Goal: Task Accomplishment & Management: Manage account settings

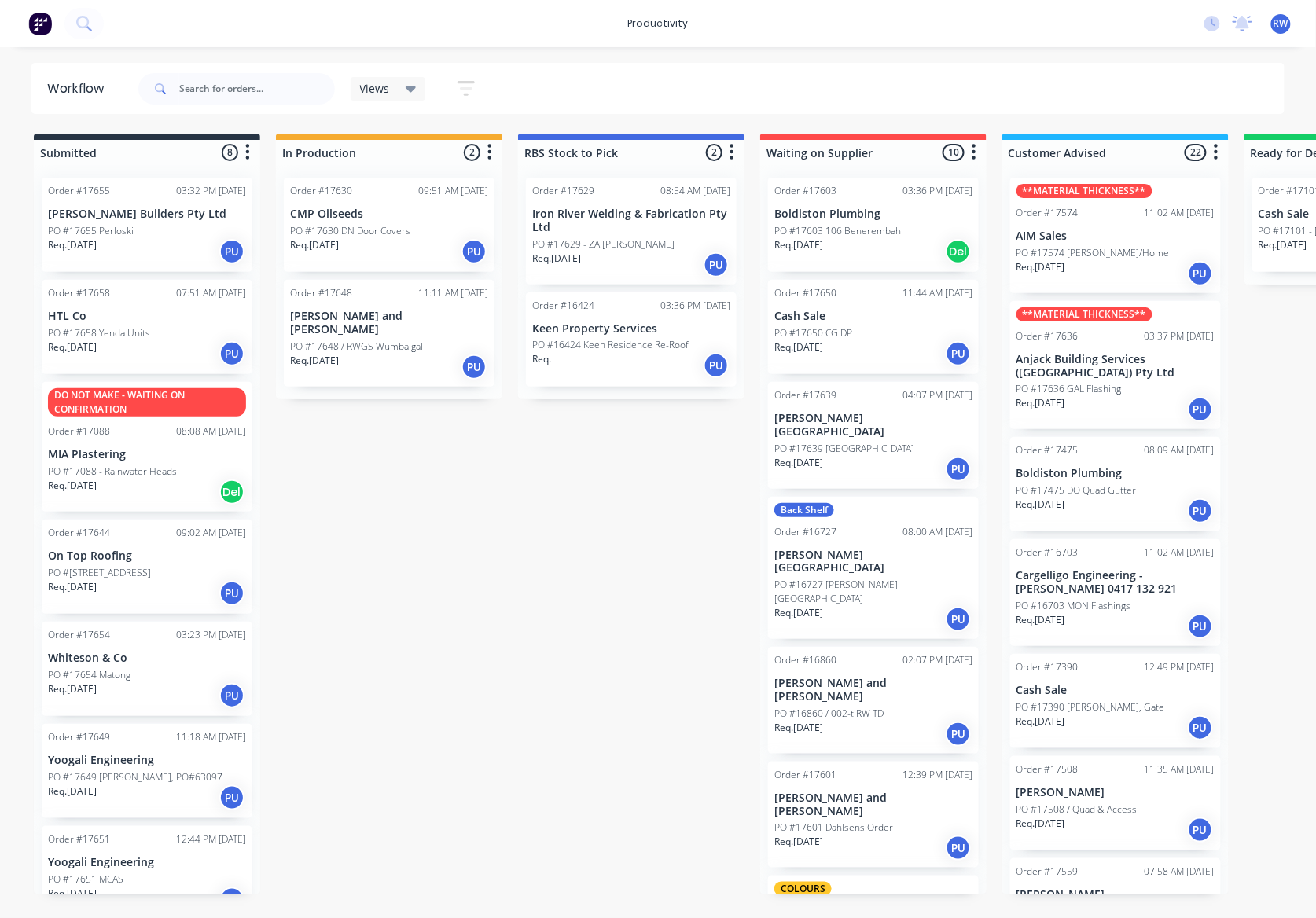
click at [387, 356] on div "Req. [DATE] PU" at bounding box center [389, 366] width 198 height 26
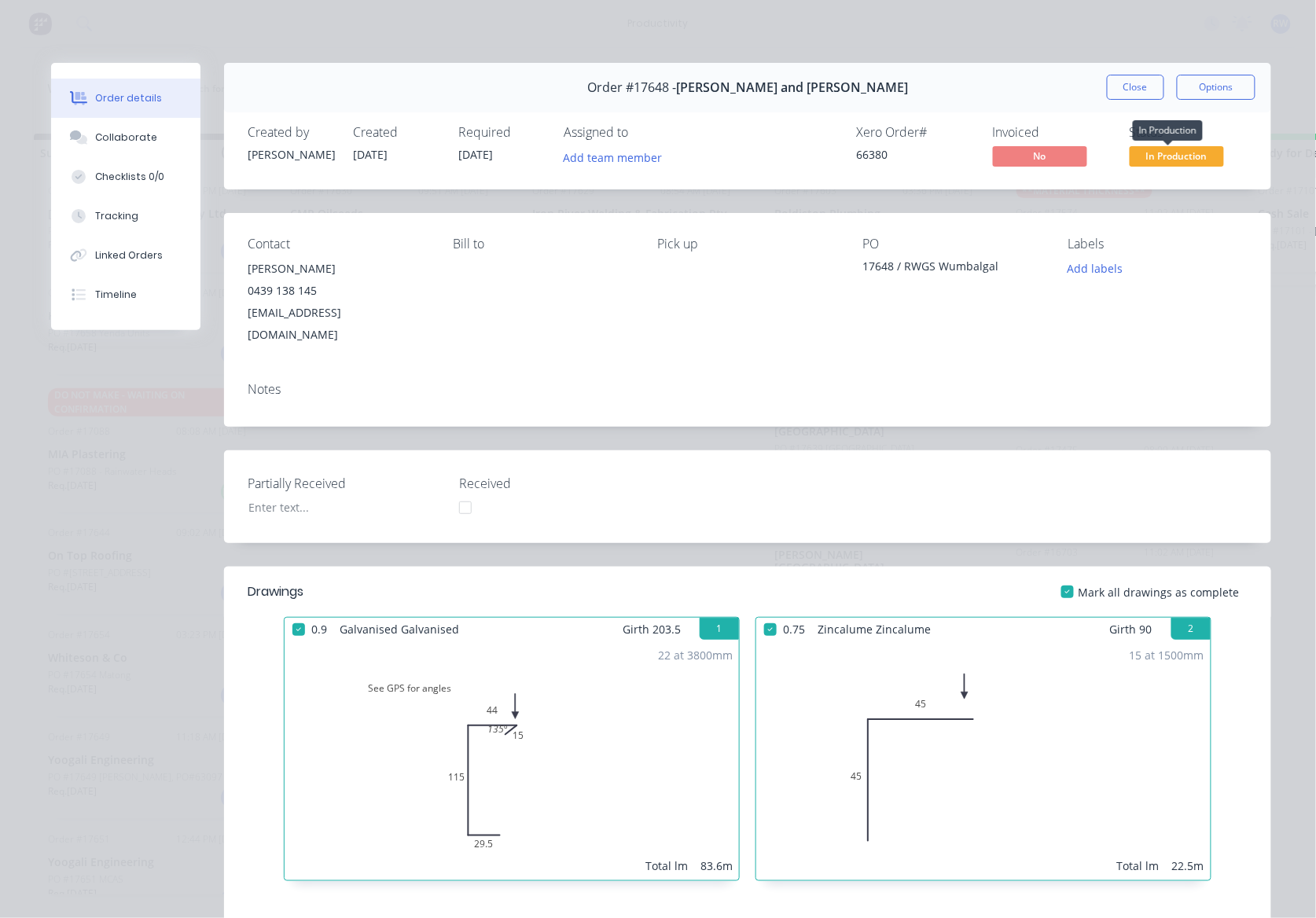
click at [1191, 164] on span "In Production" at bounding box center [1177, 155] width 95 height 20
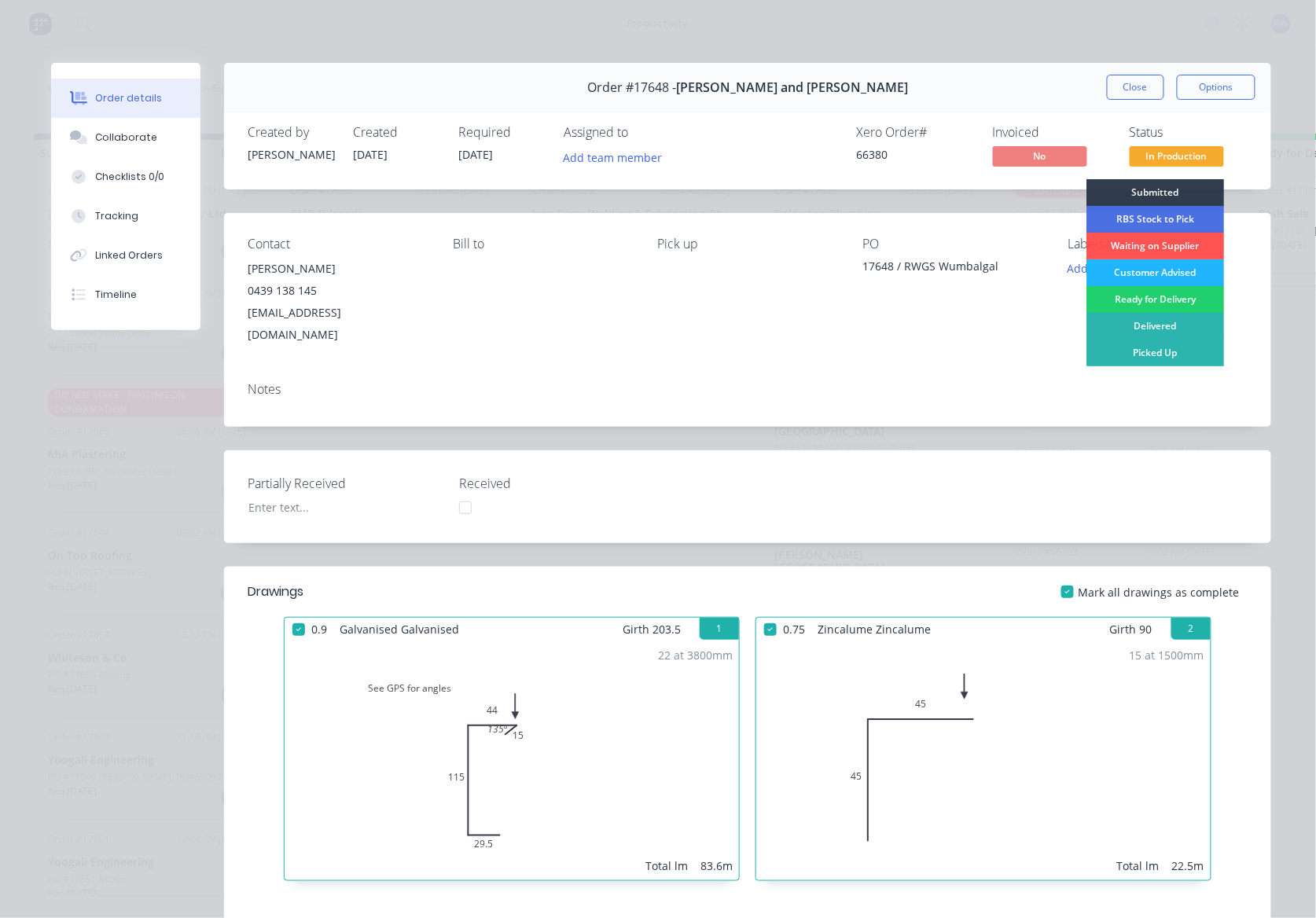
click at [1127, 264] on div "Customer Advised" at bounding box center [1155, 272] width 137 height 26
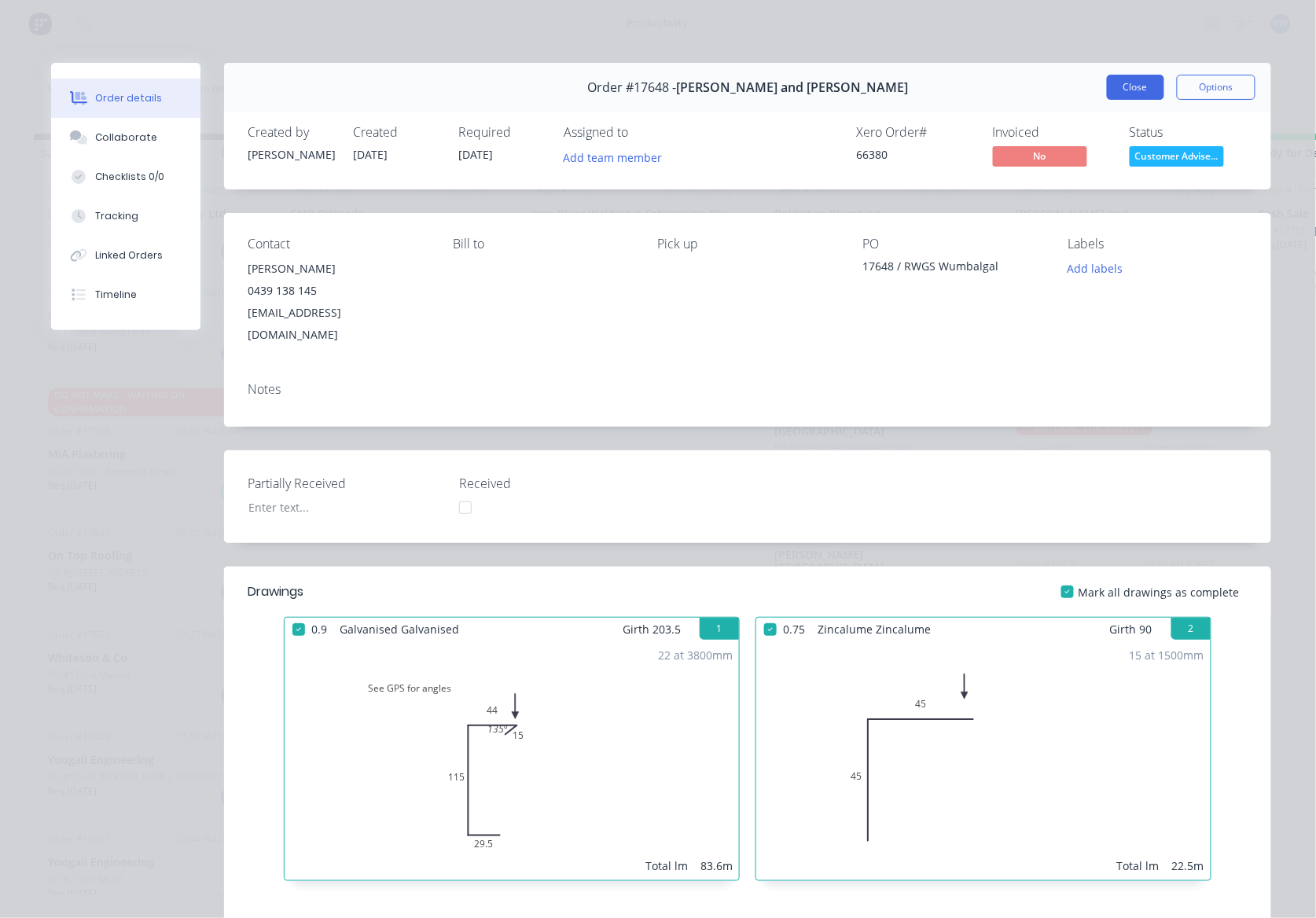
click at [1142, 84] on button "Close" at bounding box center [1135, 86] width 57 height 25
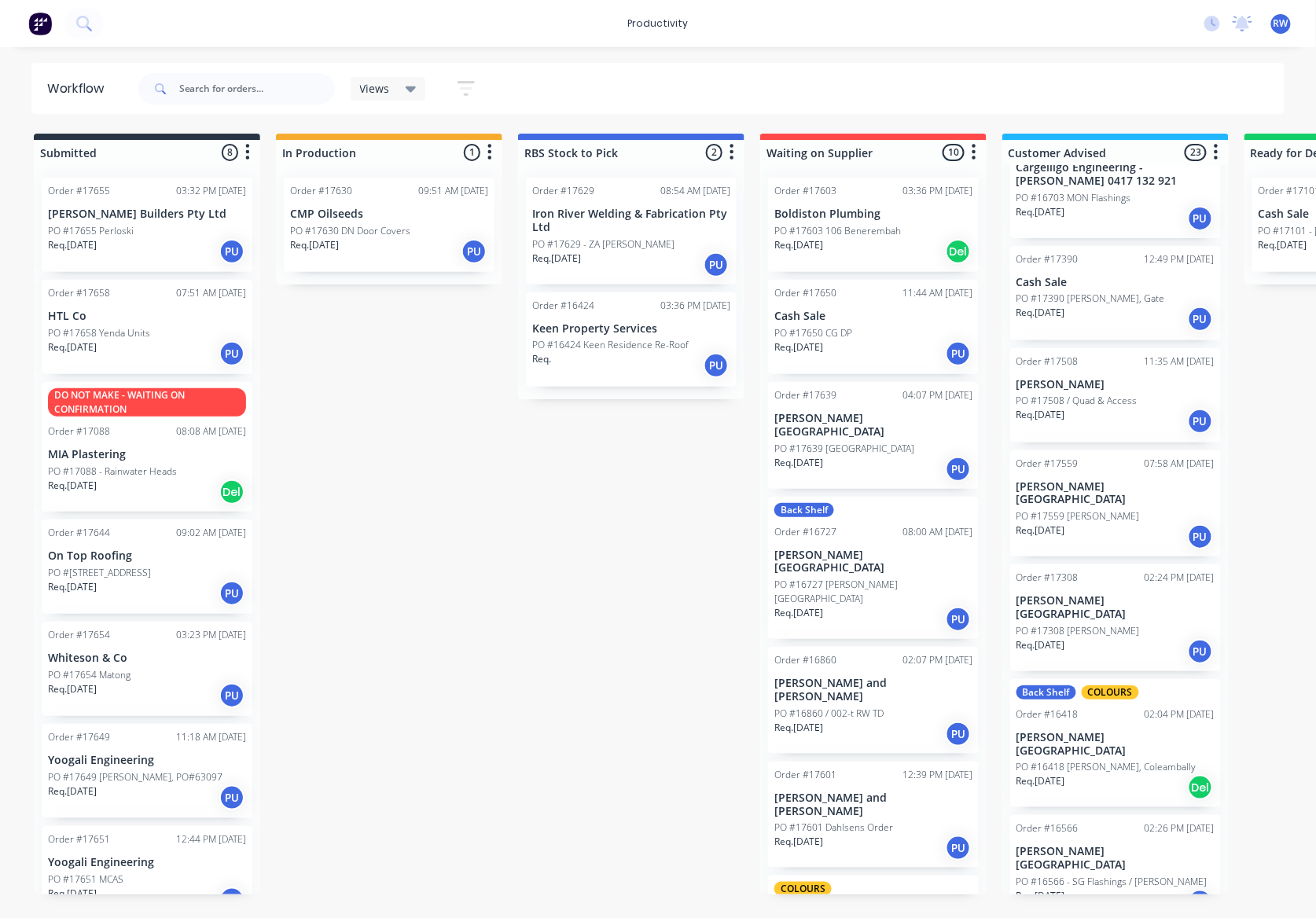
scroll to position [523, 0]
click at [1113, 522] on div "Req. [DATE] PU" at bounding box center [1115, 535] width 198 height 26
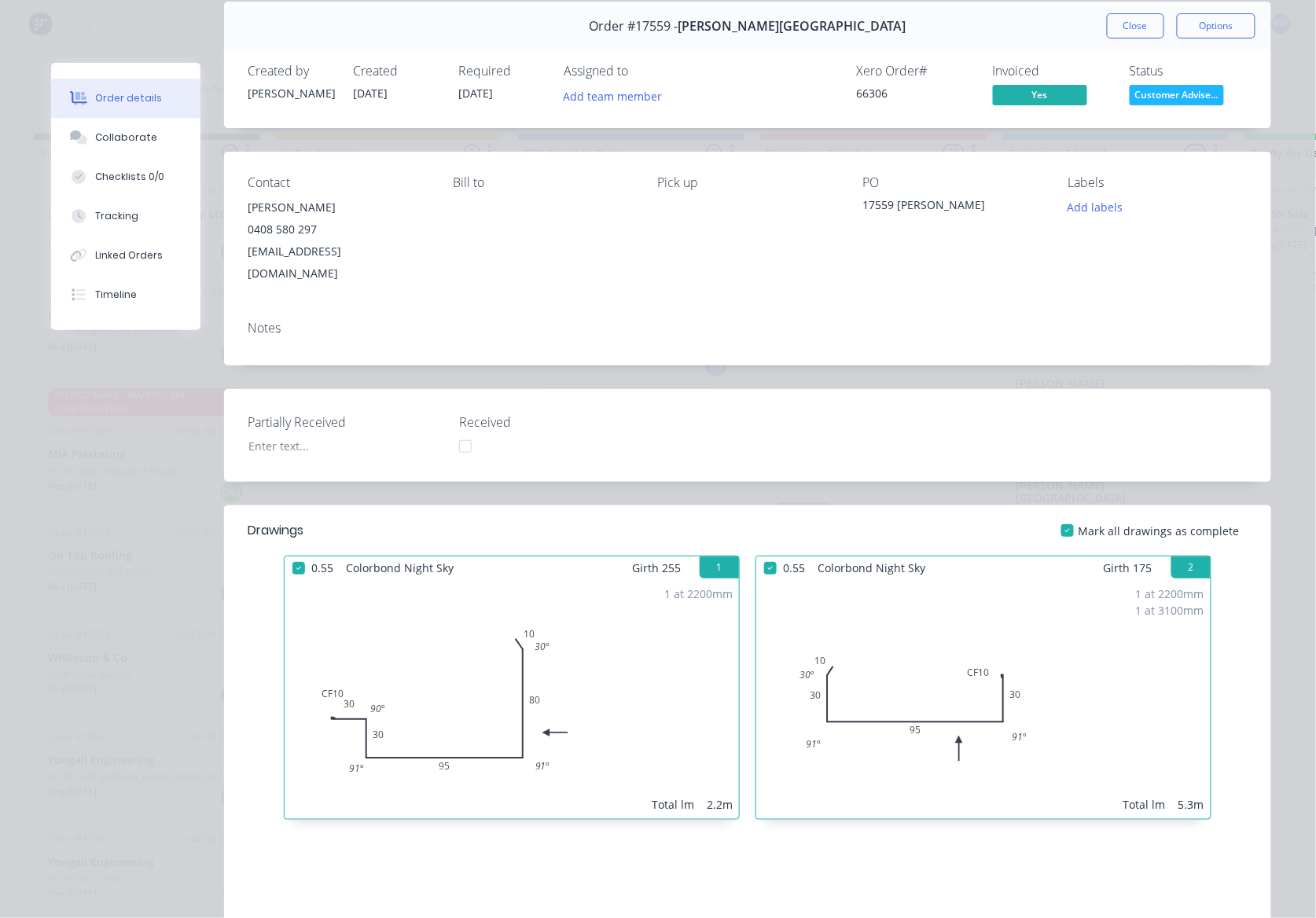
scroll to position [0, 0]
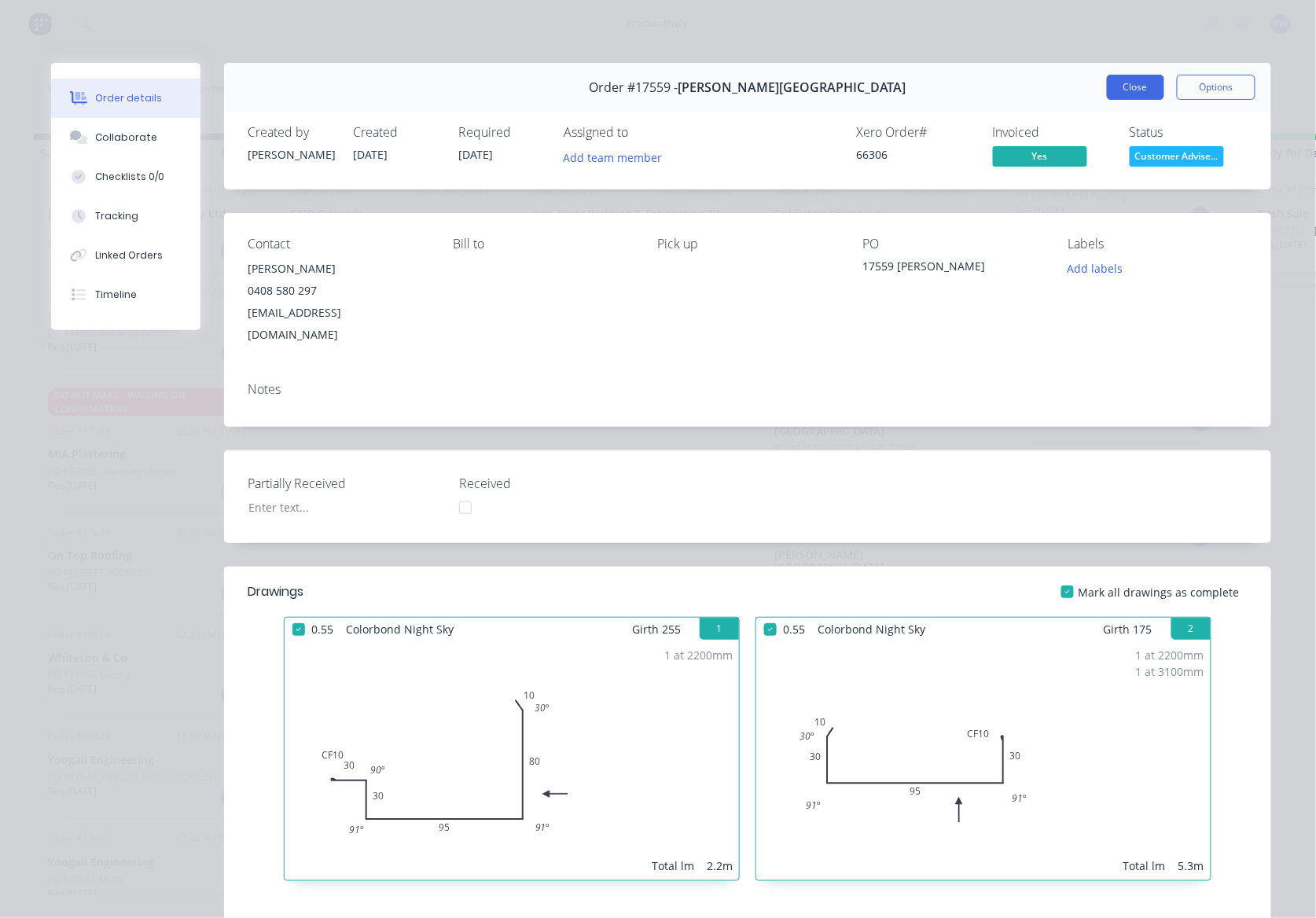
click at [1116, 79] on button "Close" at bounding box center [1135, 86] width 57 height 25
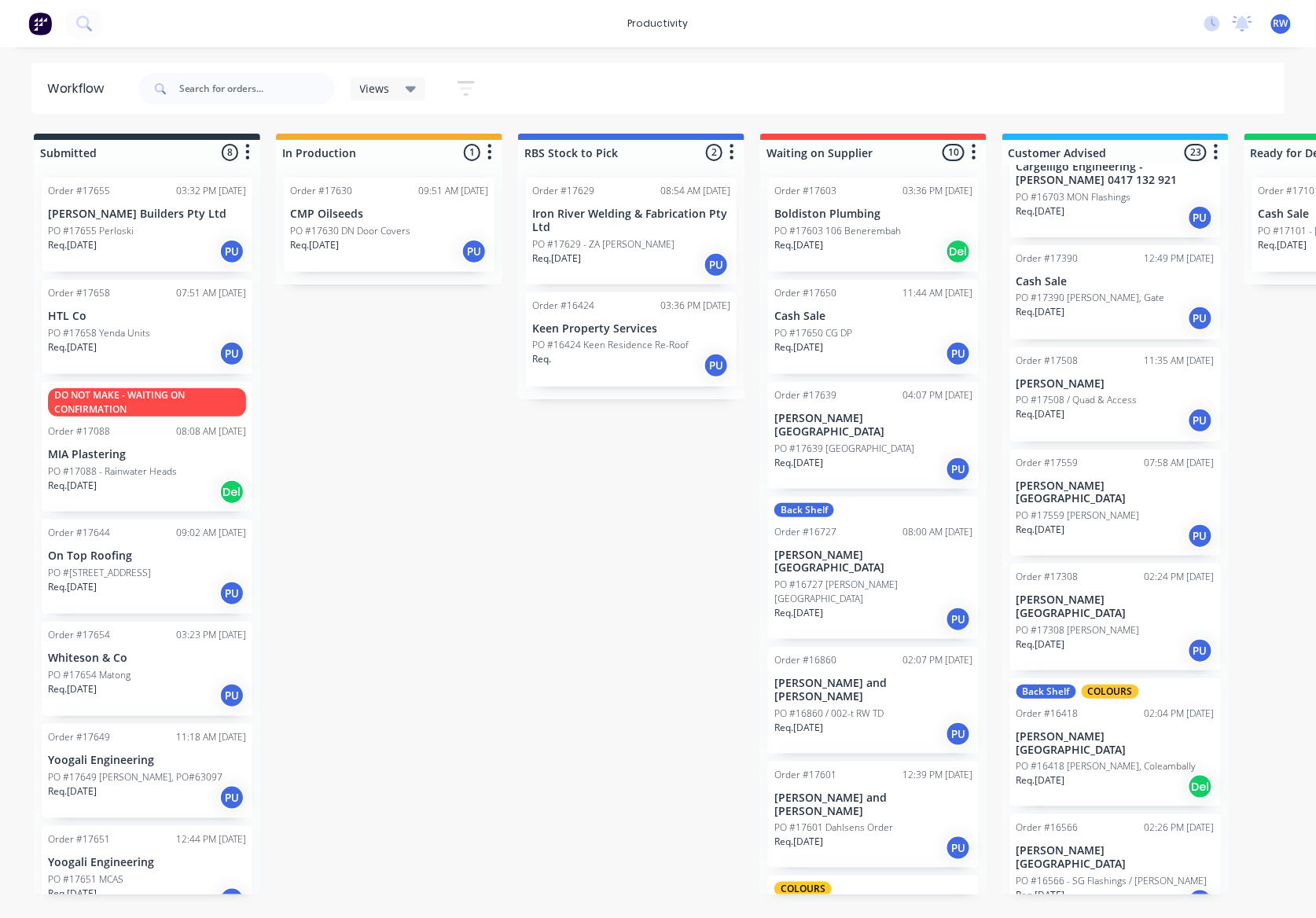
click at [846, 651] on div "Order #16860 02:07 PM [DATE] [PERSON_NAME] and [PERSON_NAME] PO #16860 / 002-t …" at bounding box center [873, 700] width 211 height 107
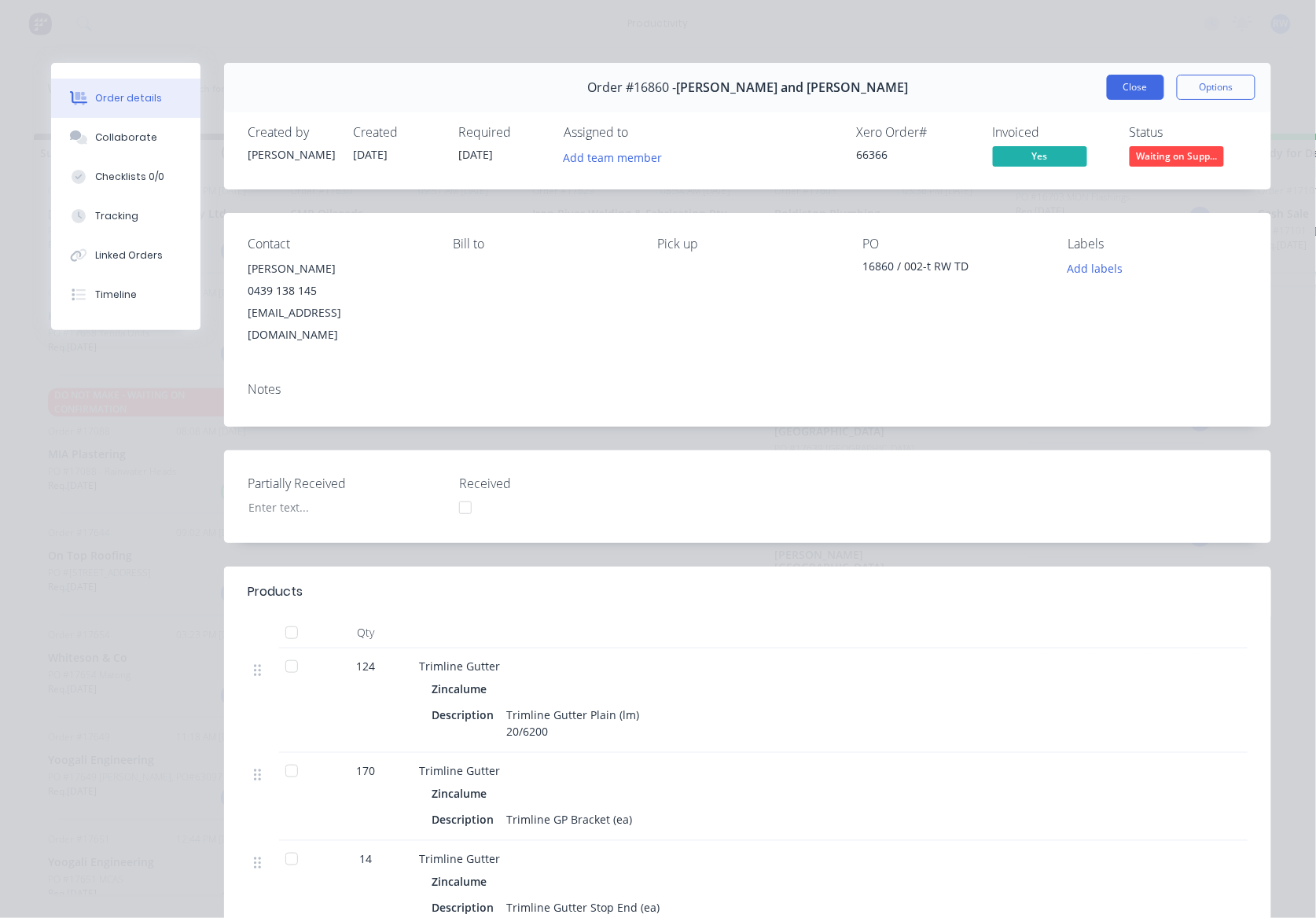
click at [1130, 85] on button "Close" at bounding box center [1135, 86] width 57 height 25
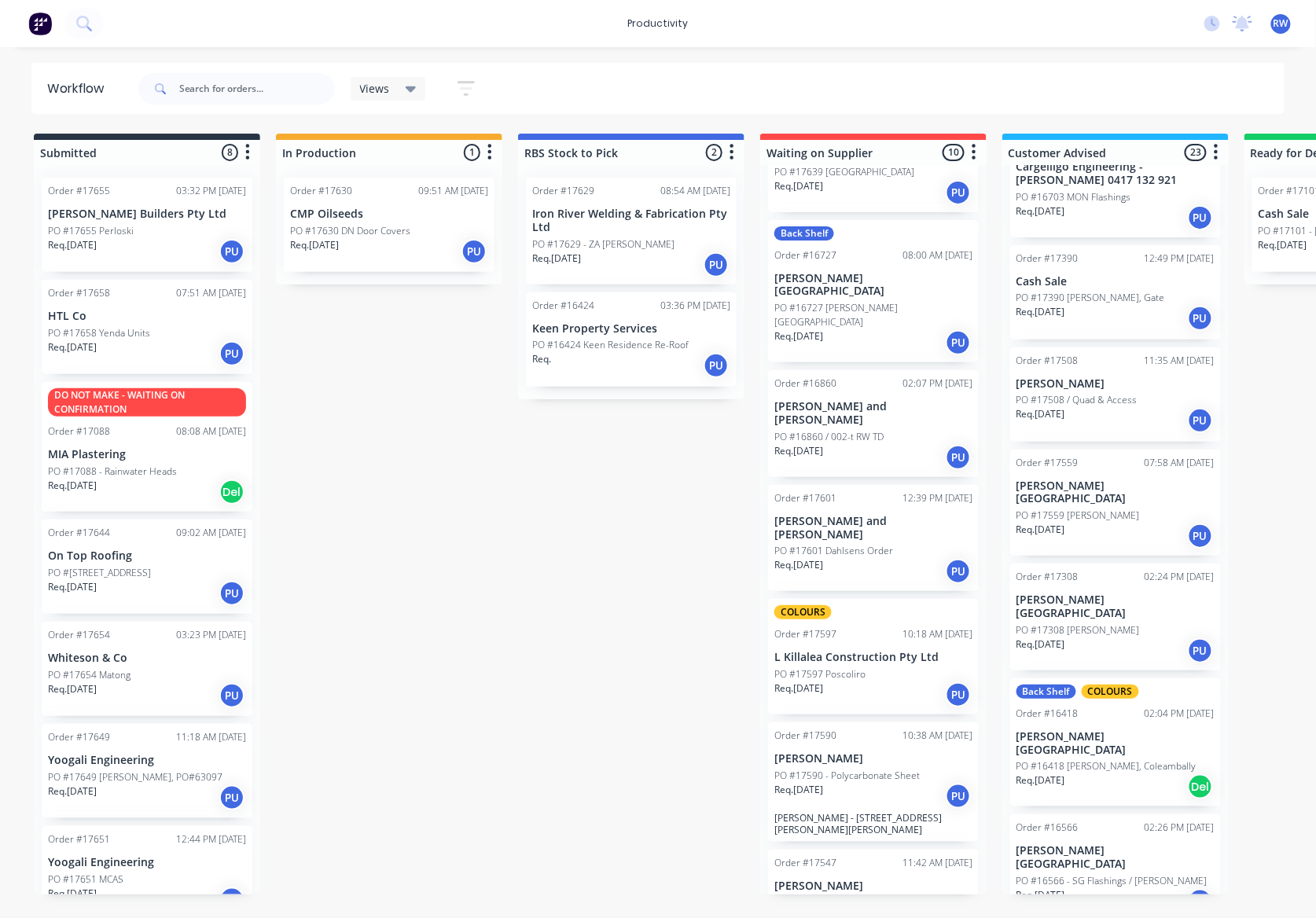
scroll to position [314, 0]
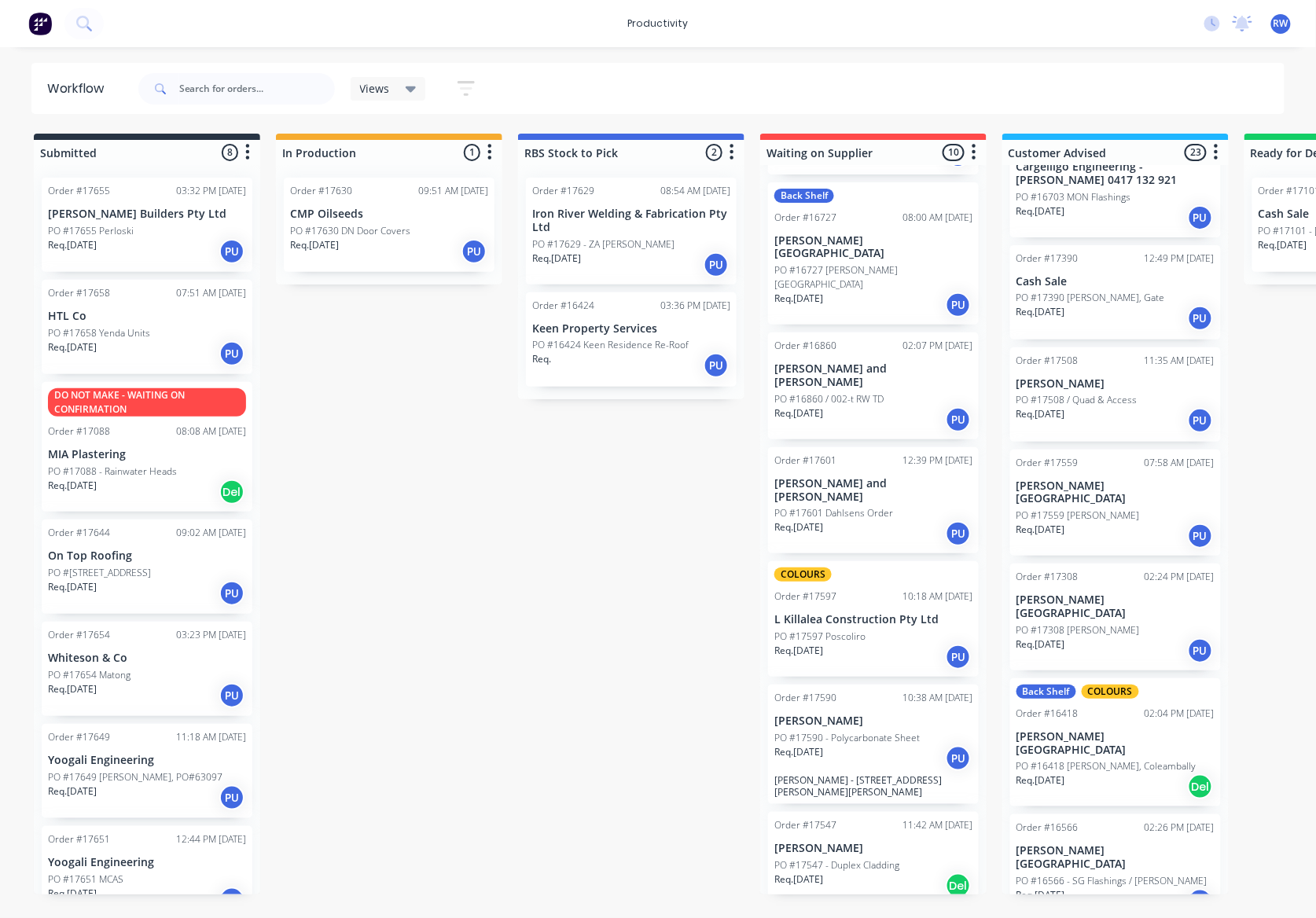
click at [1104, 637] on div "Req. [DATE] PU" at bounding box center [1115, 650] width 198 height 26
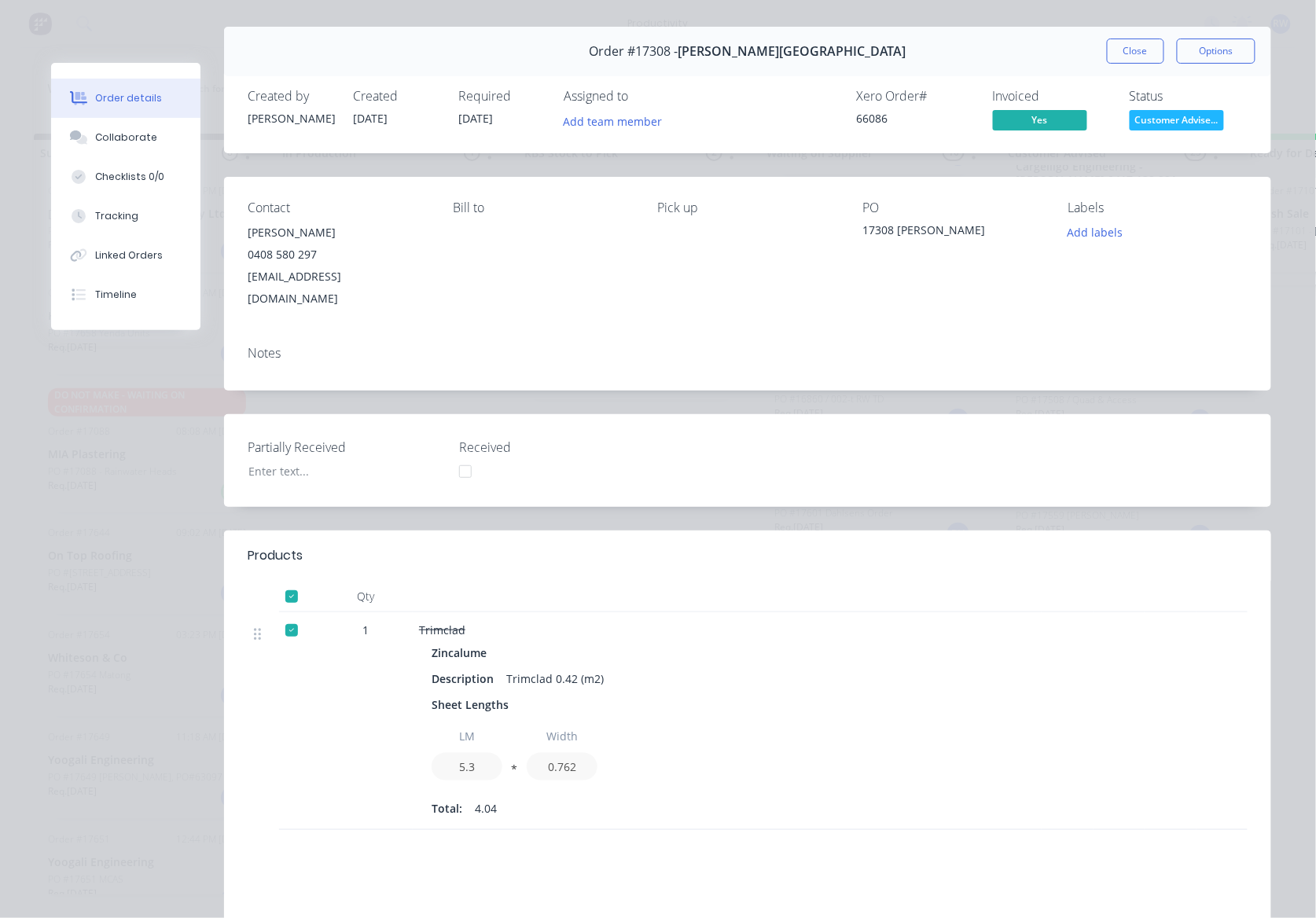
scroll to position [0, 0]
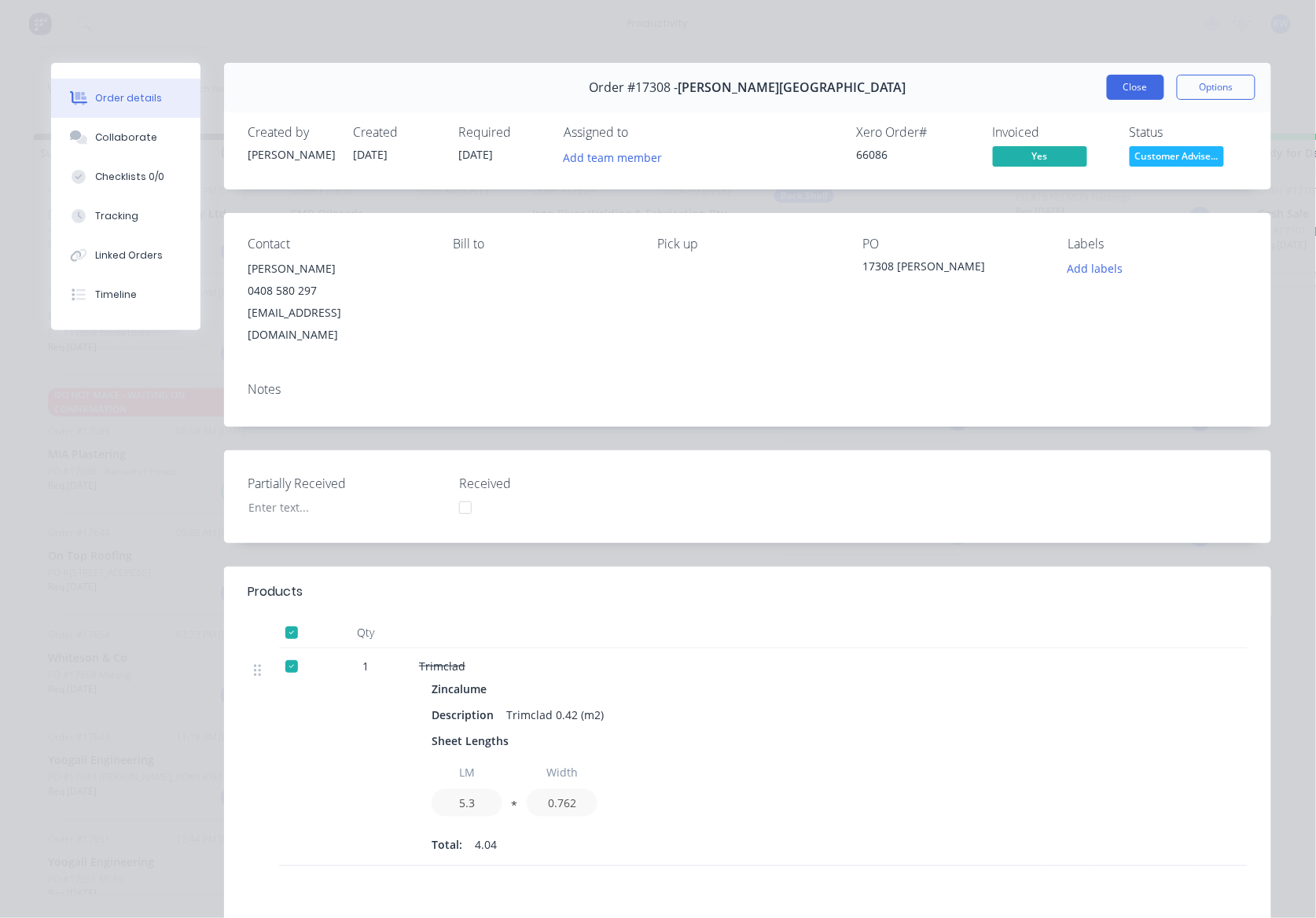
click at [1123, 77] on button "Close" at bounding box center [1135, 86] width 57 height 25
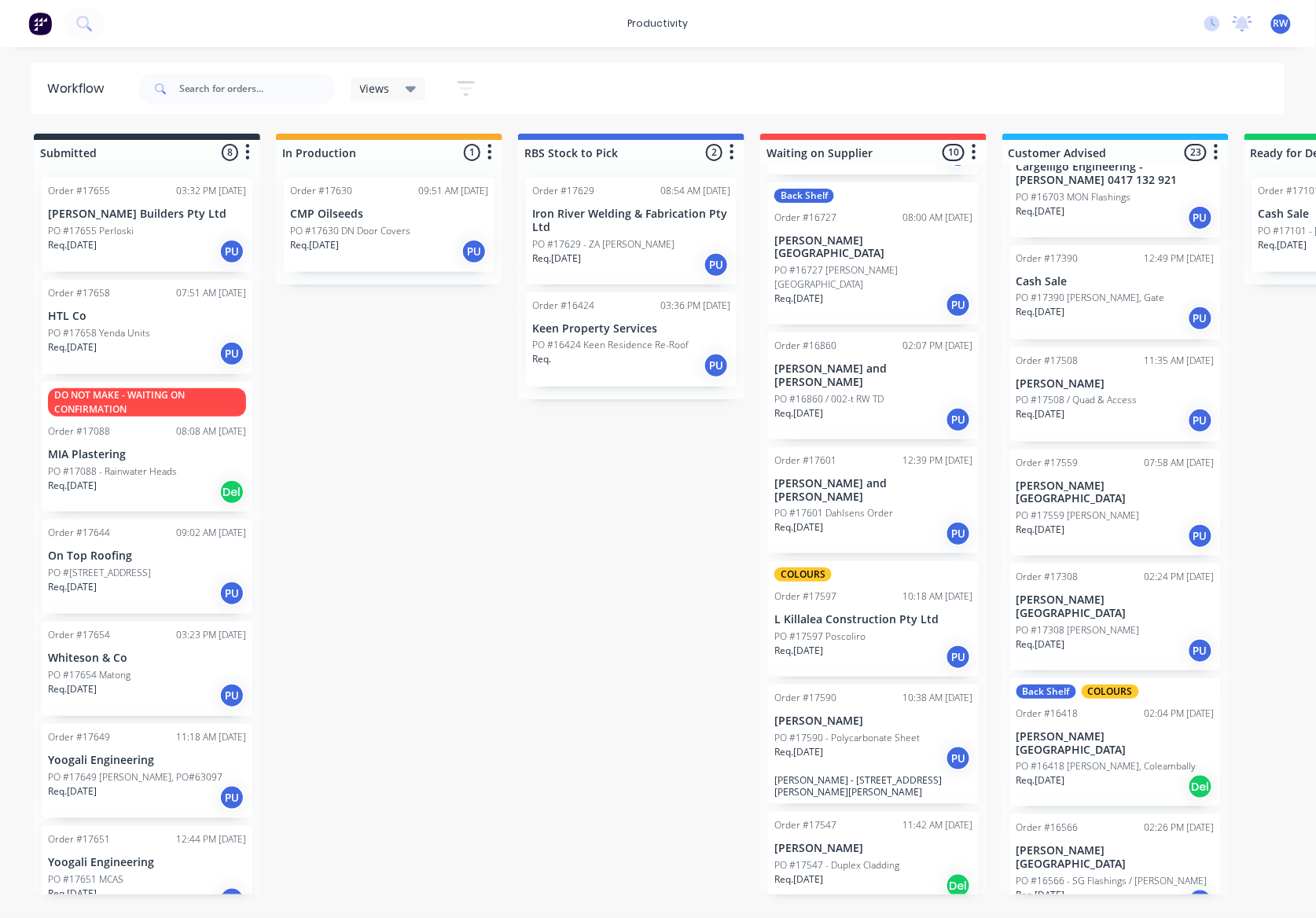
click at [1090, 773] on div "Req. [DATE] Del" at bounding box center [1115, 786] width 198 height 26
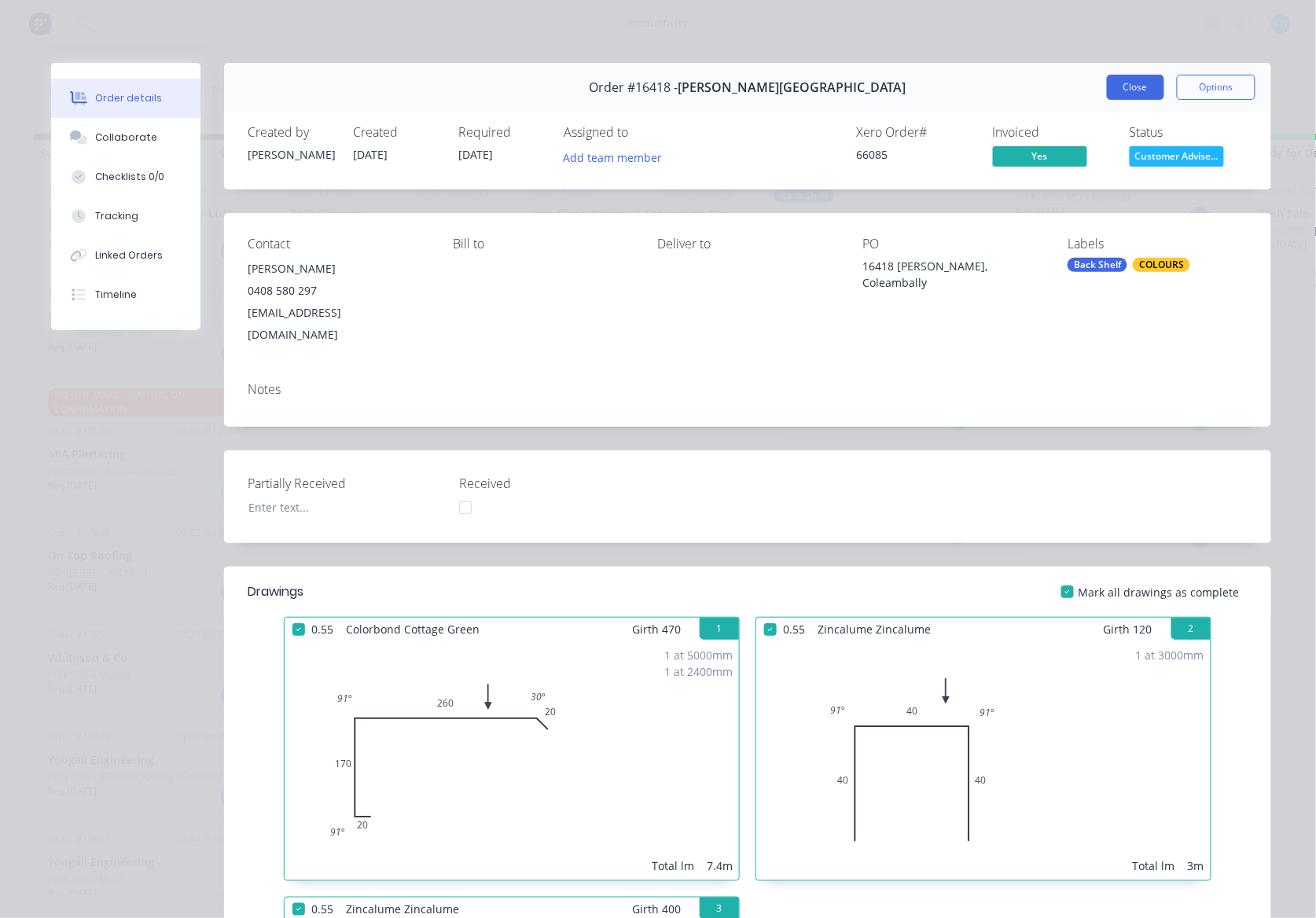
click at [1127, 76] on button "Close" at bounding box center [1135, 86] width 57 height 25
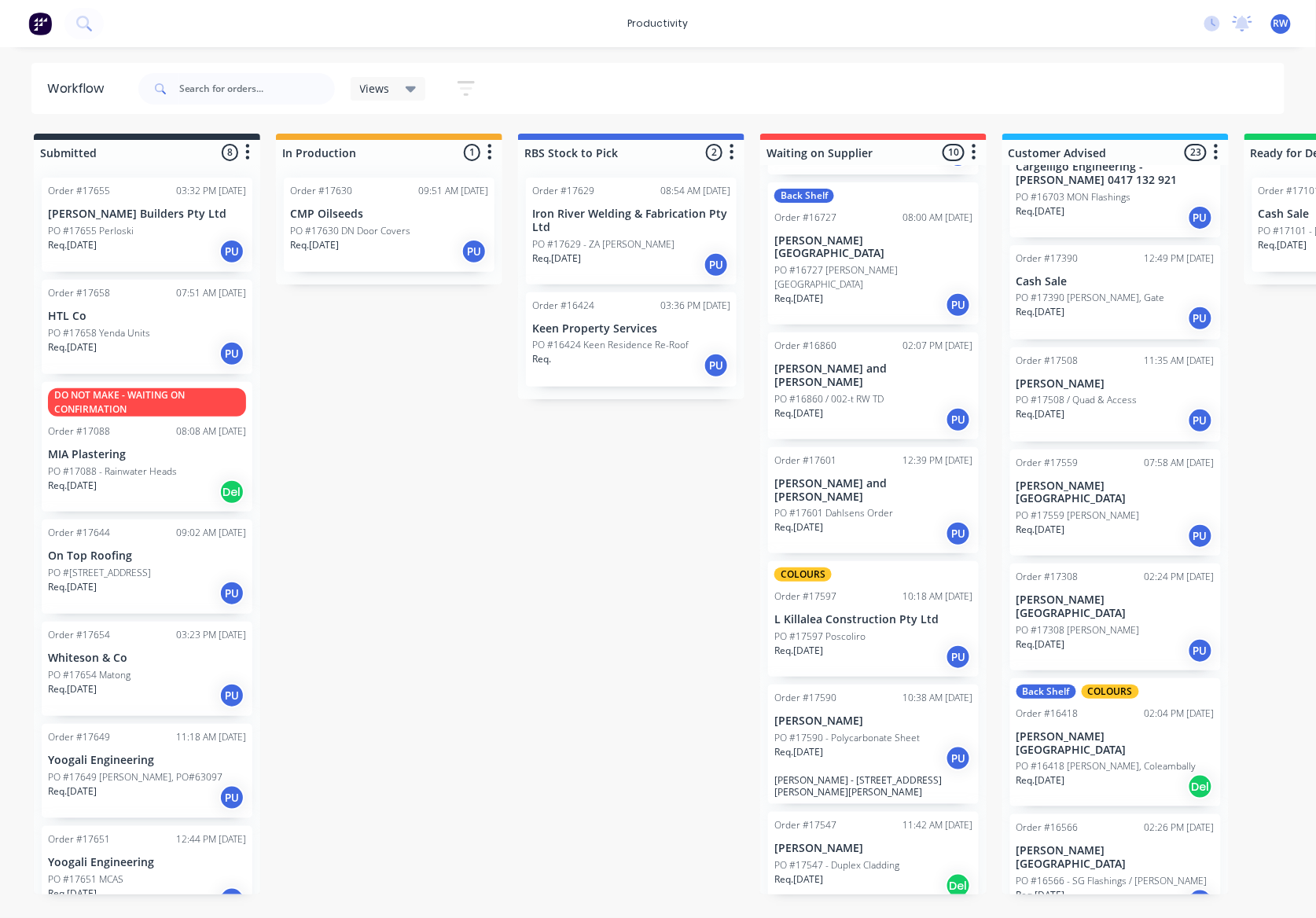
click at [1083, 874] on p "PO #16566 - SG Flashings / [PERSON_NAME]" at bounding box center [1112, 880] width 191 height 15
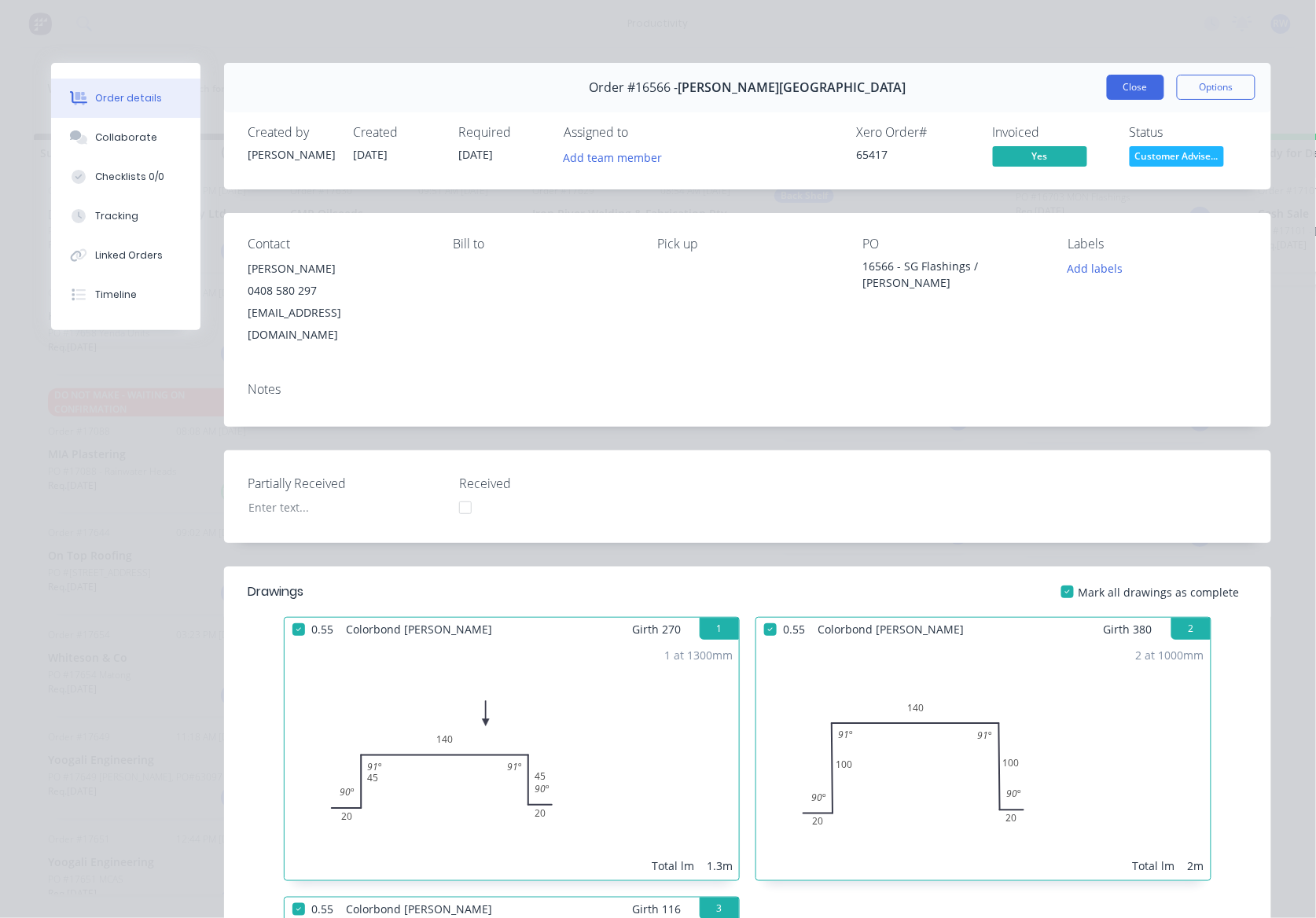
click at [1110, 95] on button "Close" at bounding box center [1135, 86] width 57 height 25
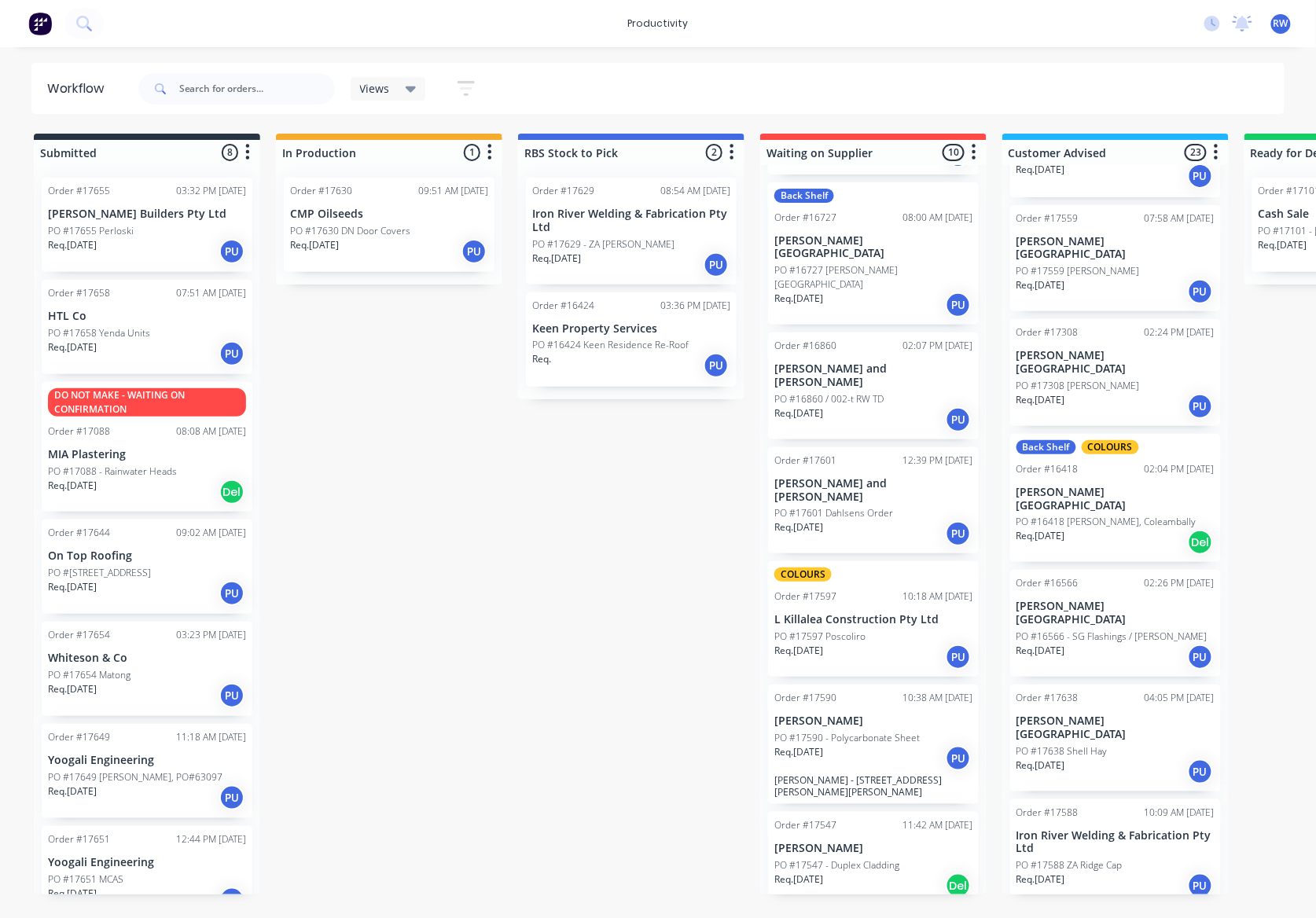
scroll to position [838, 0]
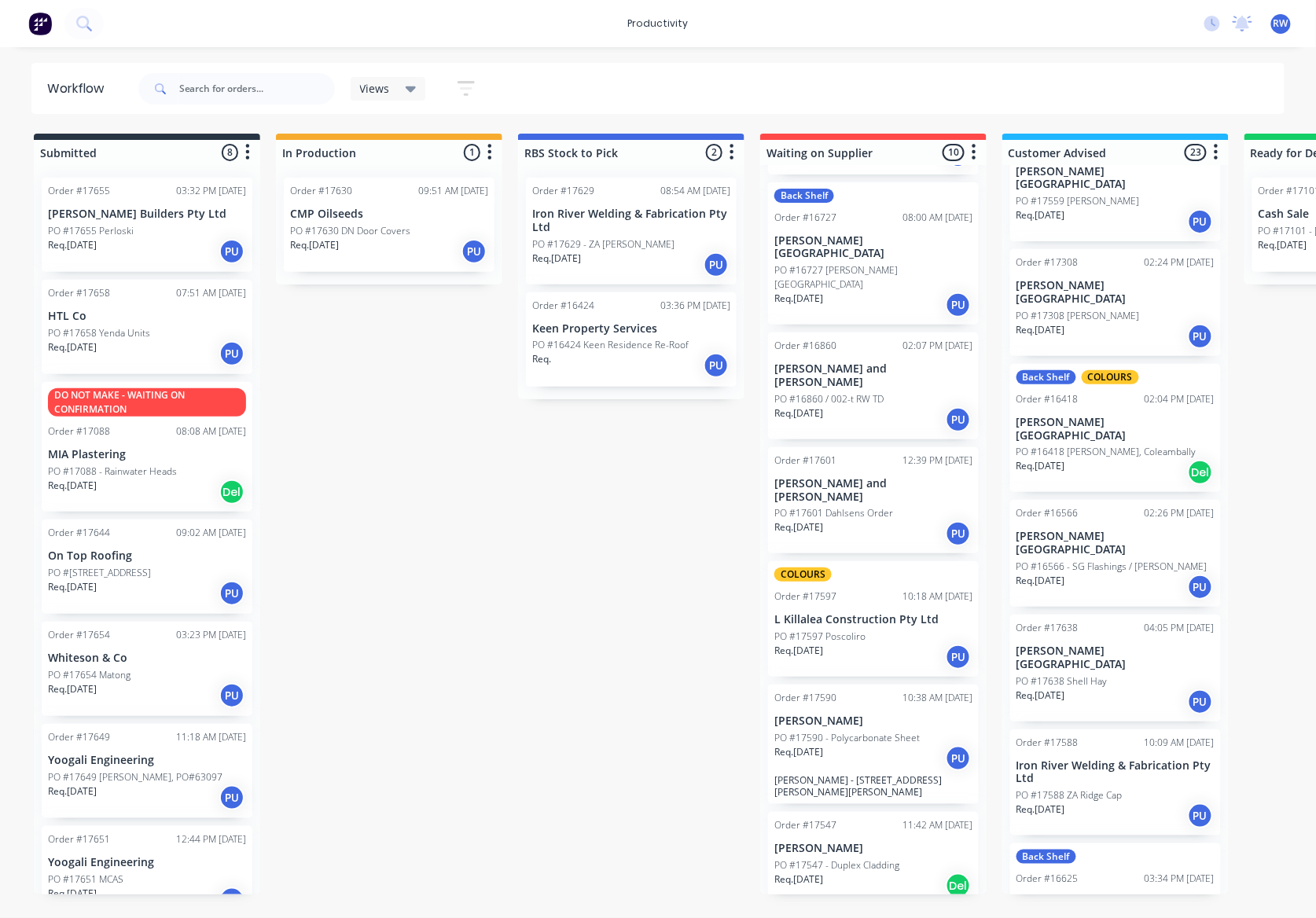
click at [1100, 688] on div "Req. [DATE] PU" at bounding box center [1115, 701] width 198 height 26
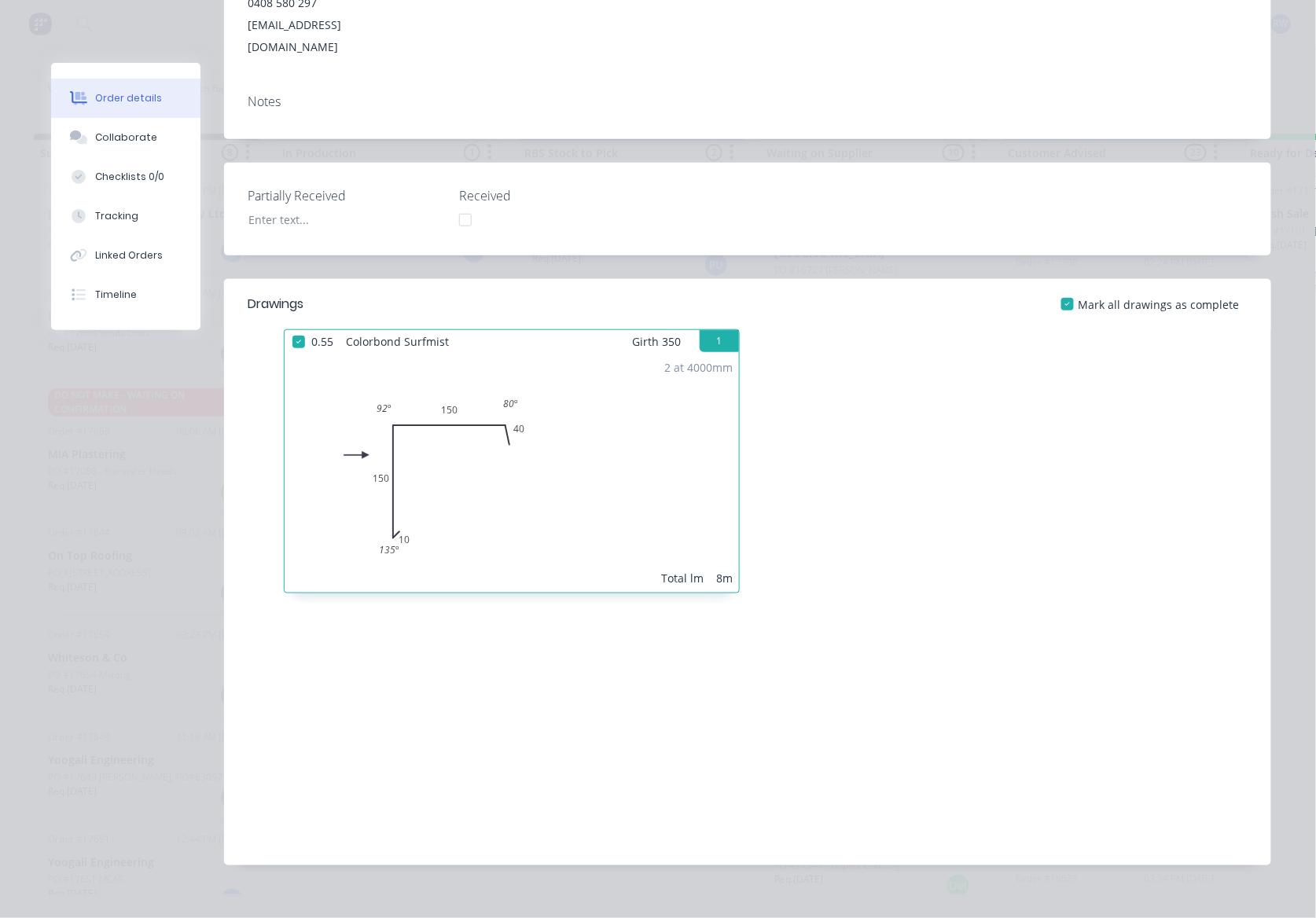
scroll to position [0, 0]
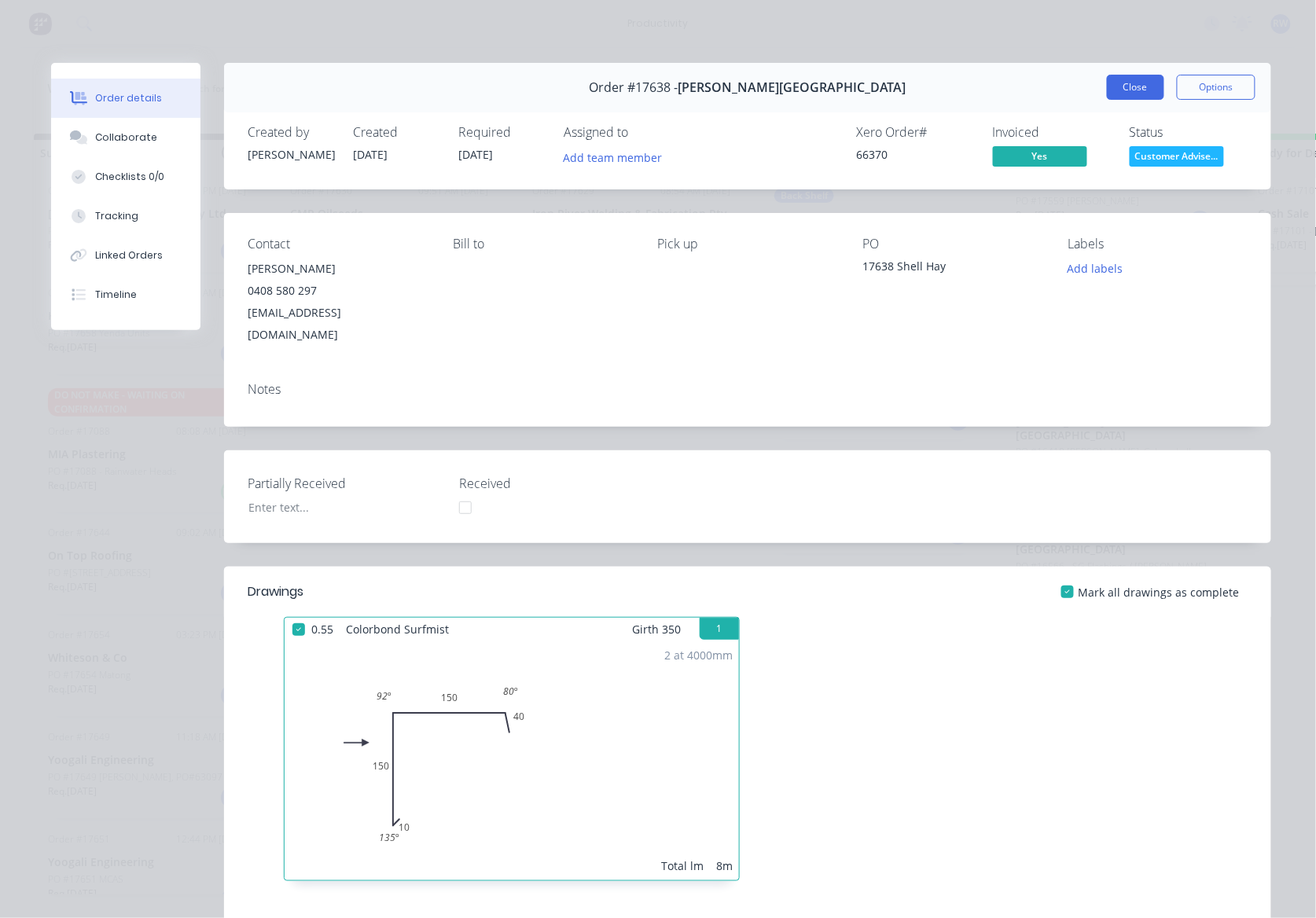
click at [1120, 95] on button "Close" at bounding box center [1135, 86] width 57 height 25
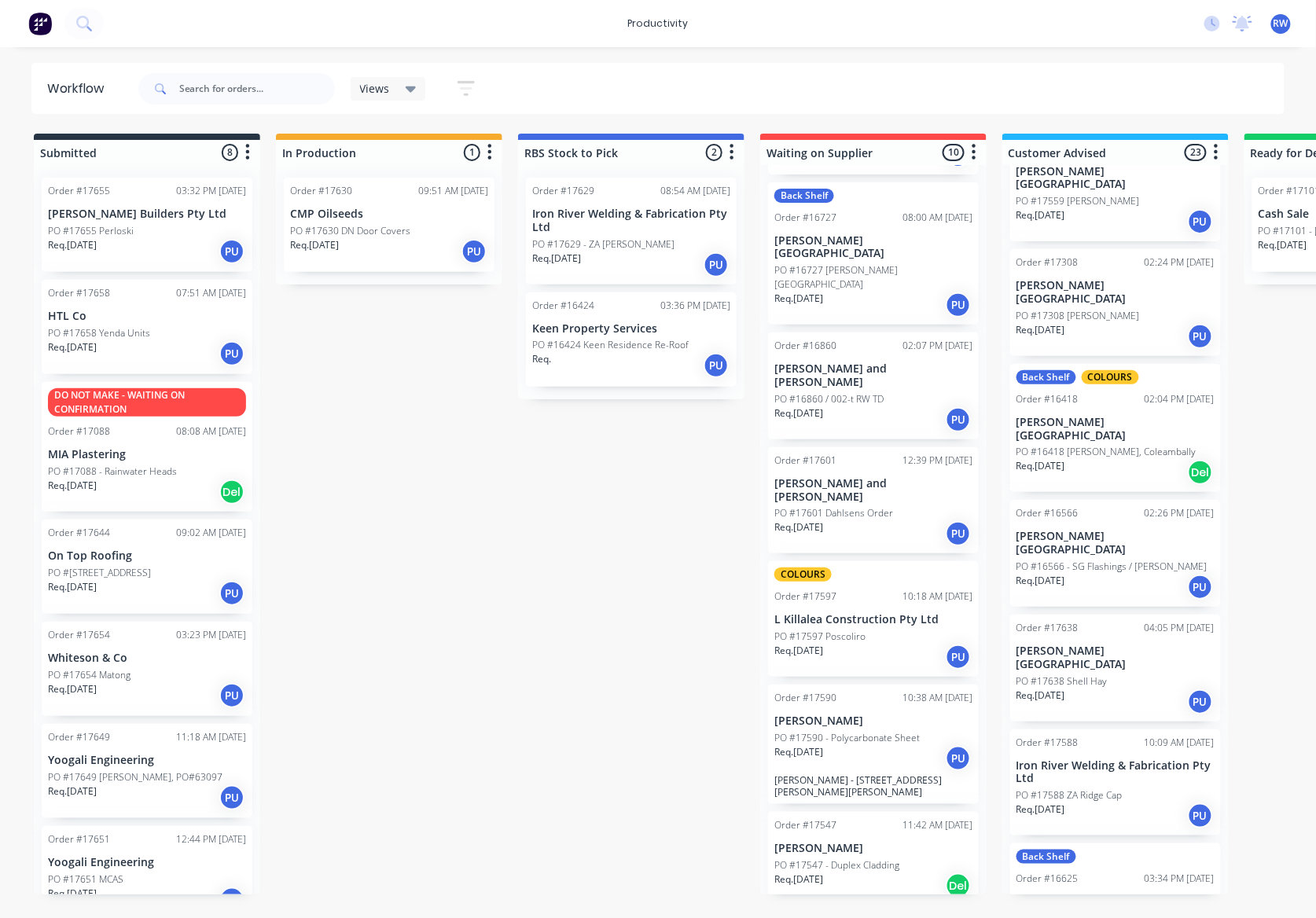
click at [1108, 788] on p "PO #17588 ZA Ridge Cap" at bounding box center [1069, 795] width 106 height 15
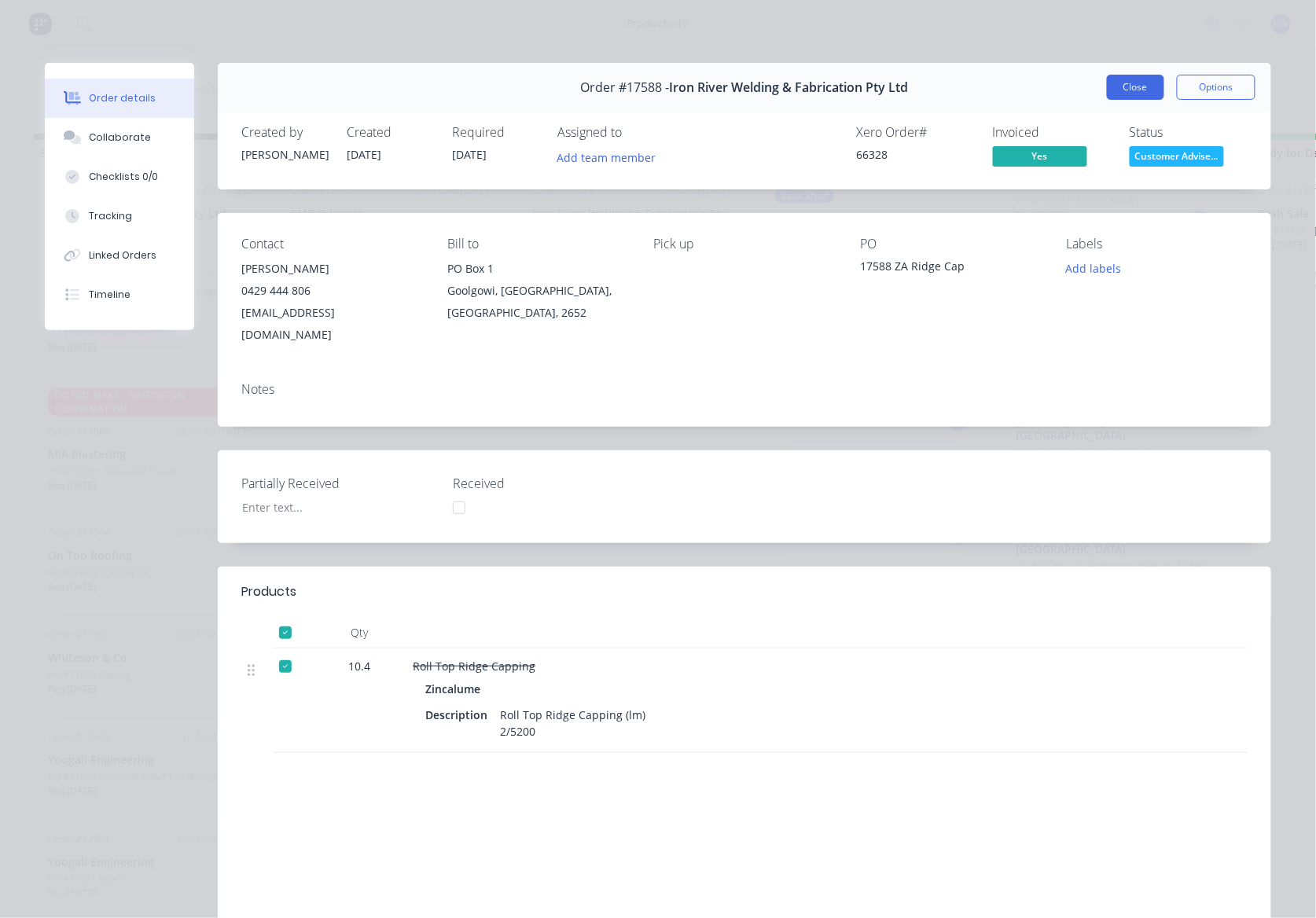
click at [1120, 80] on button "Close" at bounding box center [1135, 86] width 57 height 25
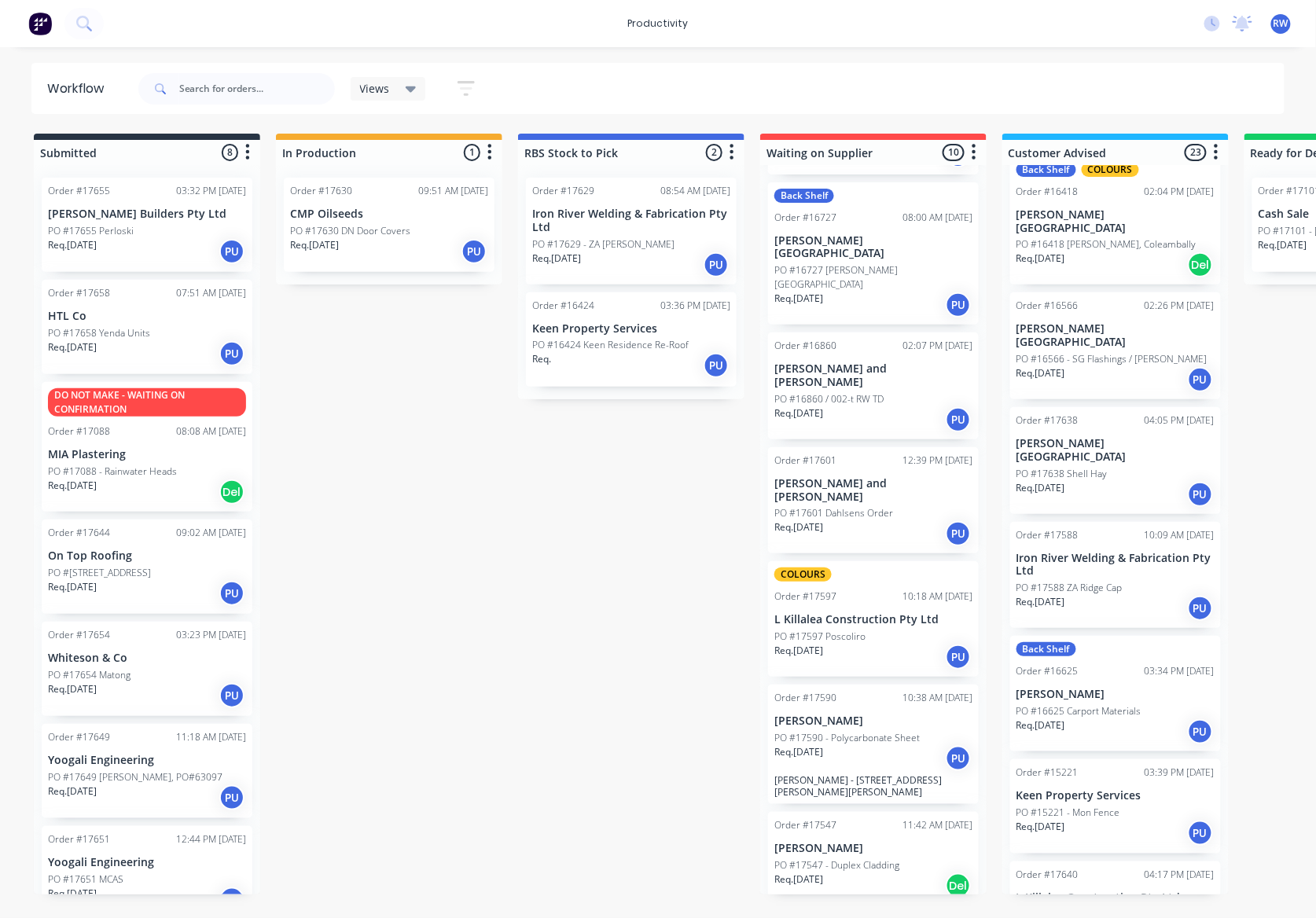
scroll to position [1048, 0]
click at [1150, 685] on p "[PERSON_NAME]" at bounding box center [1115, 692] width 198 height 14
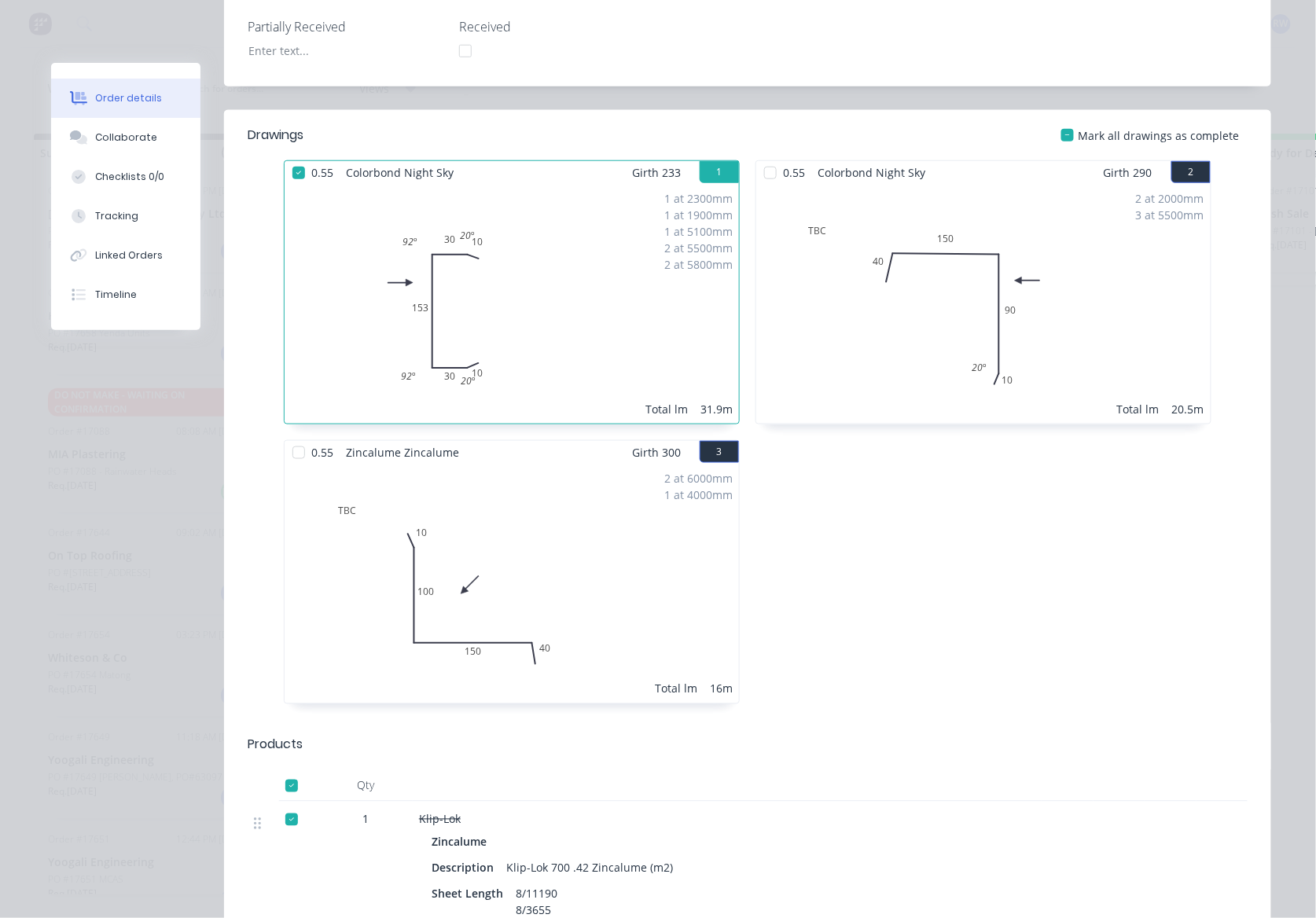
scroll to position [0, 0]
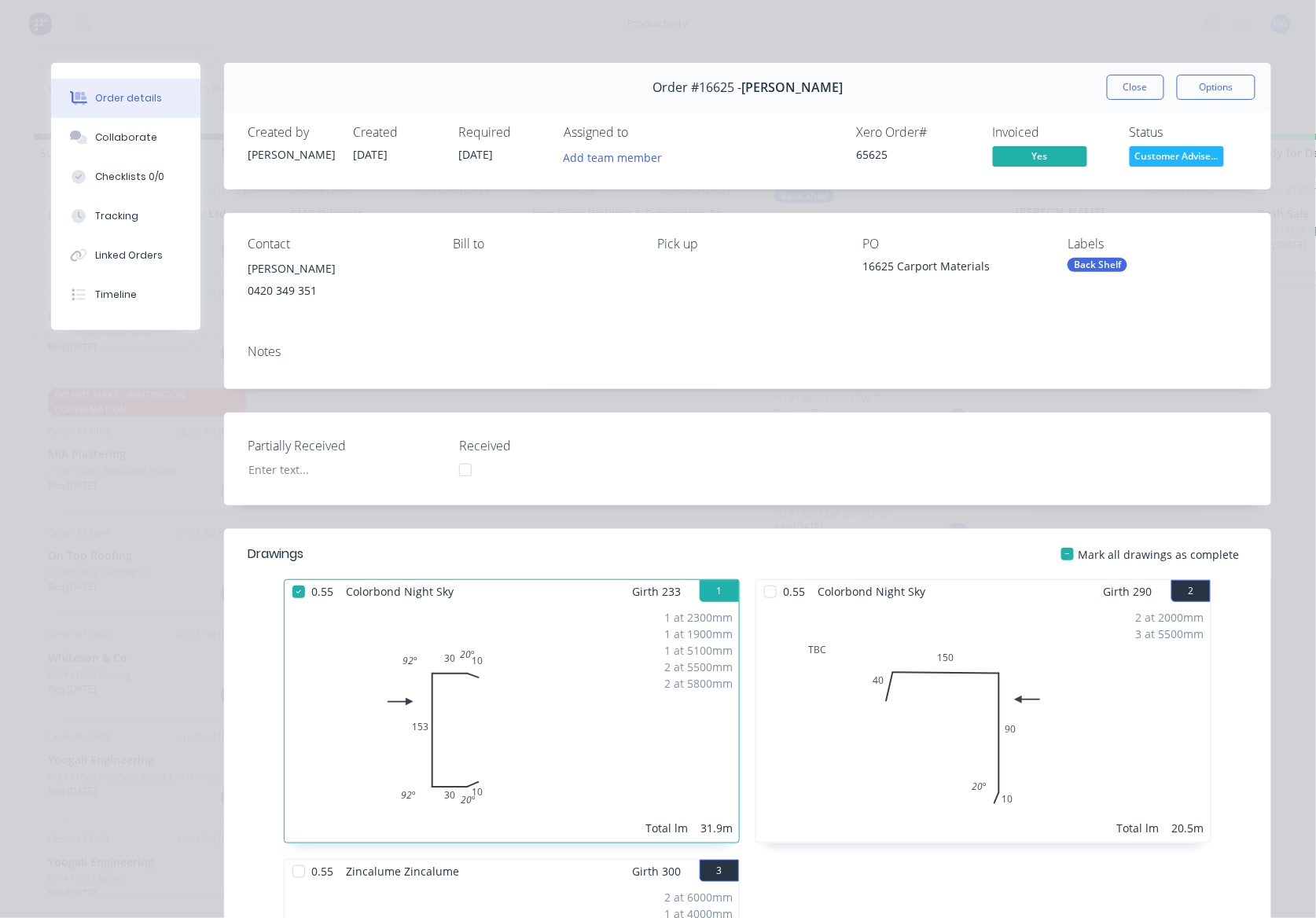
click at [1137, 71] on div "Order #16625 - [PERSON_NAME] Close Options" at bounding box center [747, 88] width 1047 height 49
click at [1109, 91] on button "Close" at bounding box center [1135, 86] width 57 height 25
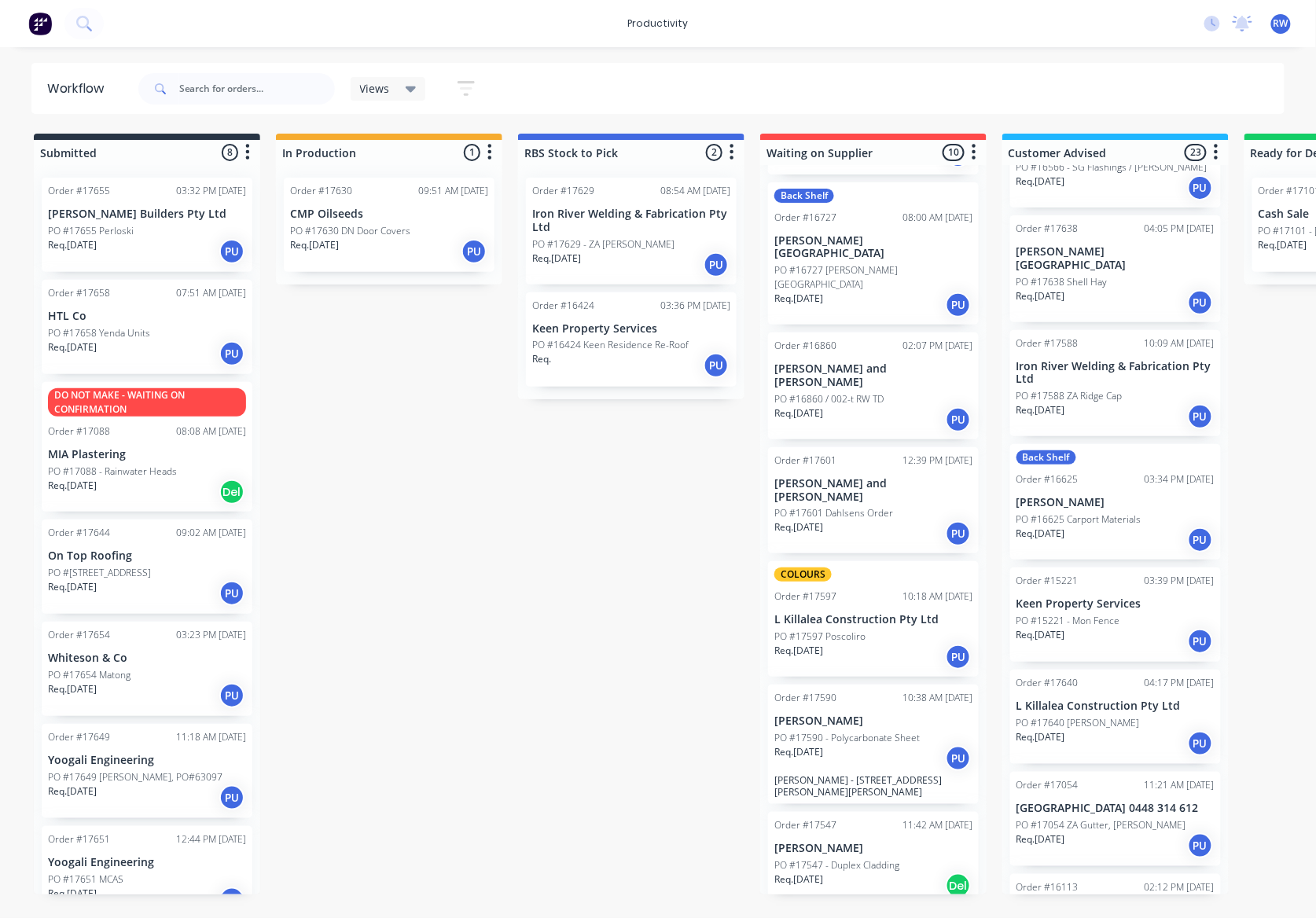
scroll to position [1258, 0]
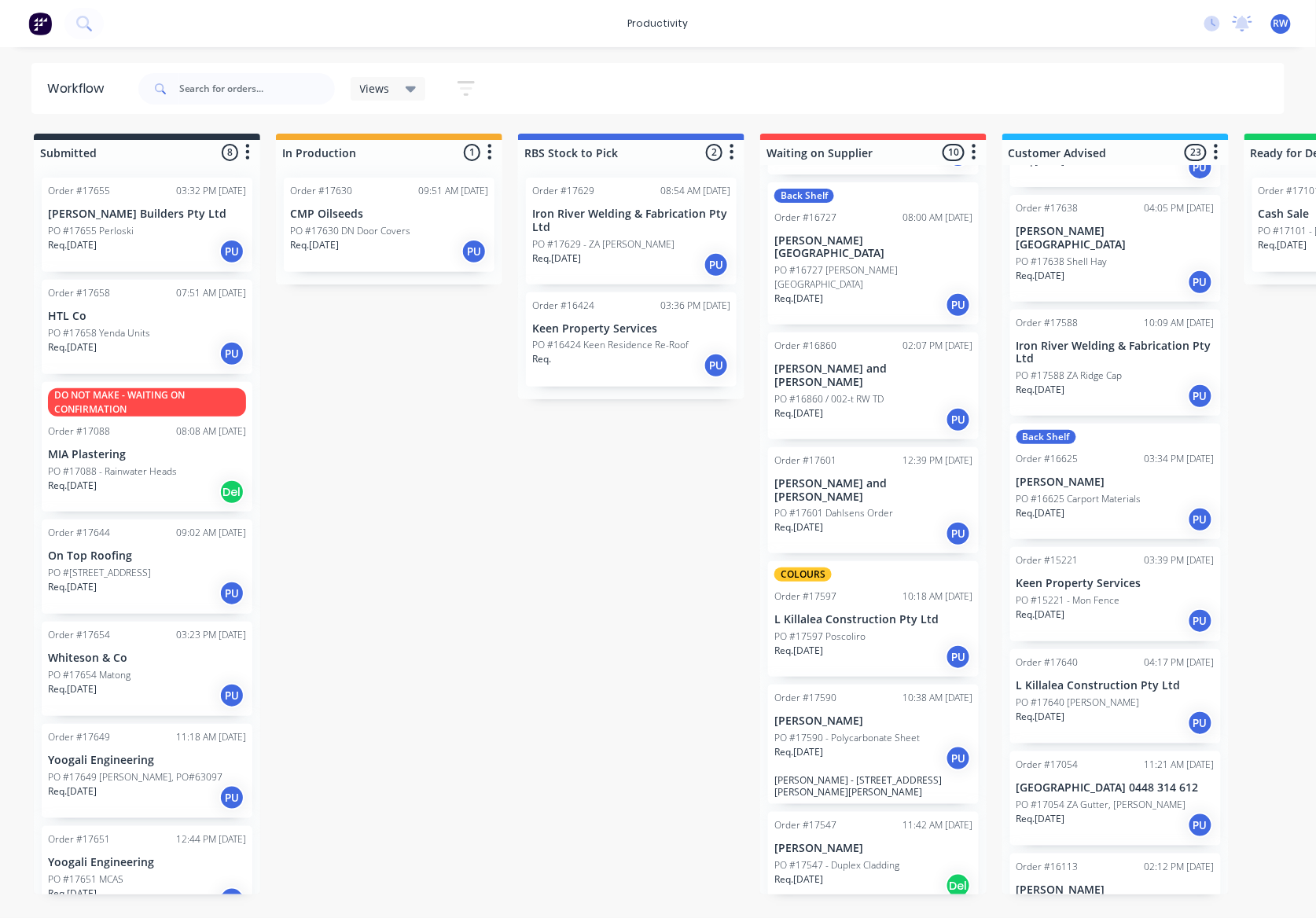
click at [1094, 593] on p "PO #15221 - Mon Fence" at bounding box center [1069, 600] width 104 height 15
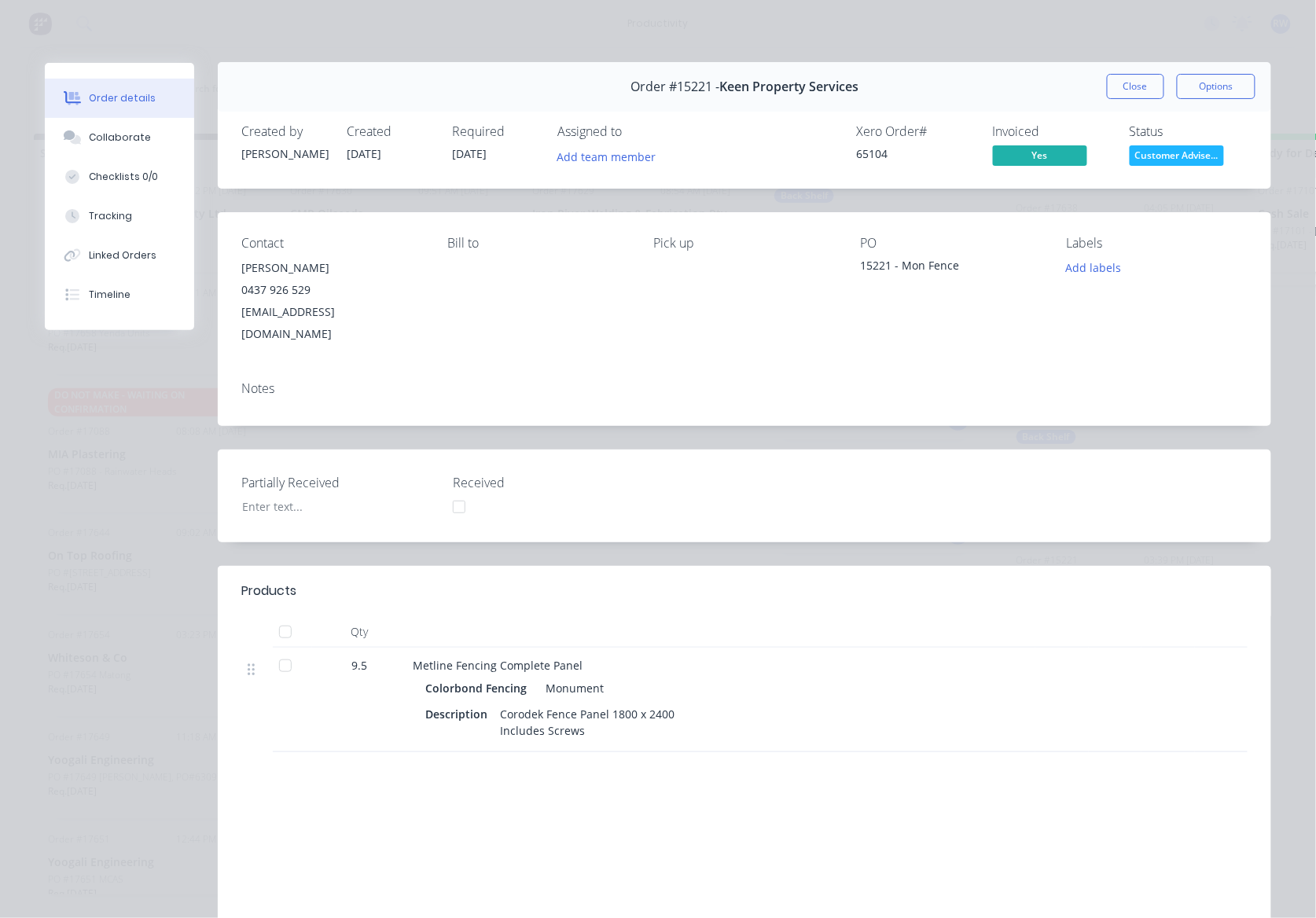
scroll to position [0, 0]
click at [1115, 91] on button "Close" at bounding box center [1135, 86] width 57 height 25
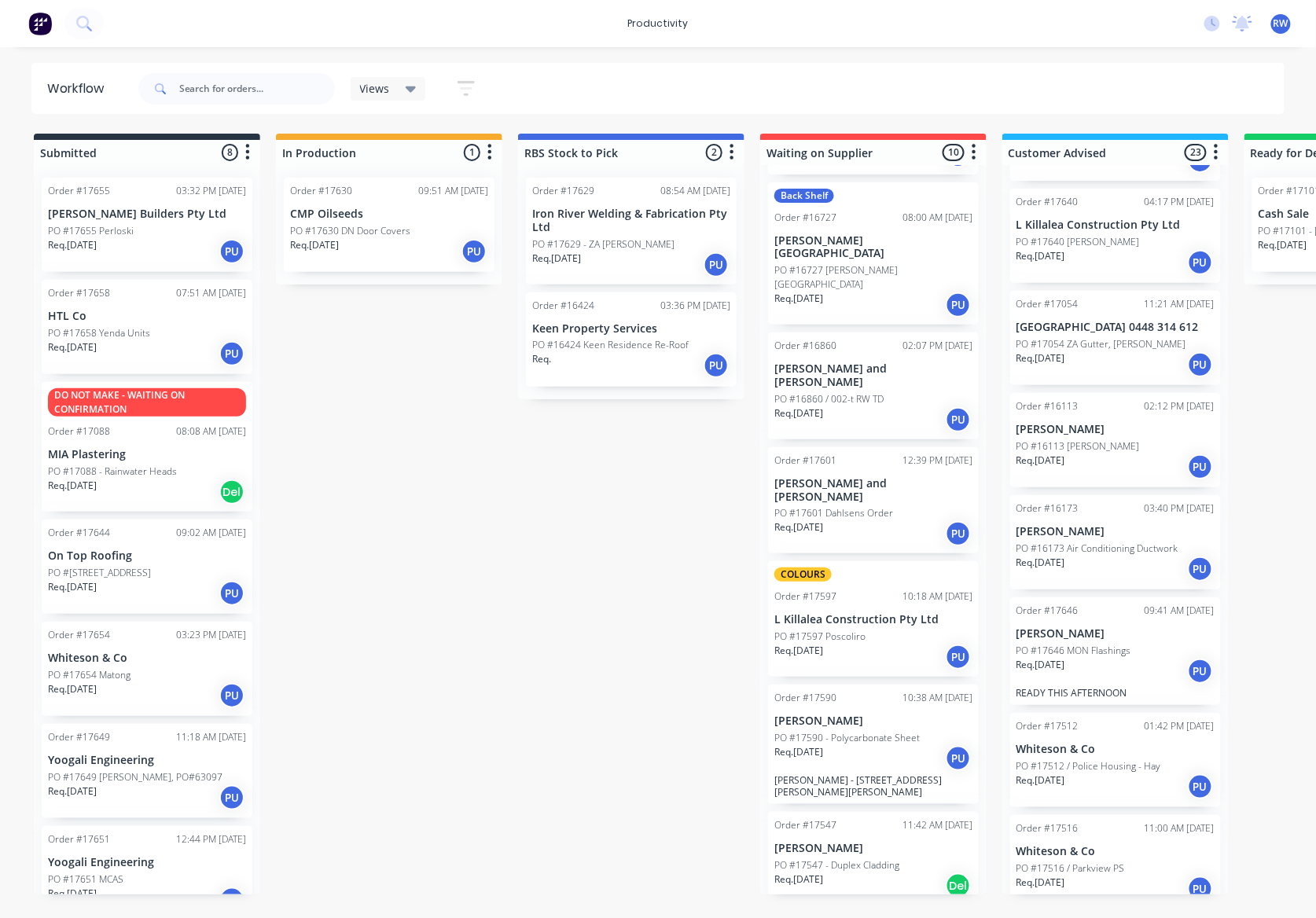
scroll to position [1756, 0]
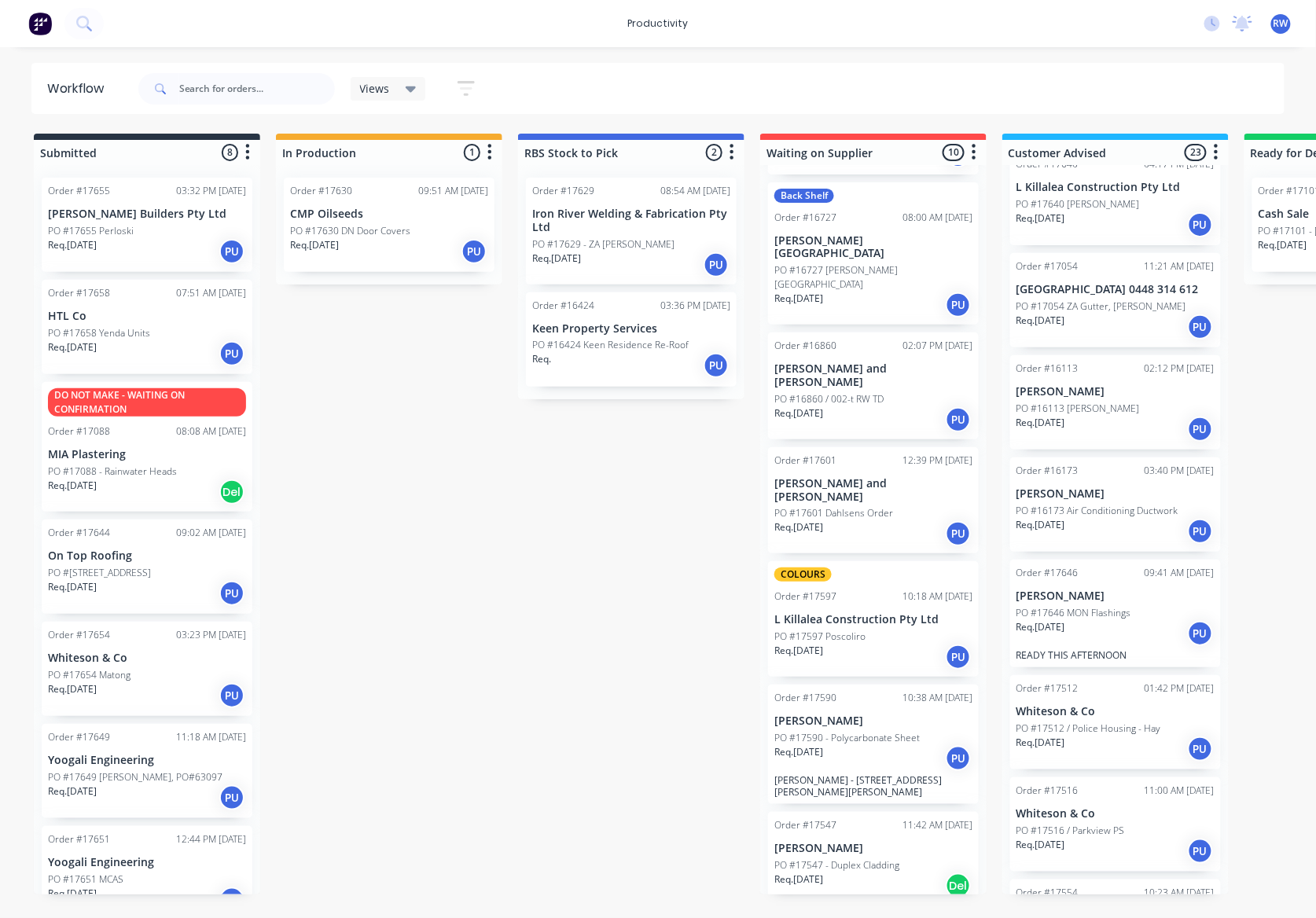
click at [1111, 721] on p "PO #17512 / Police Housing - Hay" at bounding box center [1088, 728] width 144 height 15
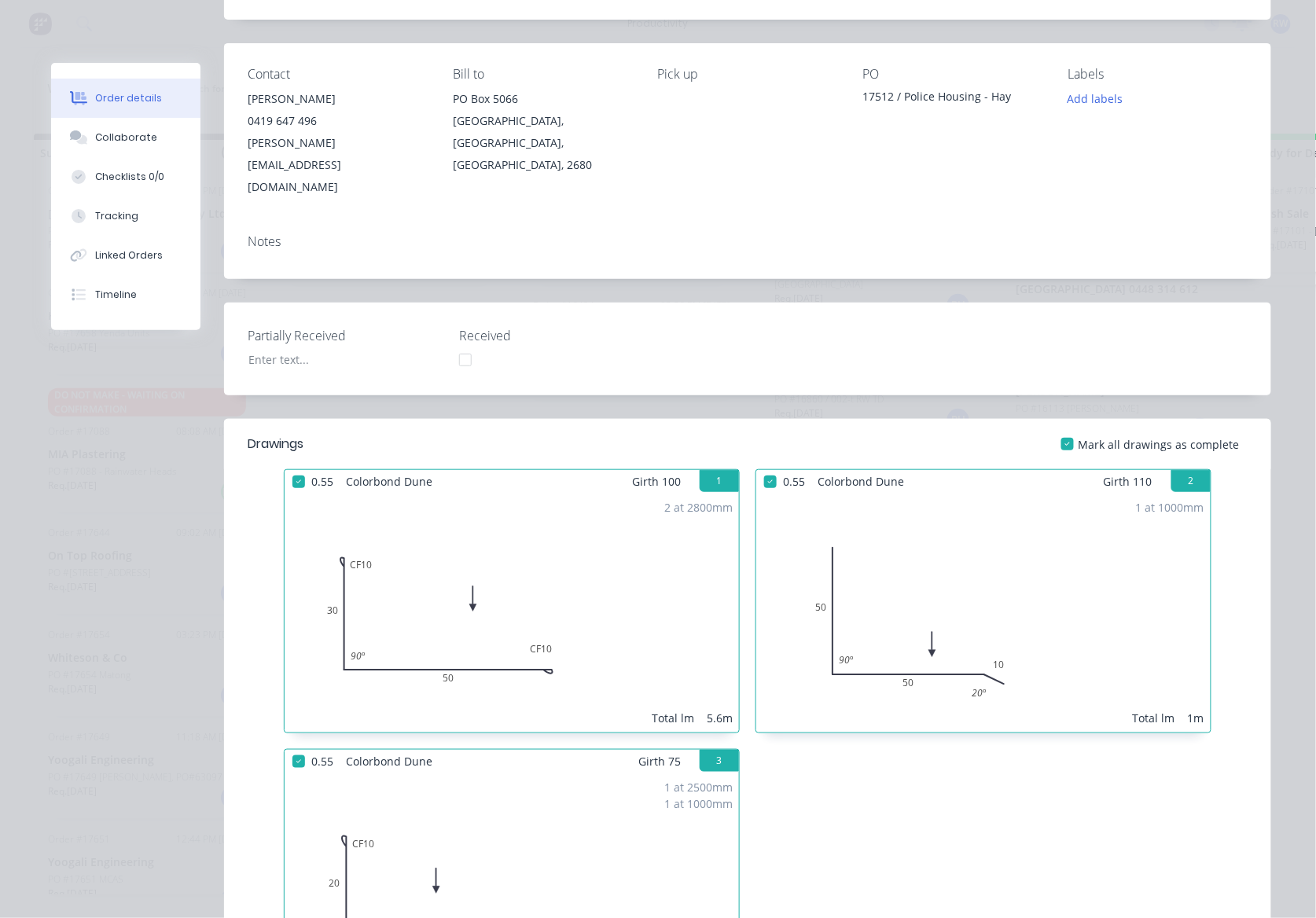
scroll to position [0, 0]
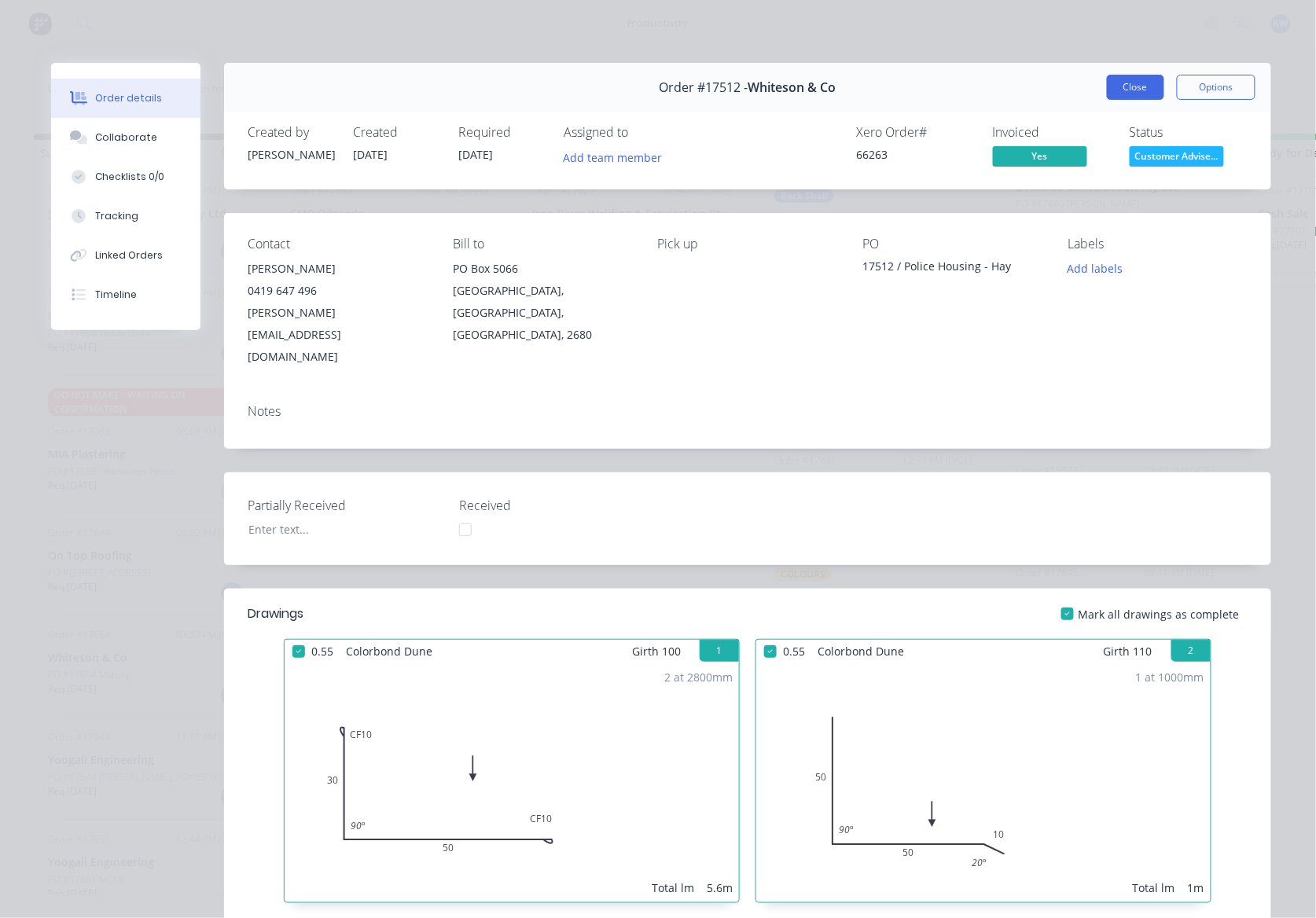
click at [1123, 90] on button "Close" at bounding box center [1135, 86] width 57 height 25
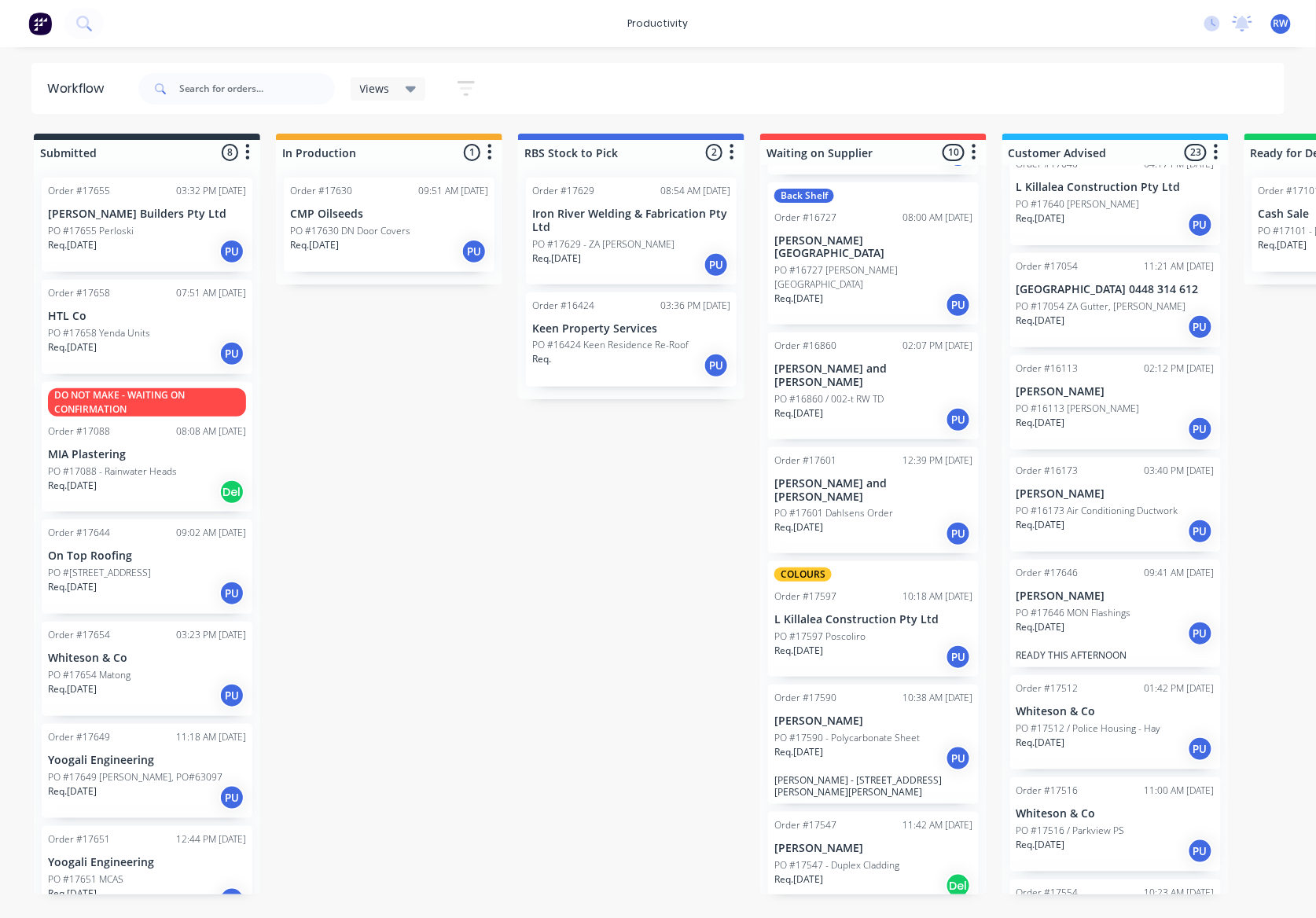
click at [1127, 838] on div "Req. [DATE] PU" at bounding box center [1115, 851] width 198 height 26
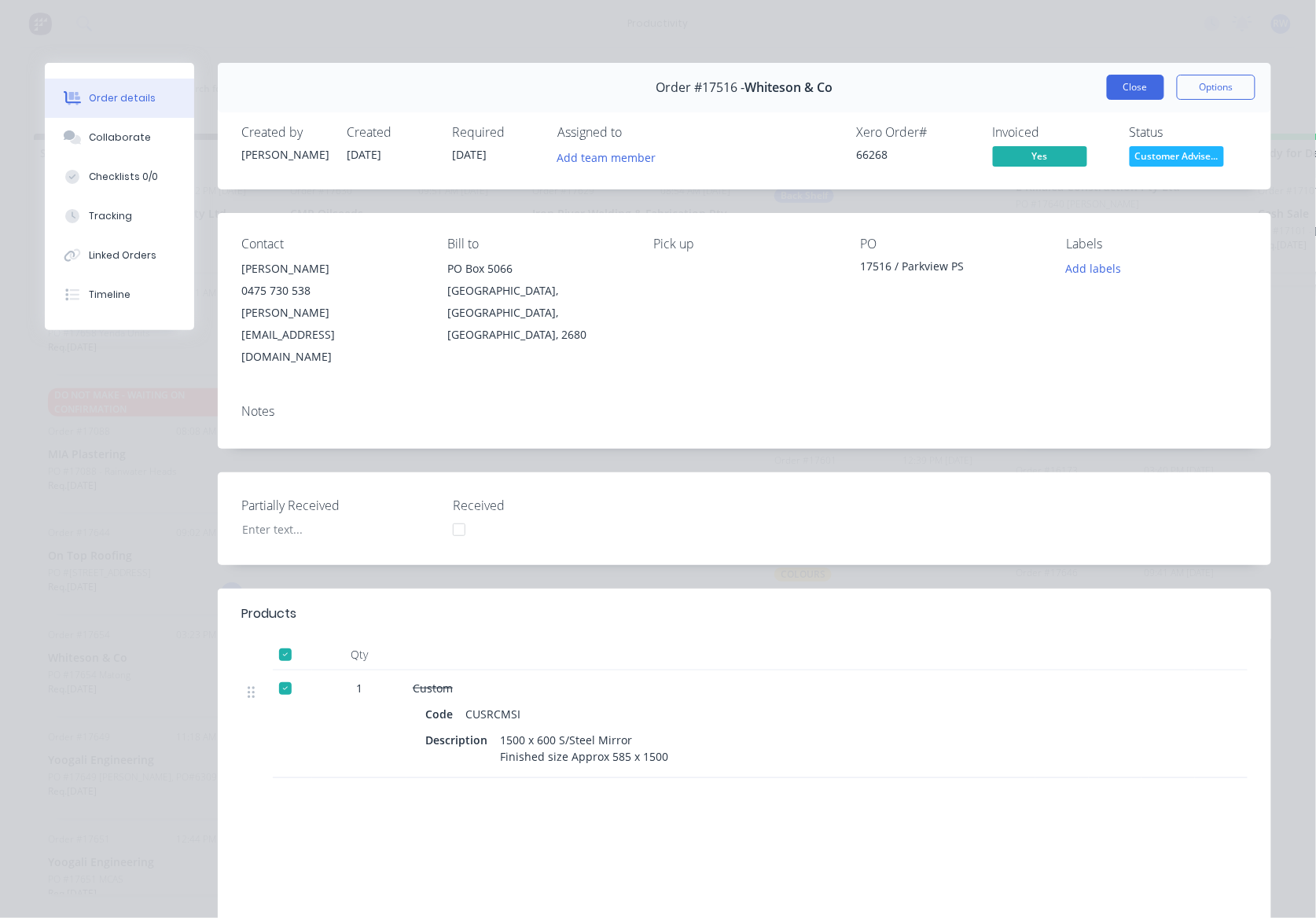
click at [1139, 95] on button "Close" at bounding box center [1135, 86] width 57 height 25
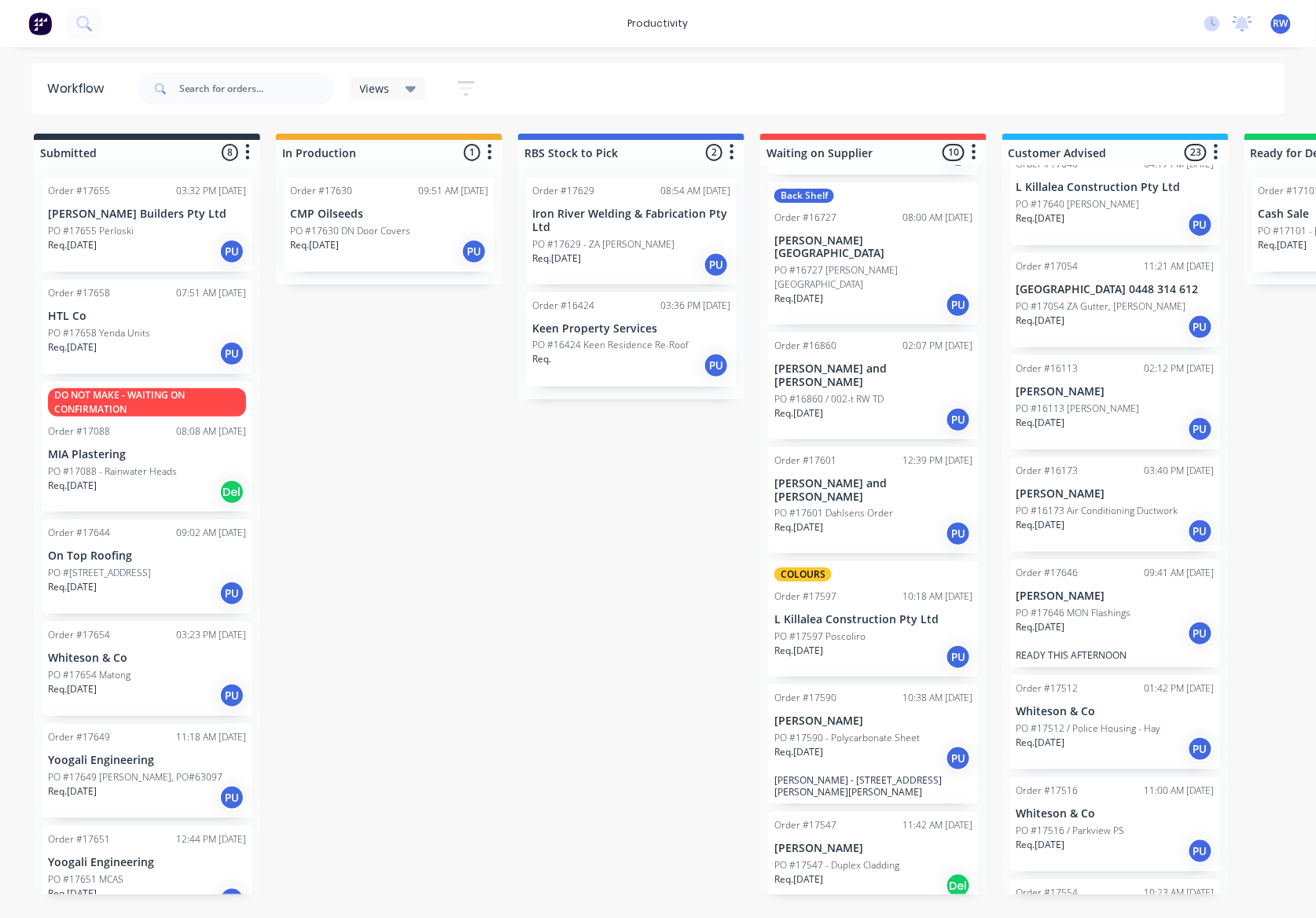
click at [1150, 926] on div "PO #17554 - [PERSON_NAME]" at bounding box center [1115, 933] width 198 height 15
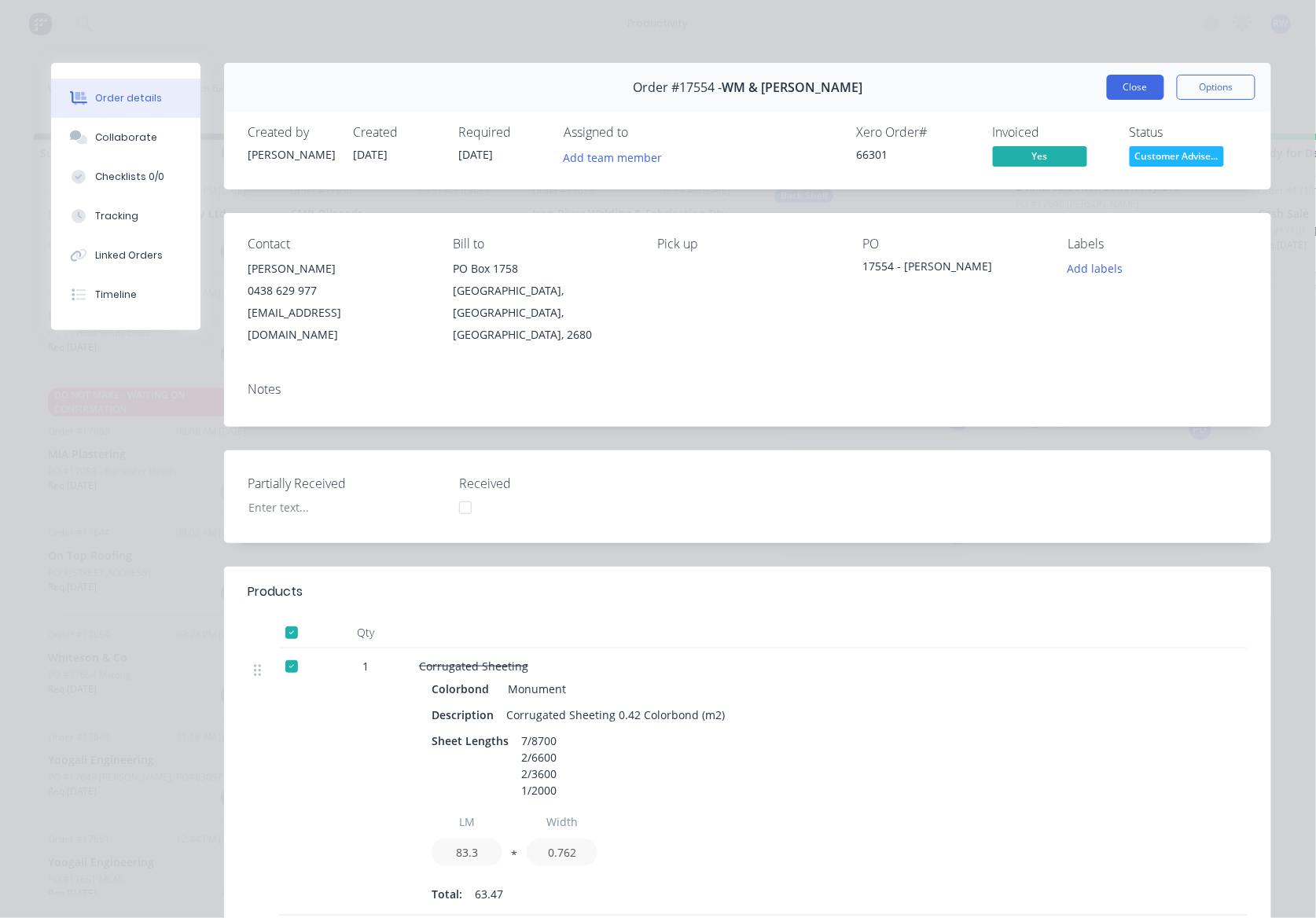
click at [1130, 93] on button "Close" at bounding box center [1135, 86] width 57 height 25
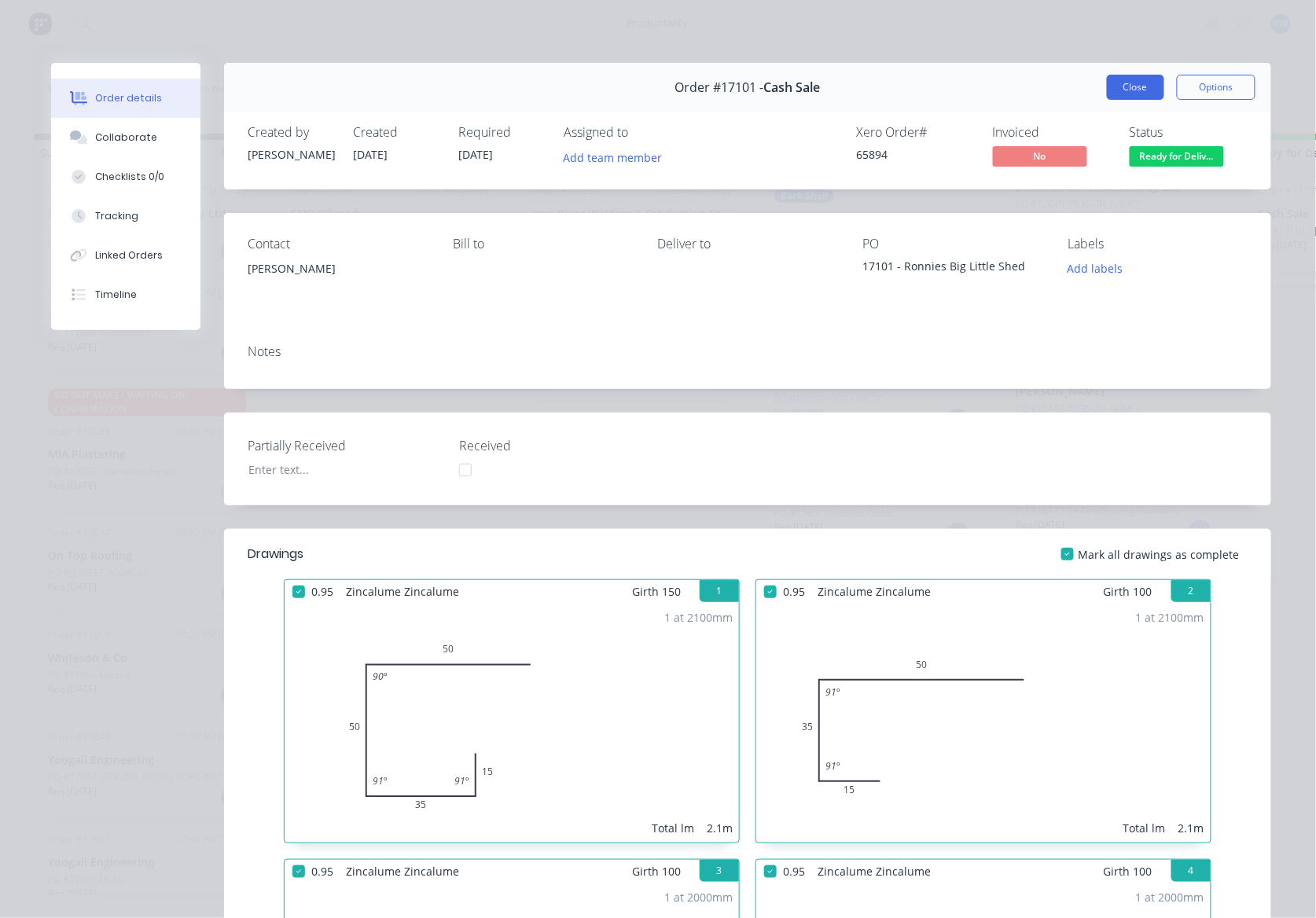
click at [1124, 91] on button "Close" at bounding box center [1135, 86] width 57 height 25
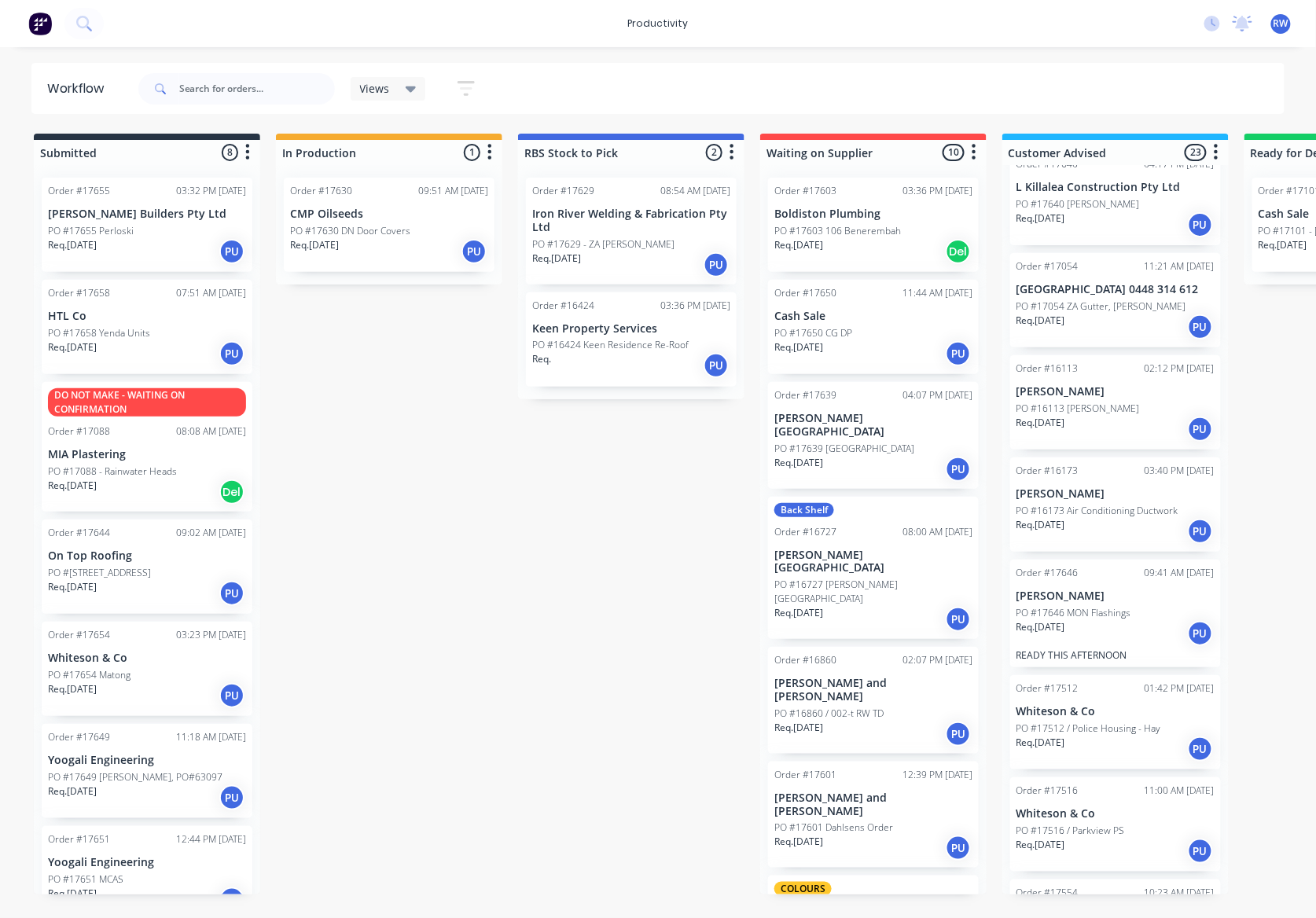
click at [853, 236] on p "PO #17603 106 Benerembah" at bounding box center [837, 230] width 126 height 15
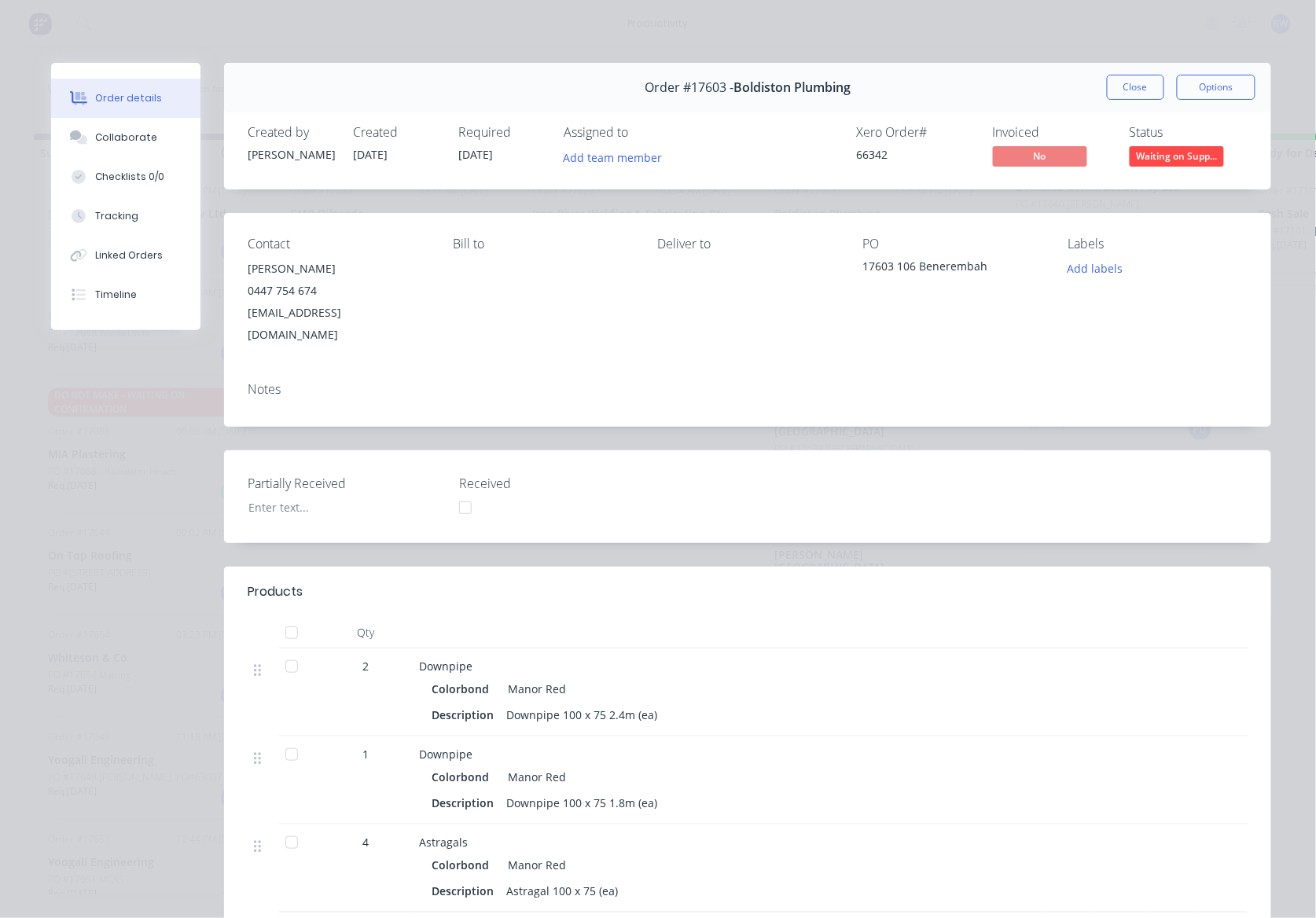
click at [1117, 71] on div "Order #17603 - Boldiston Plumbing Close Options" at bounding box center [747, 88] width 1047 height 49
click at [1130, 101] on div "Order #17603 - Boldiston Plumbing Close Options" at bounding box center [747, 88] width 1047 height 49
click at [1127, 65] on div "Order #17603 - Boldiston Plumbing Close Options" at bounding box center [747, 88] width 1047 height 49
click at [1123, 76] on button "Close" at bounding box center [1135, 86] width 57 height 25
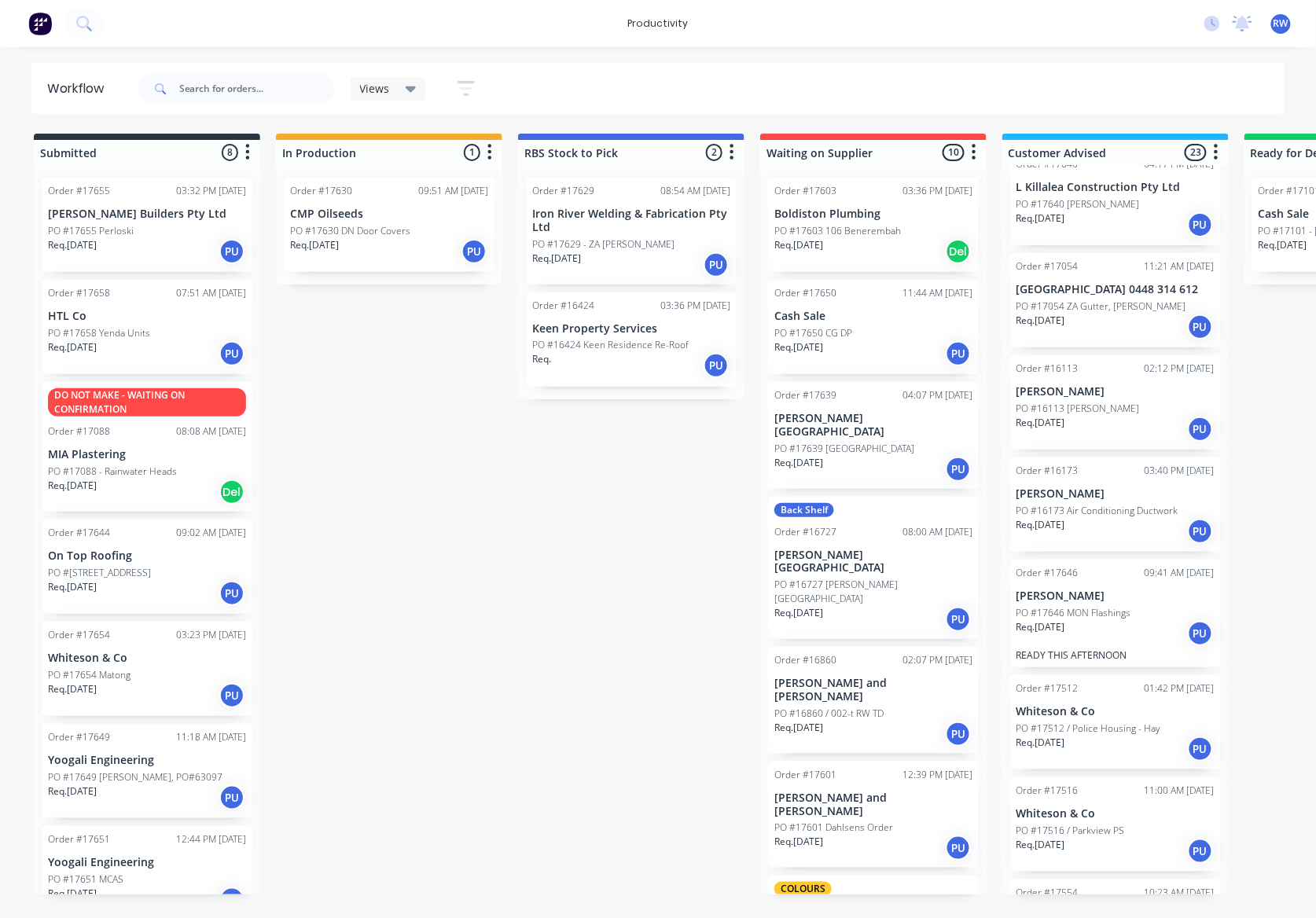
click at [866, 442] on p "PO #17639 [GEOGRAPHIC_DATA]" at bounding box center [844, 449] width 140 height 15
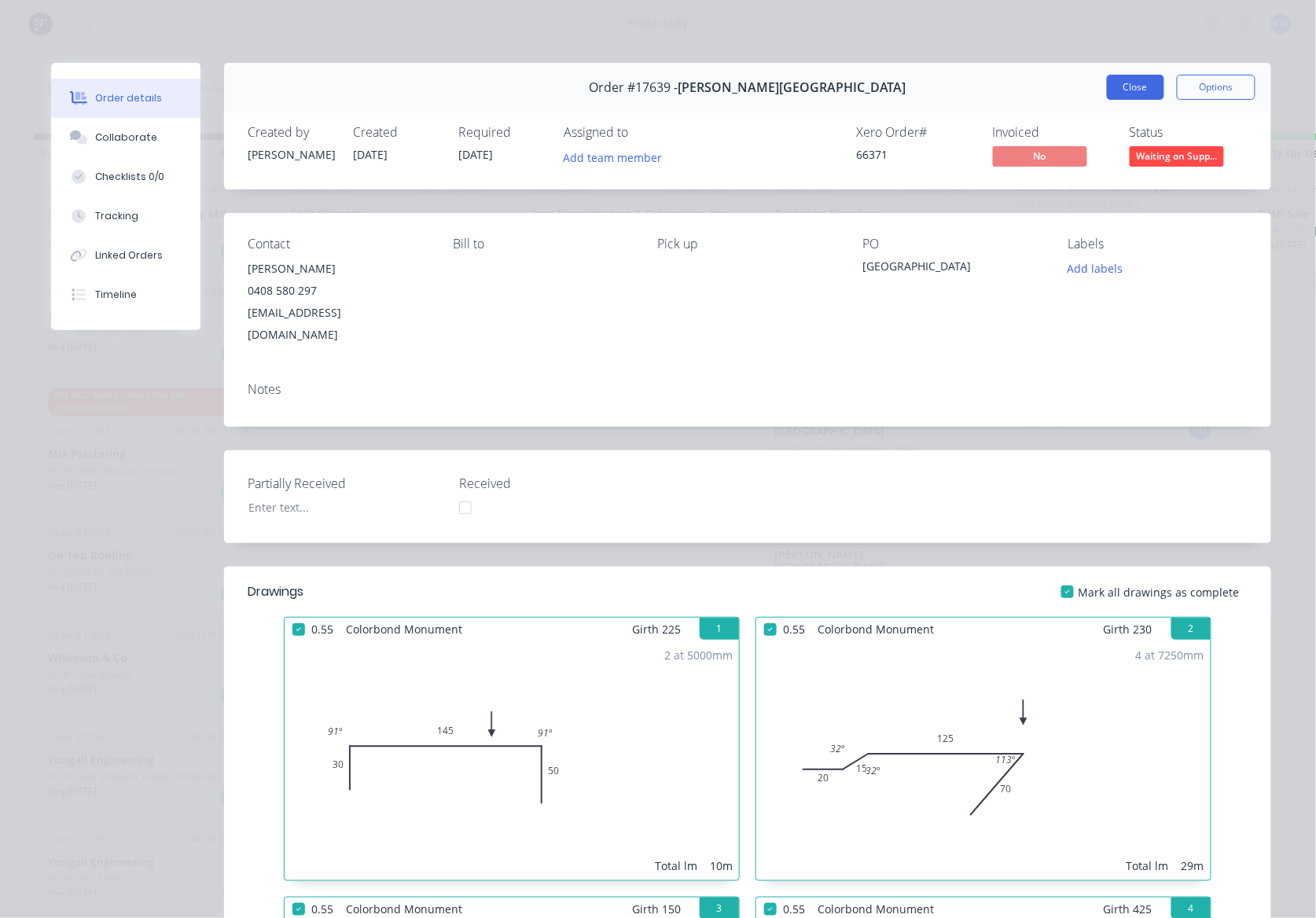
click at [1121, 88] on button "Close" at bounding box center [1135, 86] width 57 height 25
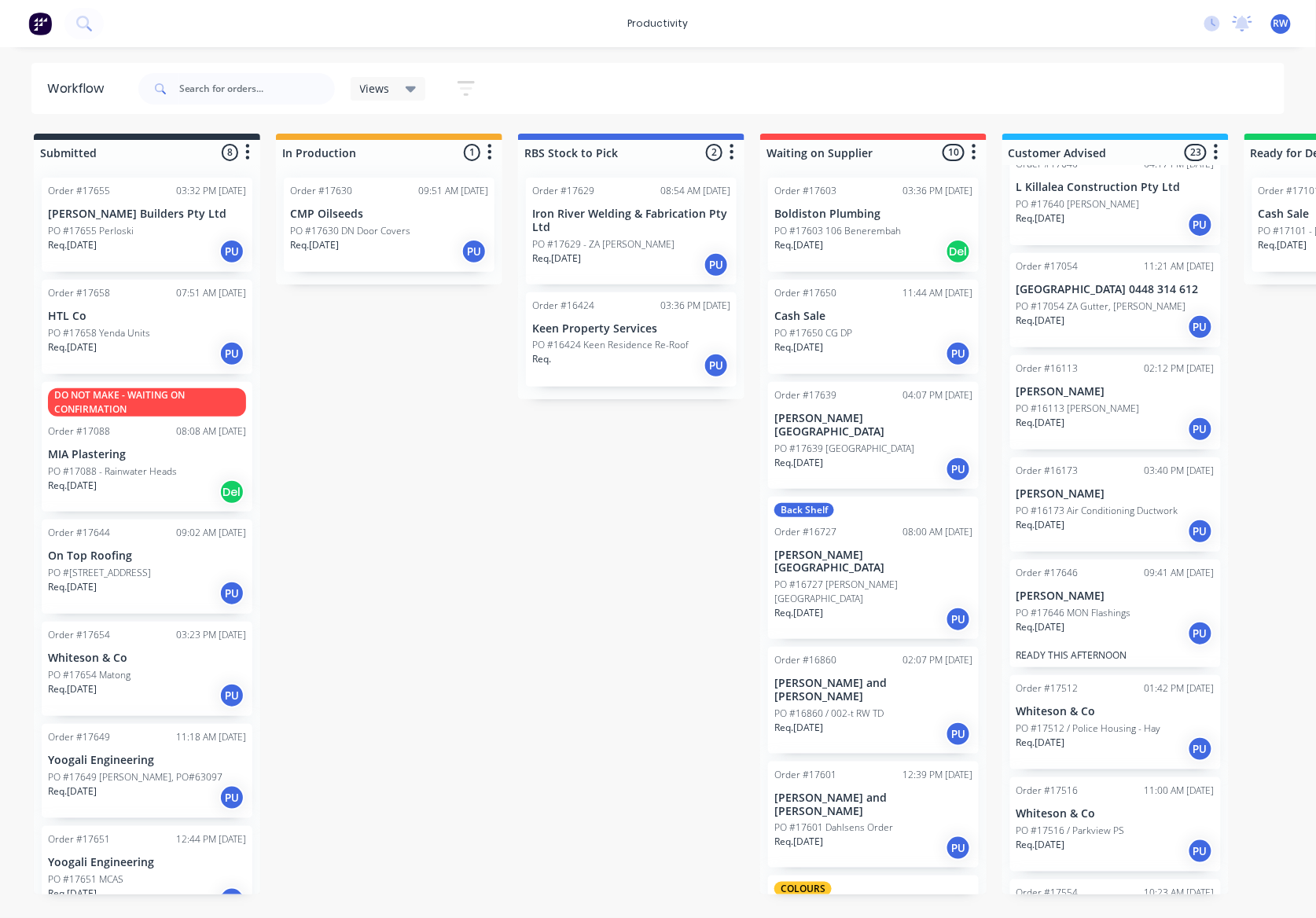
click at [897, 578] on div "PO #16727 [PERSON_NAME][GEOGRAPHIC_DATA]" at bounding box center [873, 591] width 198 height 28
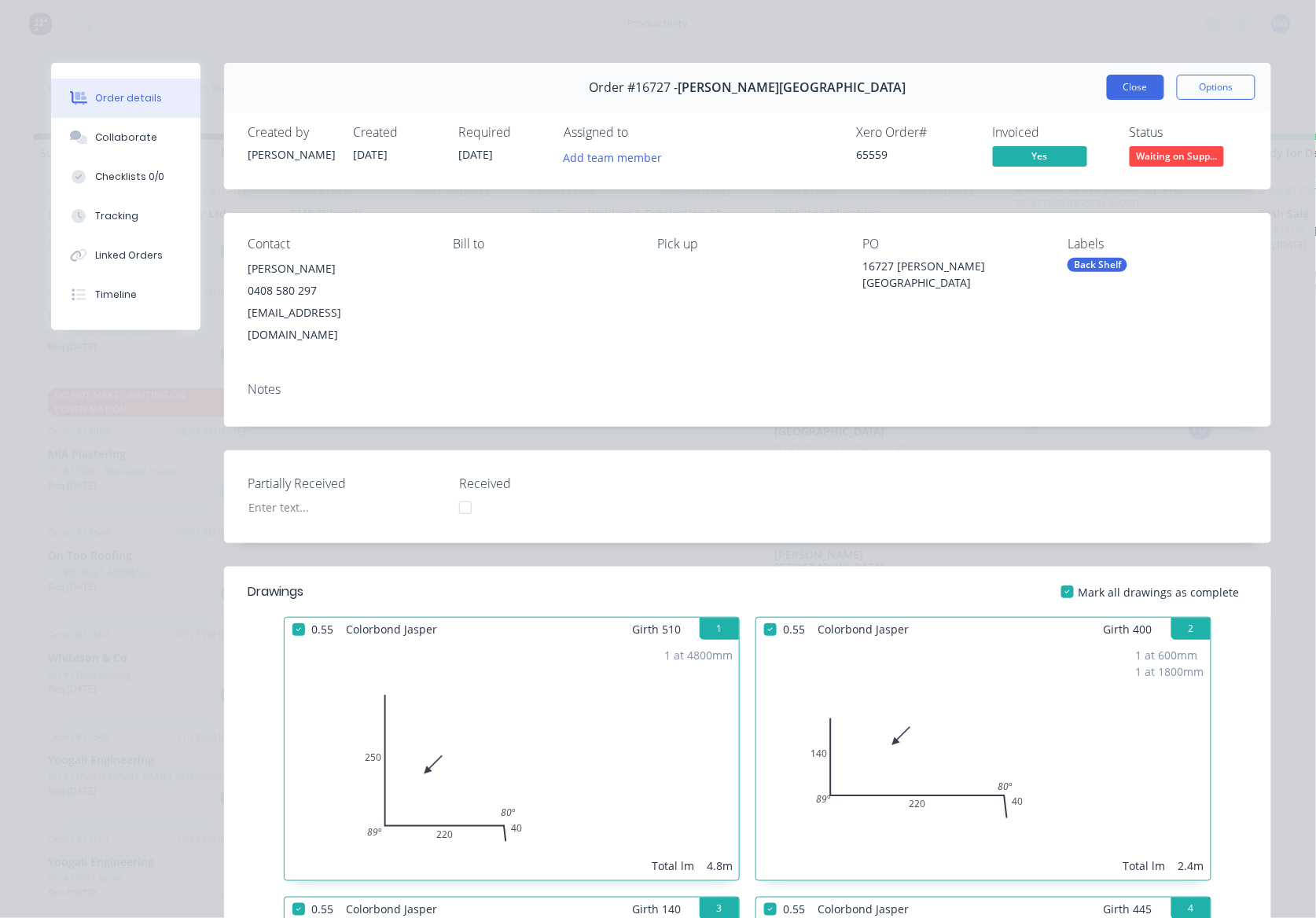
click at [1120, 93] on button "Close" at bounding box center [1135, 86] width 57 height 25
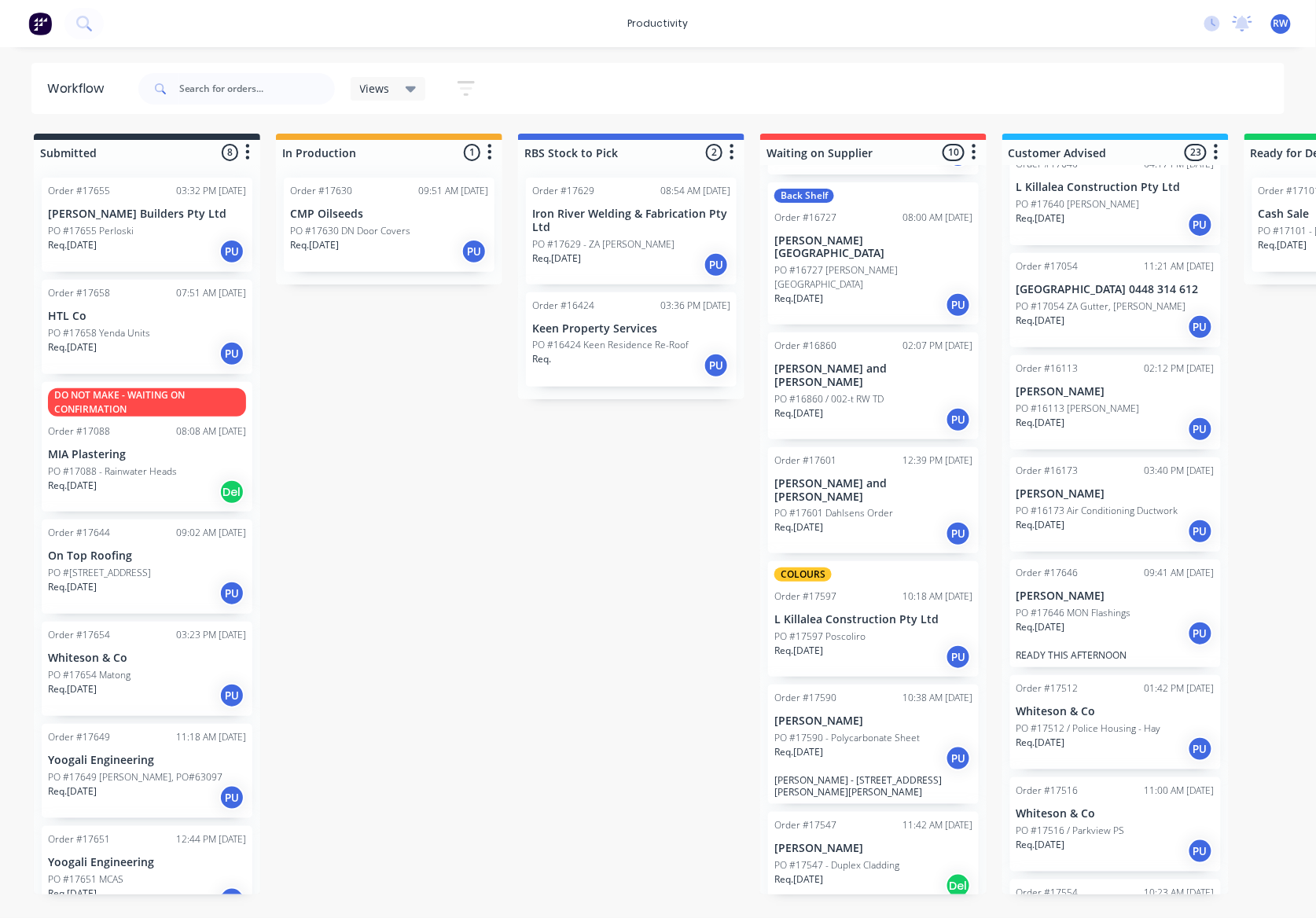
scroll to position [350, 0]
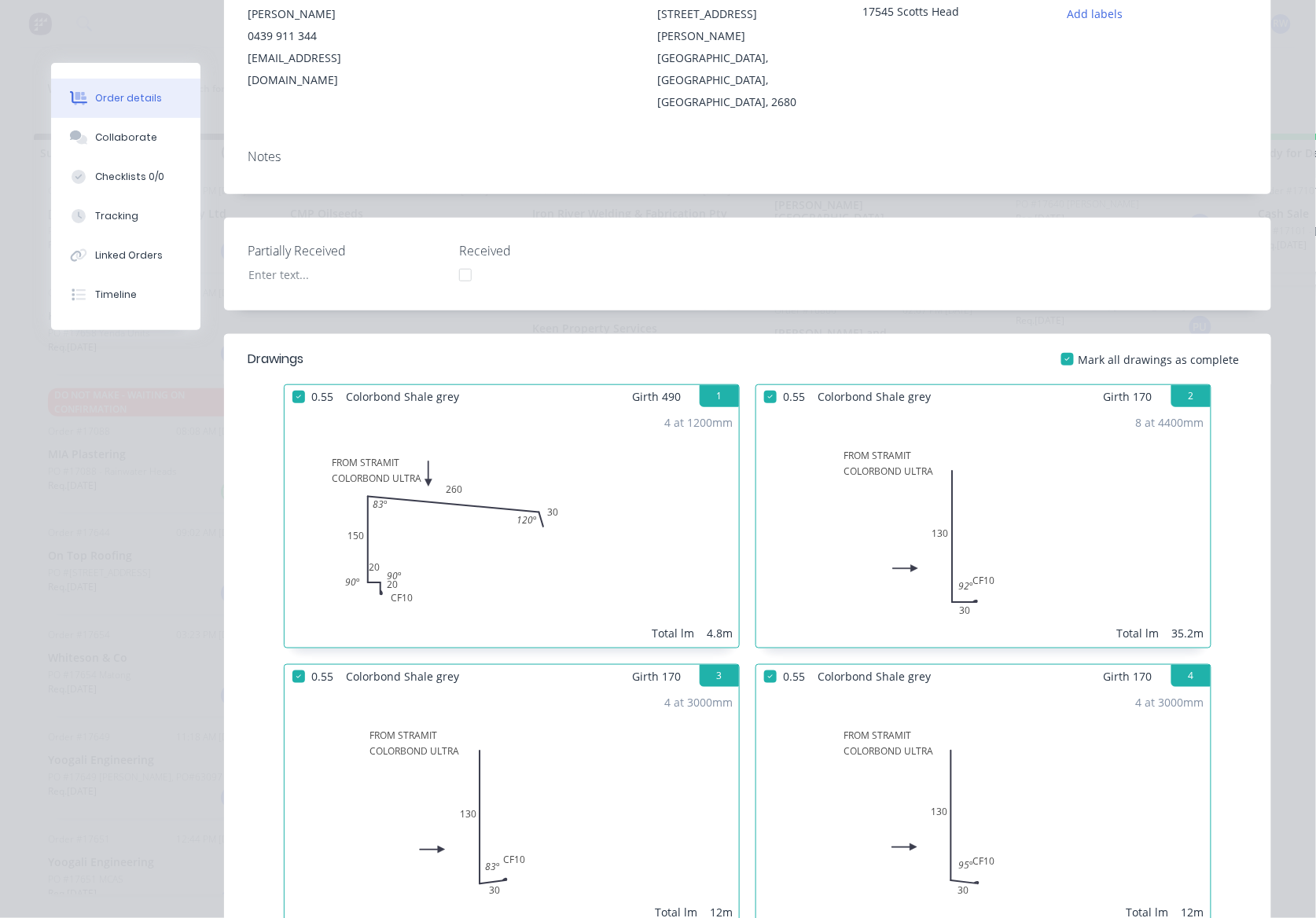
scroll to position [0, 0]
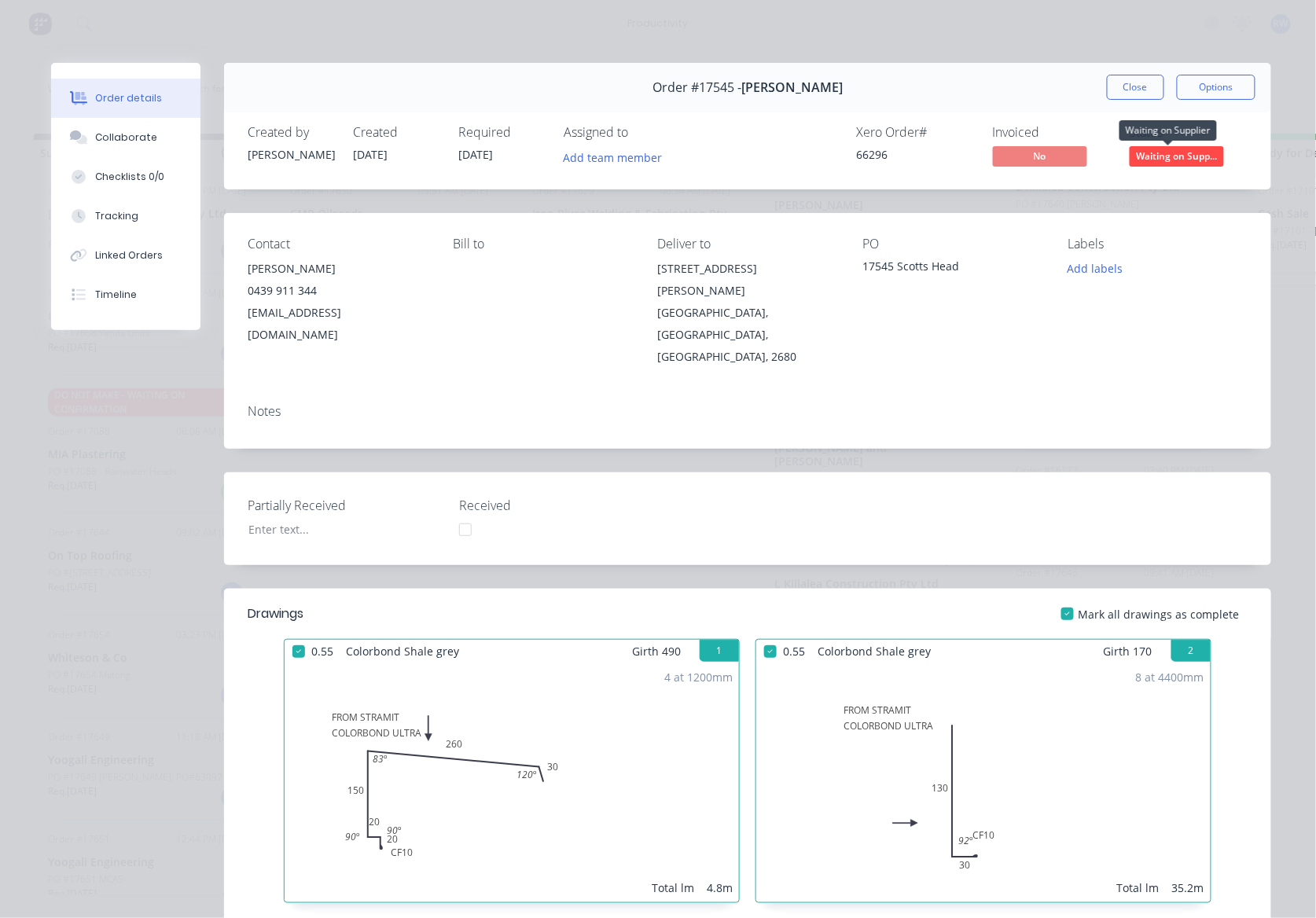
drag, startPoint x: 1192, startPoint y: 145, endPoint x: 1177, endPoint y: 146, distance: 15.0
click at [1191, 145] on body "productivity productivity Workflow Planner Delivery Scheduling Timesheets No ne…" at bounding box center [658, 411] width 1316 height 823
click at [1160, 159] on span "Waiting on Supp..." at bounding box center [1177, 155] width 95 height 20
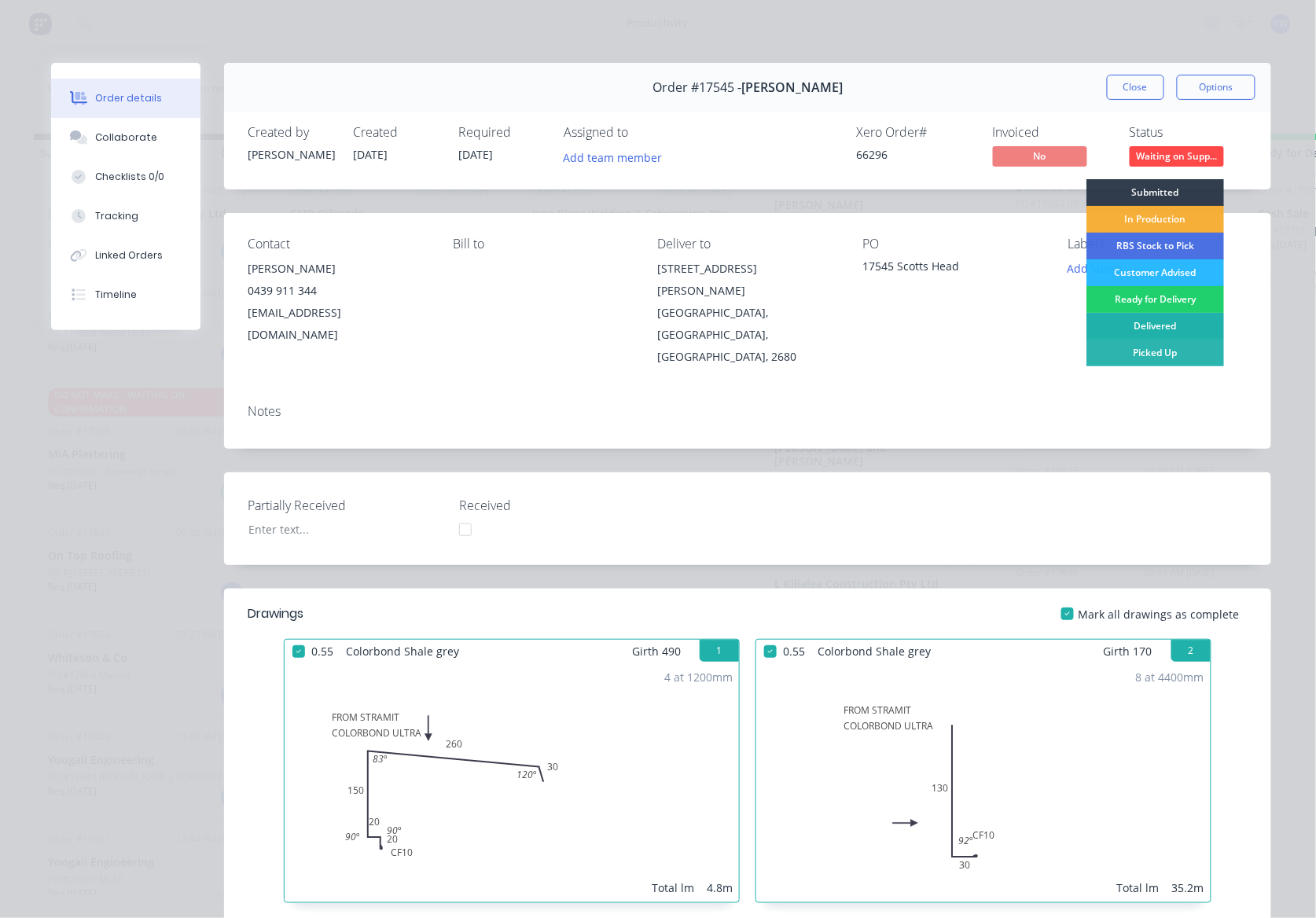
click at [1130, 324] on div "Delivered" at bounding box center [1155, 326] width 137 height 26
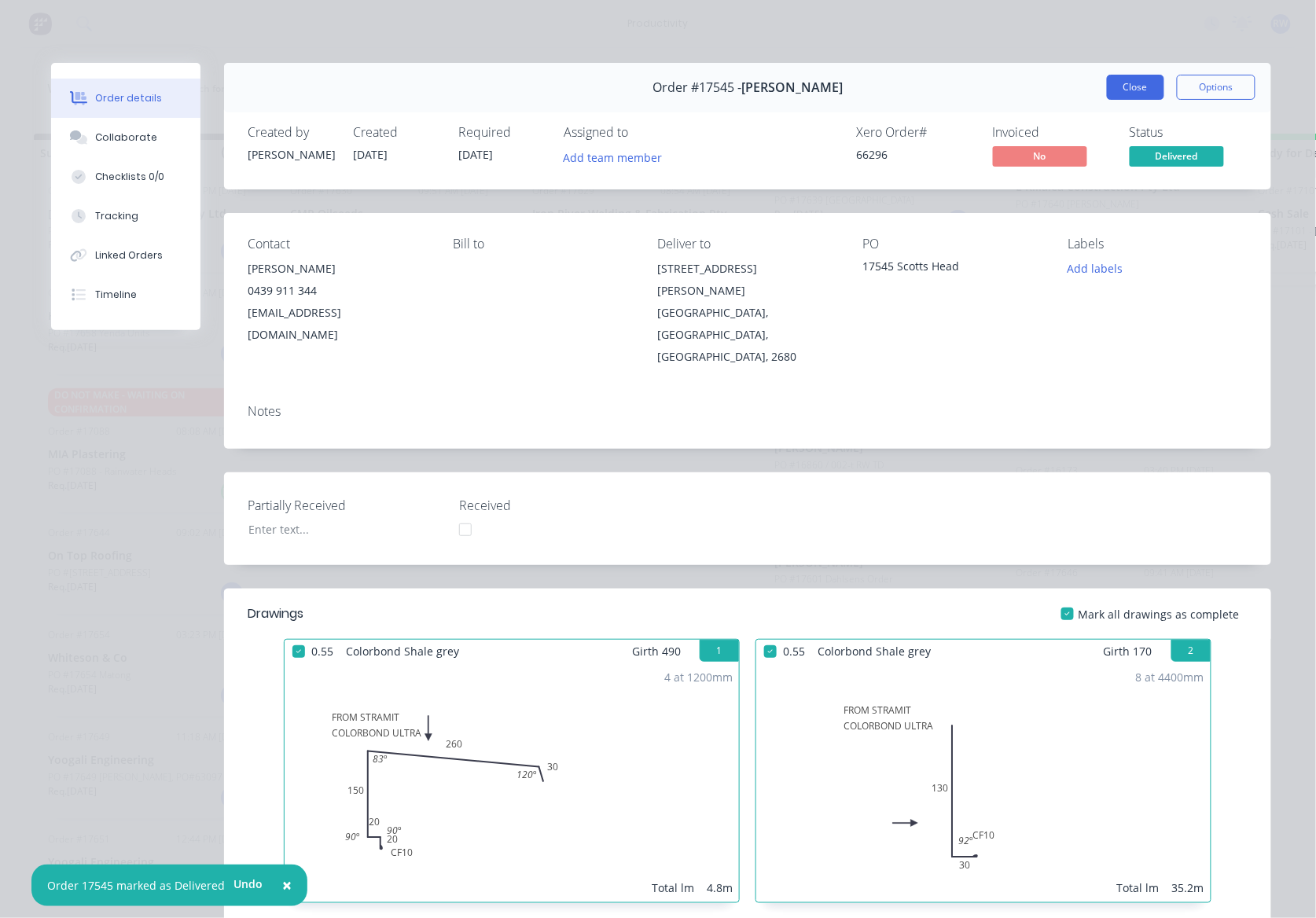
click at [1130, 85] on button "Close" at bounding box center [1135, 86] width 57 height 25
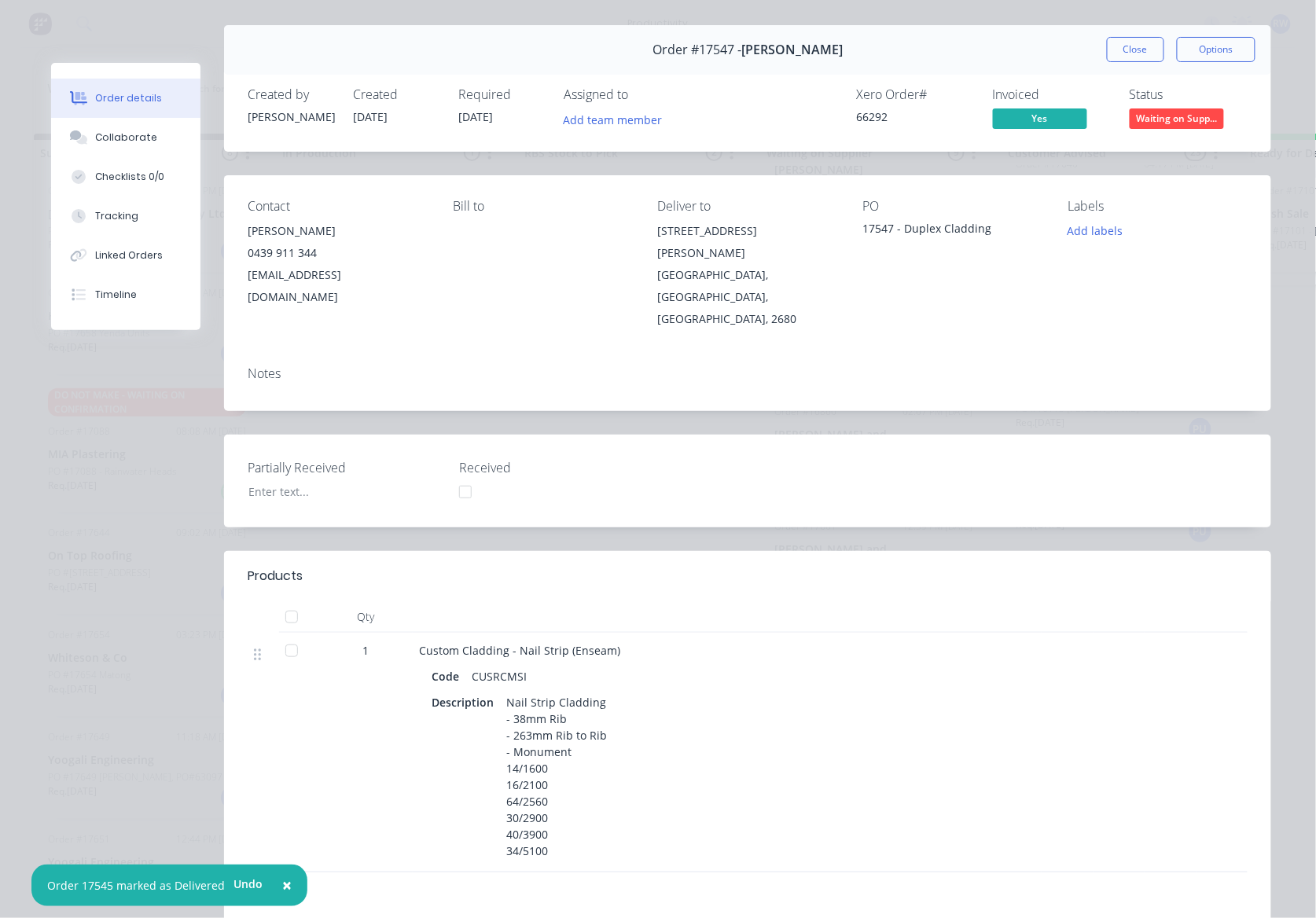
scroll to position [0, 0]
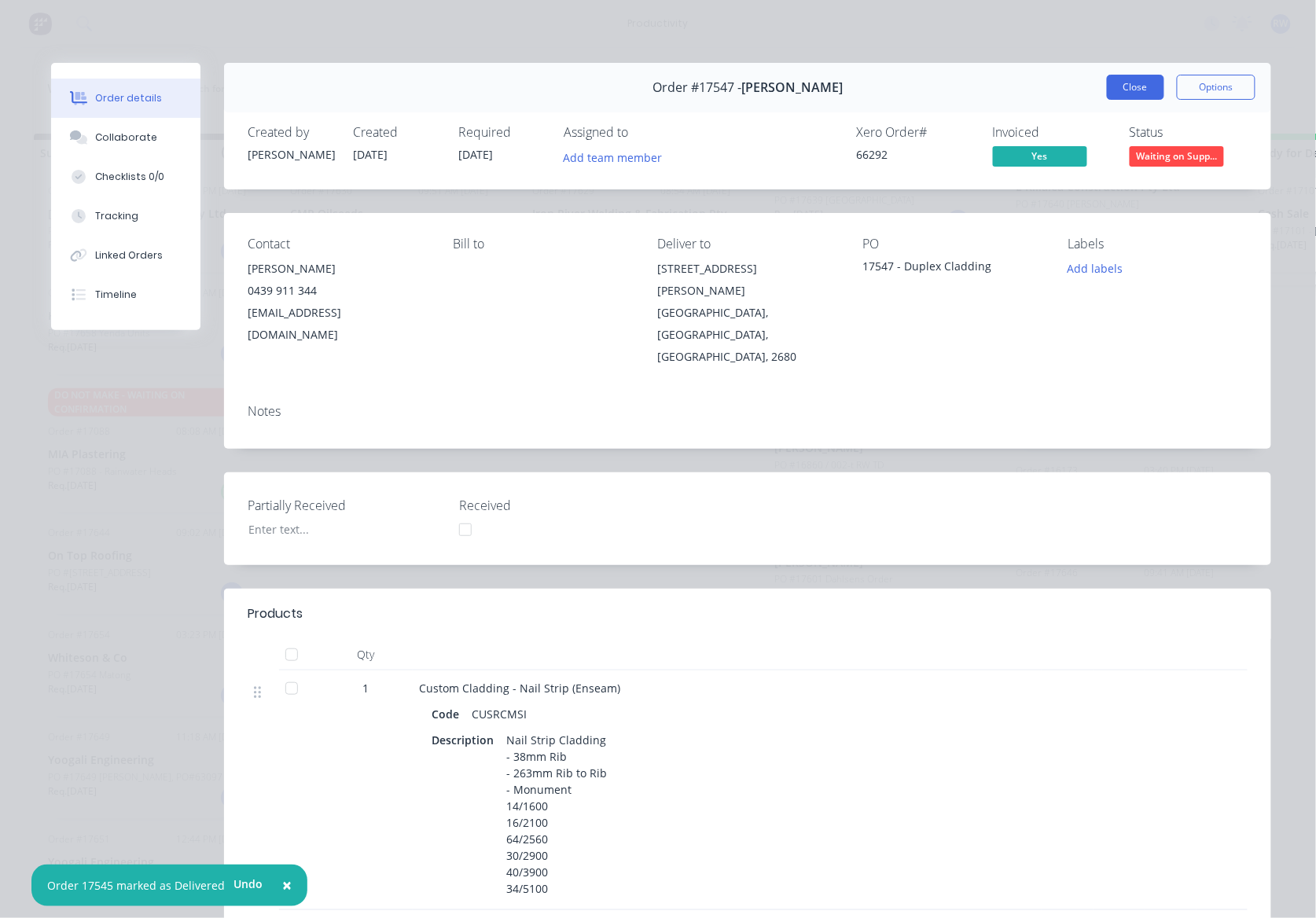
click at [1133, 75] on button "Close" at bounding box center [1135, 86] width 57 height 25
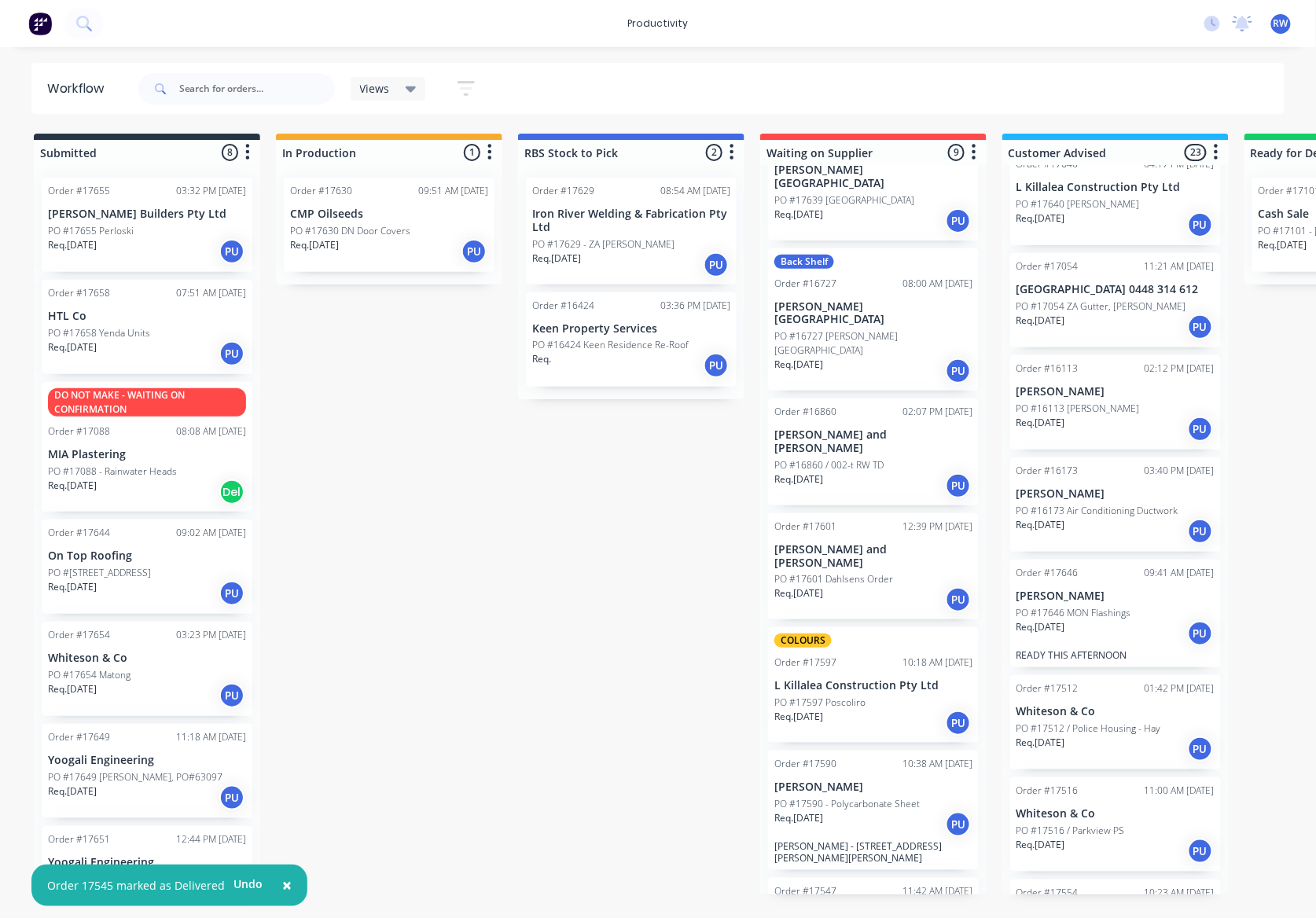
click at [850, 797] on p "PO #17590 - Polycarbonate Sheet" at bounding box center [847, 804] width 145 height 15
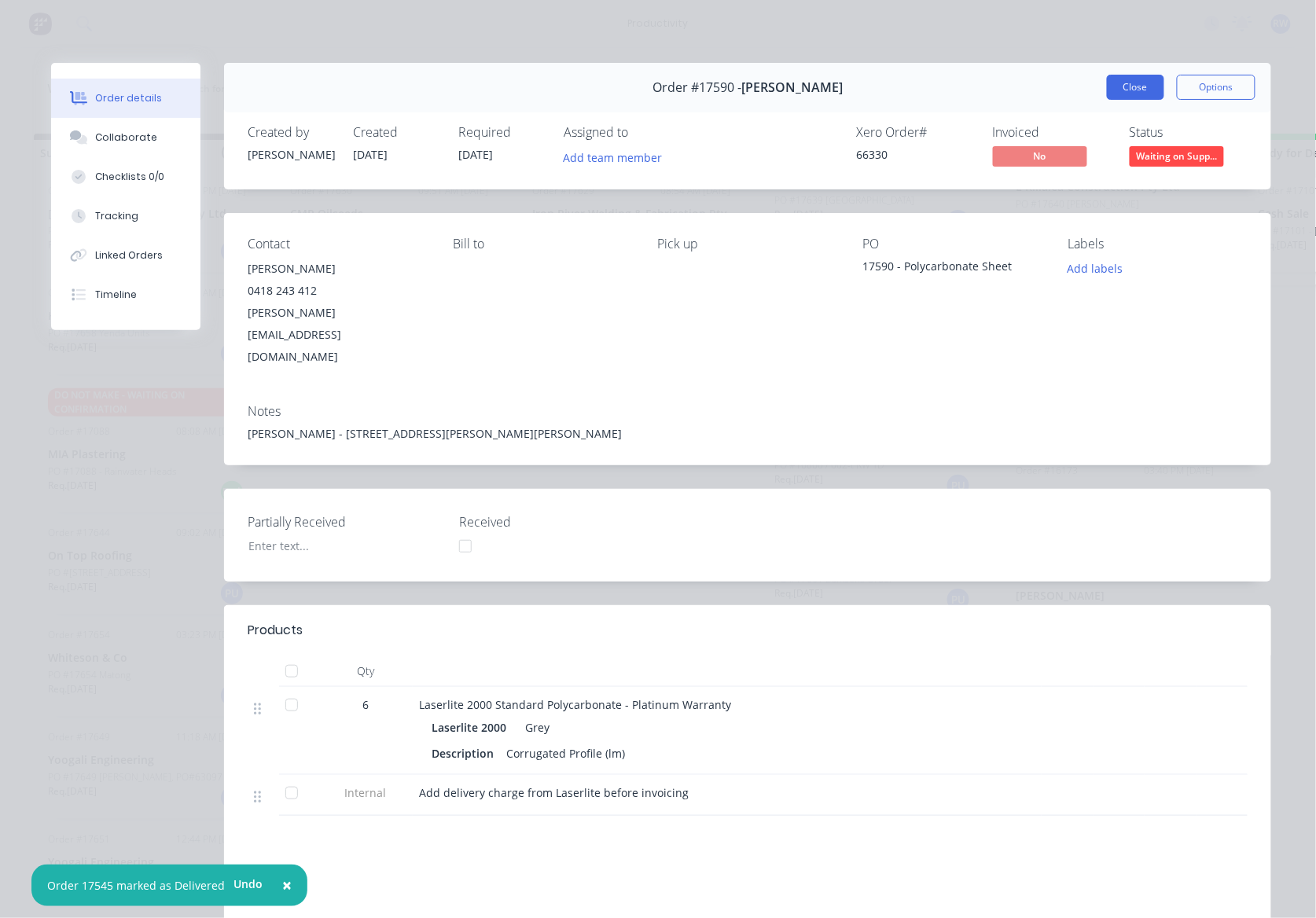
click at [1127, 83] on button "Close" at bounding box center [1135, 86] width 57 height 25
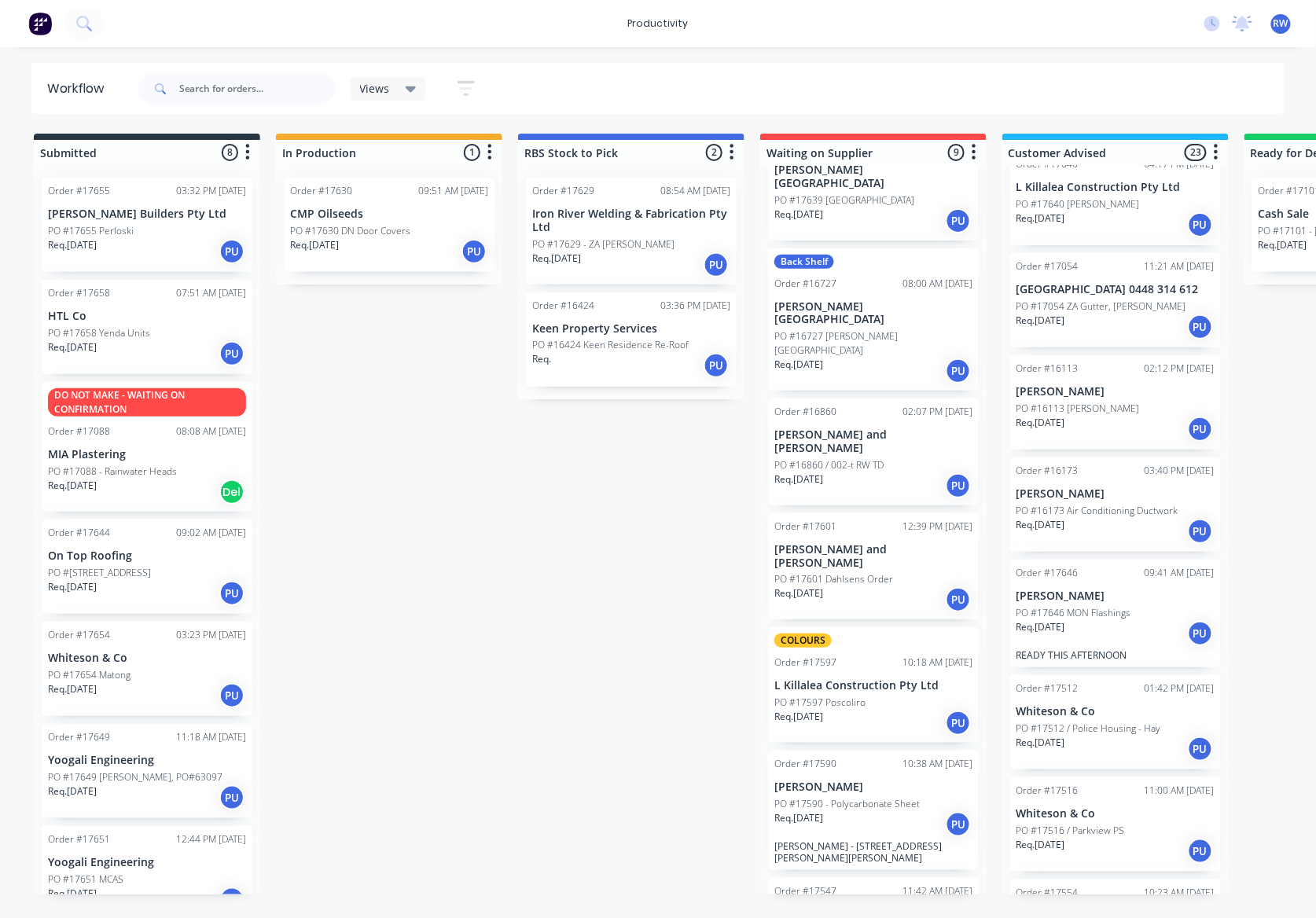
click at [890, 710] on div "Req. [DATE] PU" at bounding box center [873, 723] width 198 height 26
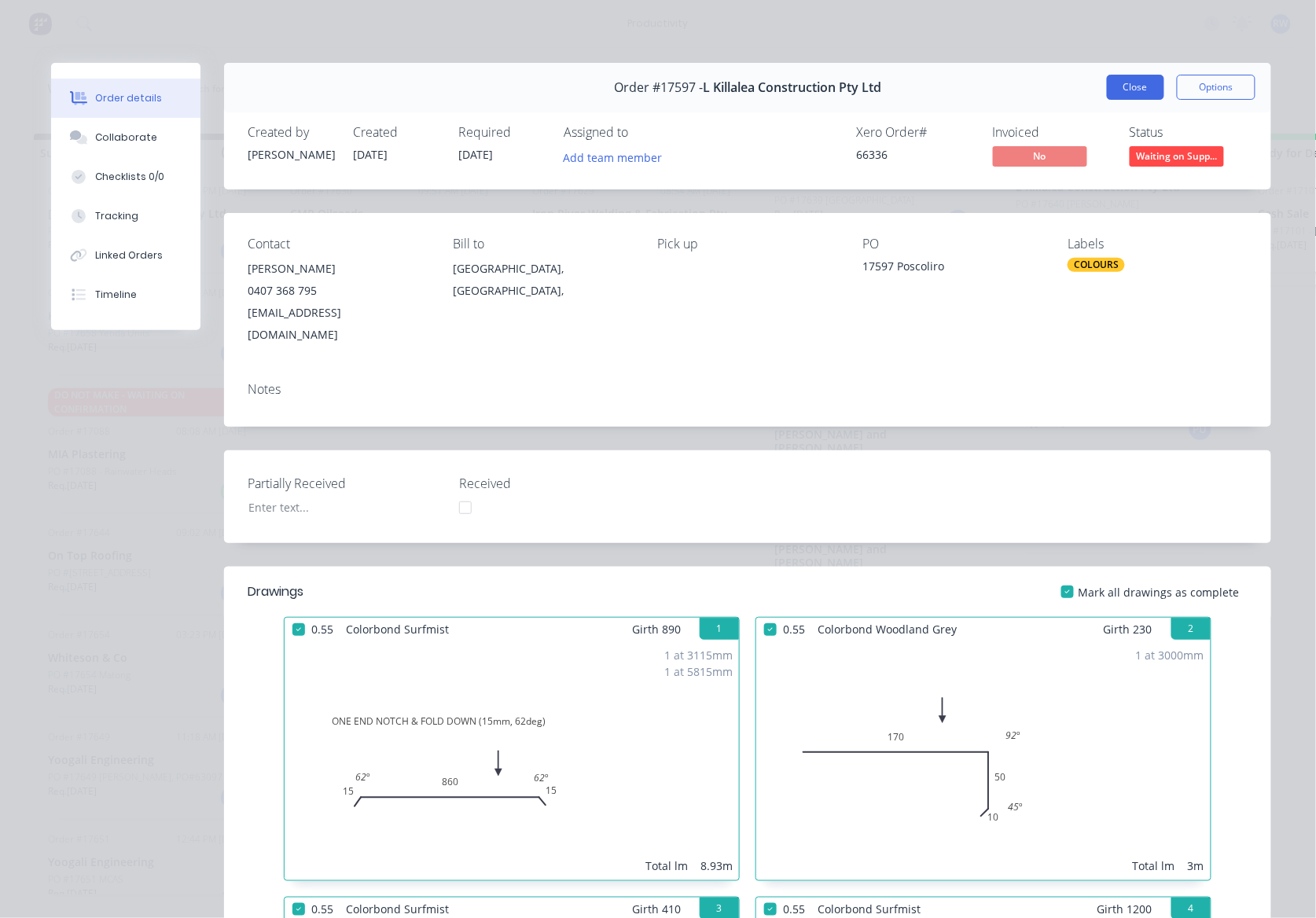
click at [1111, 84] on button "Close" at bounding box center [1135, 86] width 57 height 25
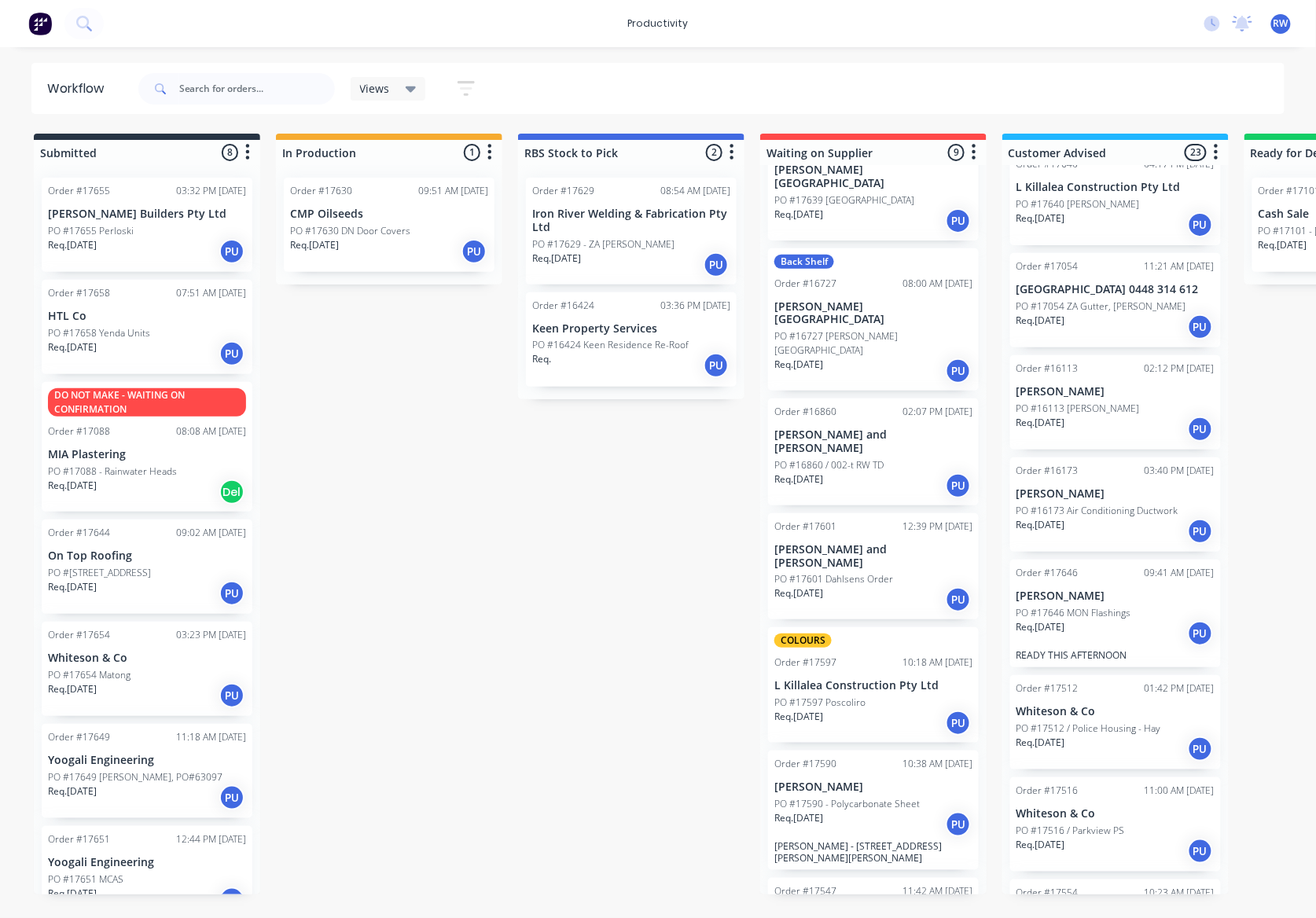
click at [863, 572] on p "PO #17601 Dahlsens Order" at bounding box center [833, 579] width 119 height 15
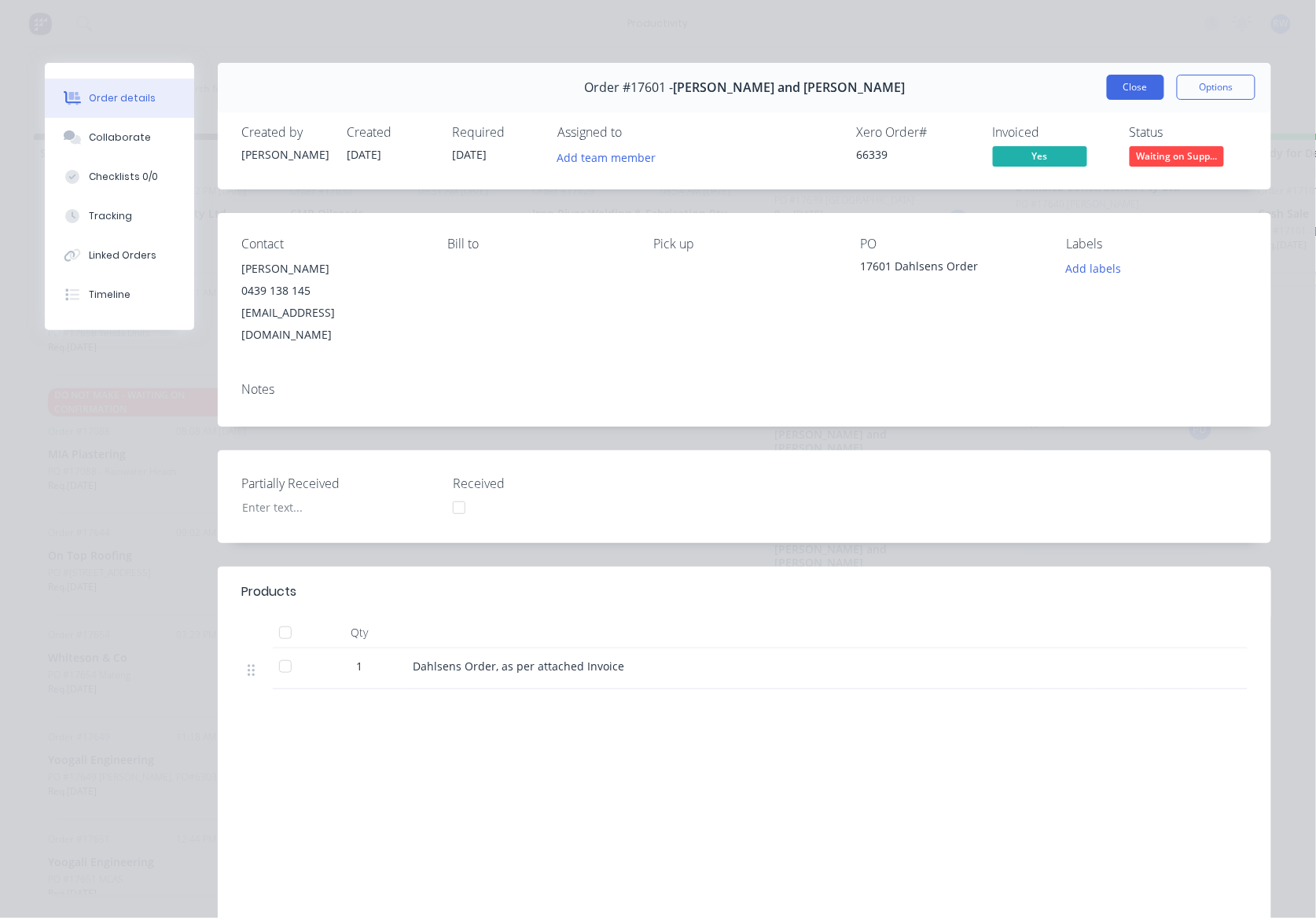
click at [1133, 91] on button "Close" at bounding box center [1135, 86] width 57 height 25
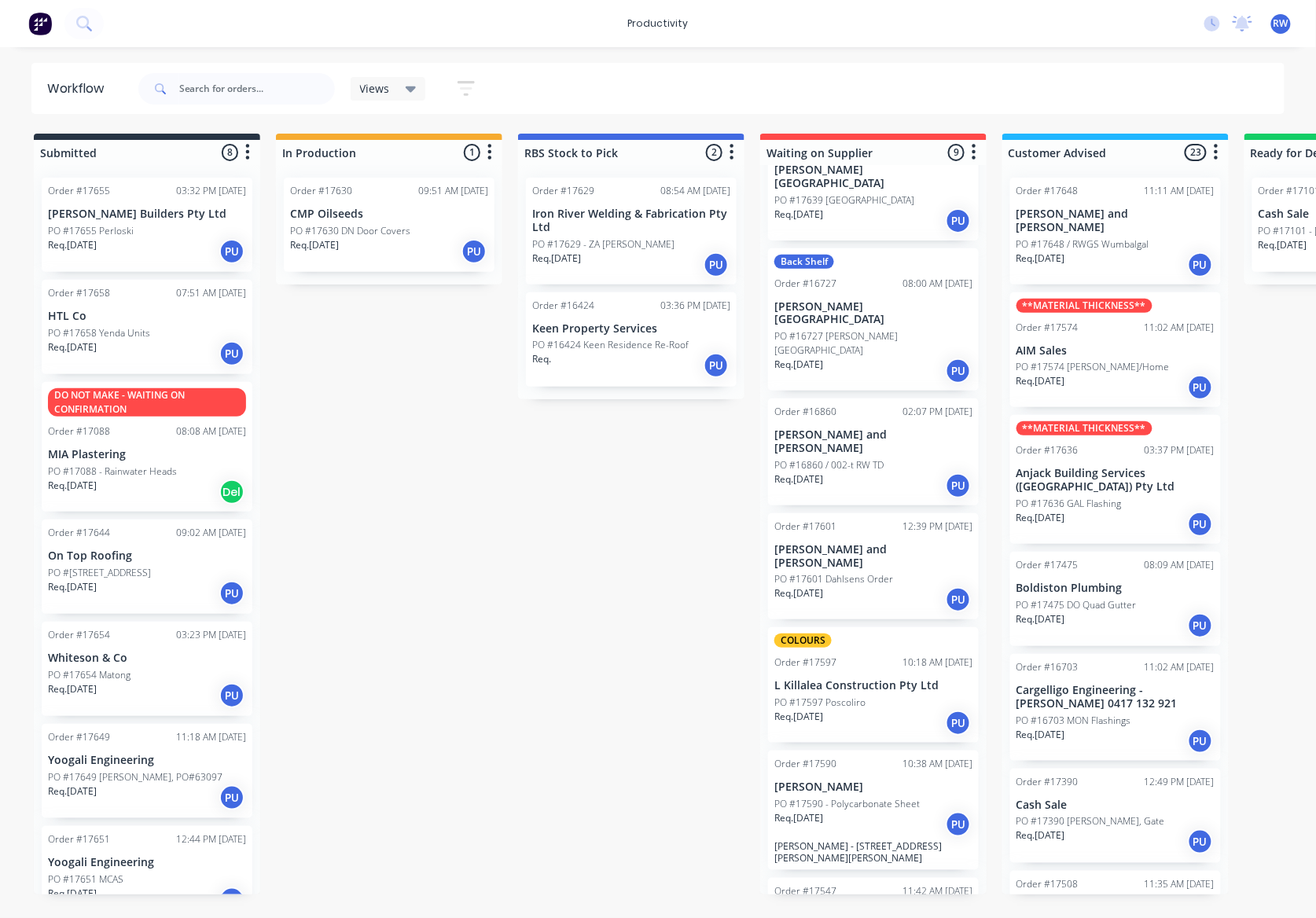
click at [1149, 374] on div "Req. [DATE] PU" at bounding box center [1115, 386] width 198 height 26
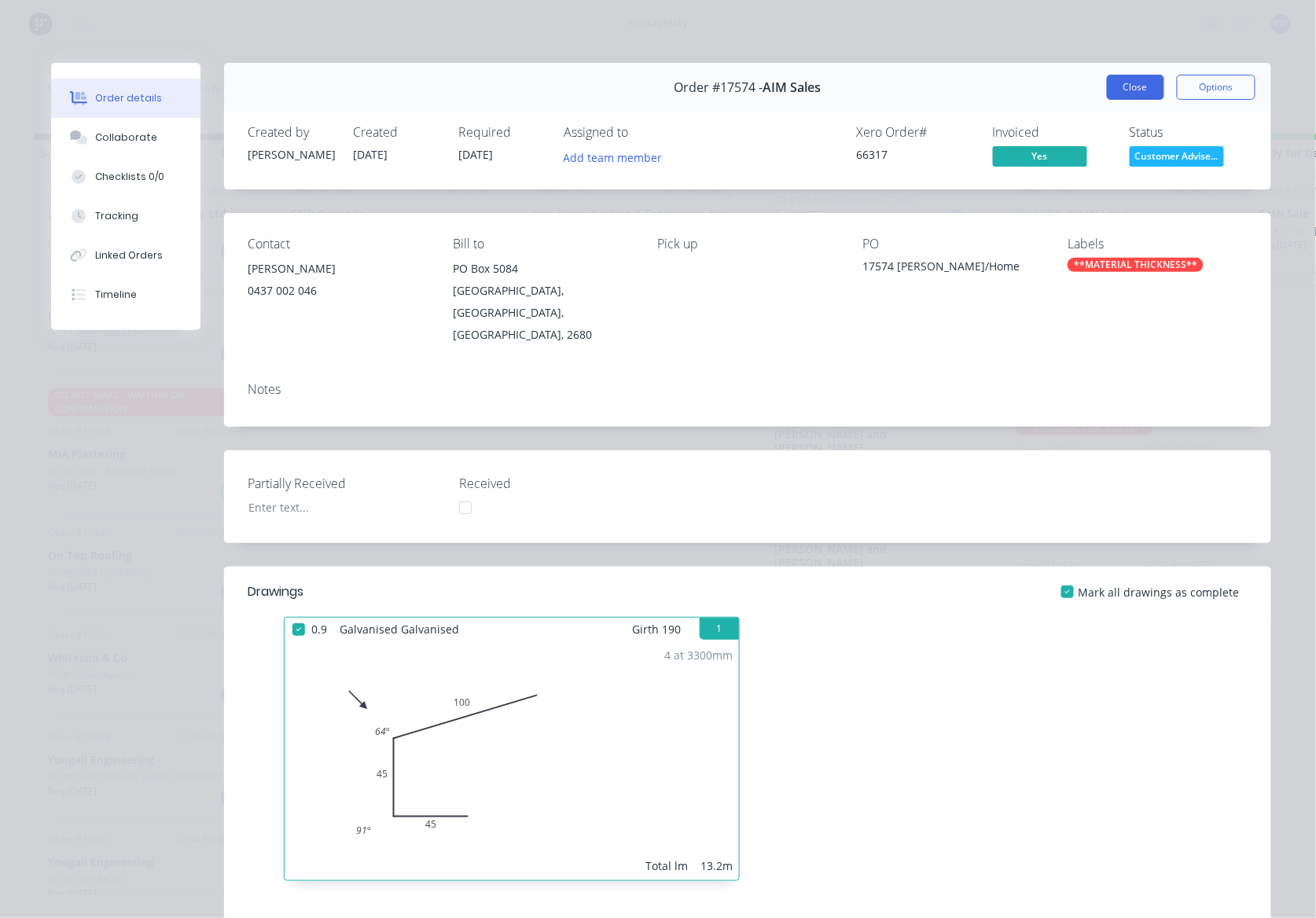
click at [1117, 80] on button "Close" at bounding box center [1135, 86] width 57 height 25
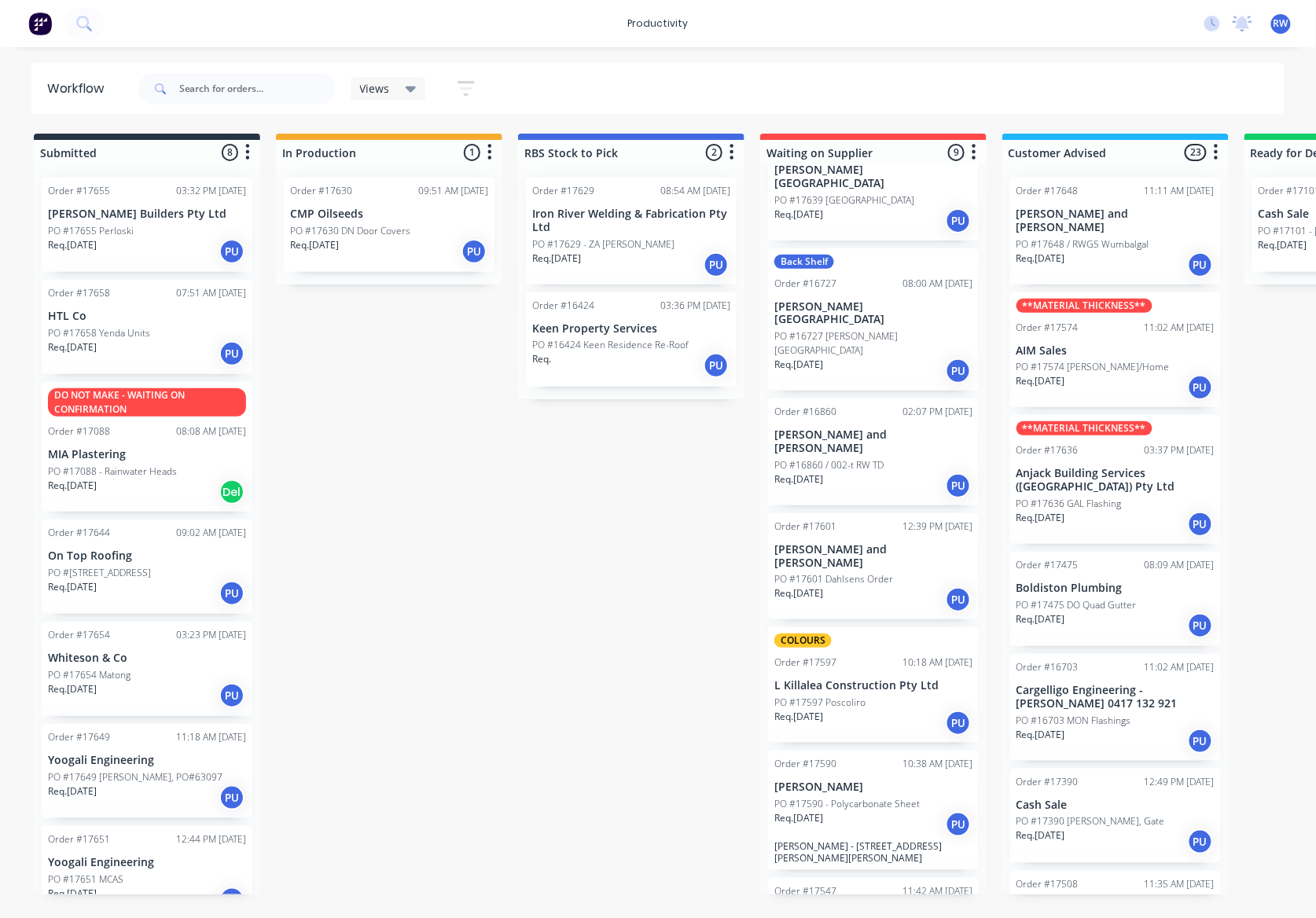
click at [1095, 497] on p "PO #17636 GAL Flashing" at bounding box center [1069, 503] width 105 height 15
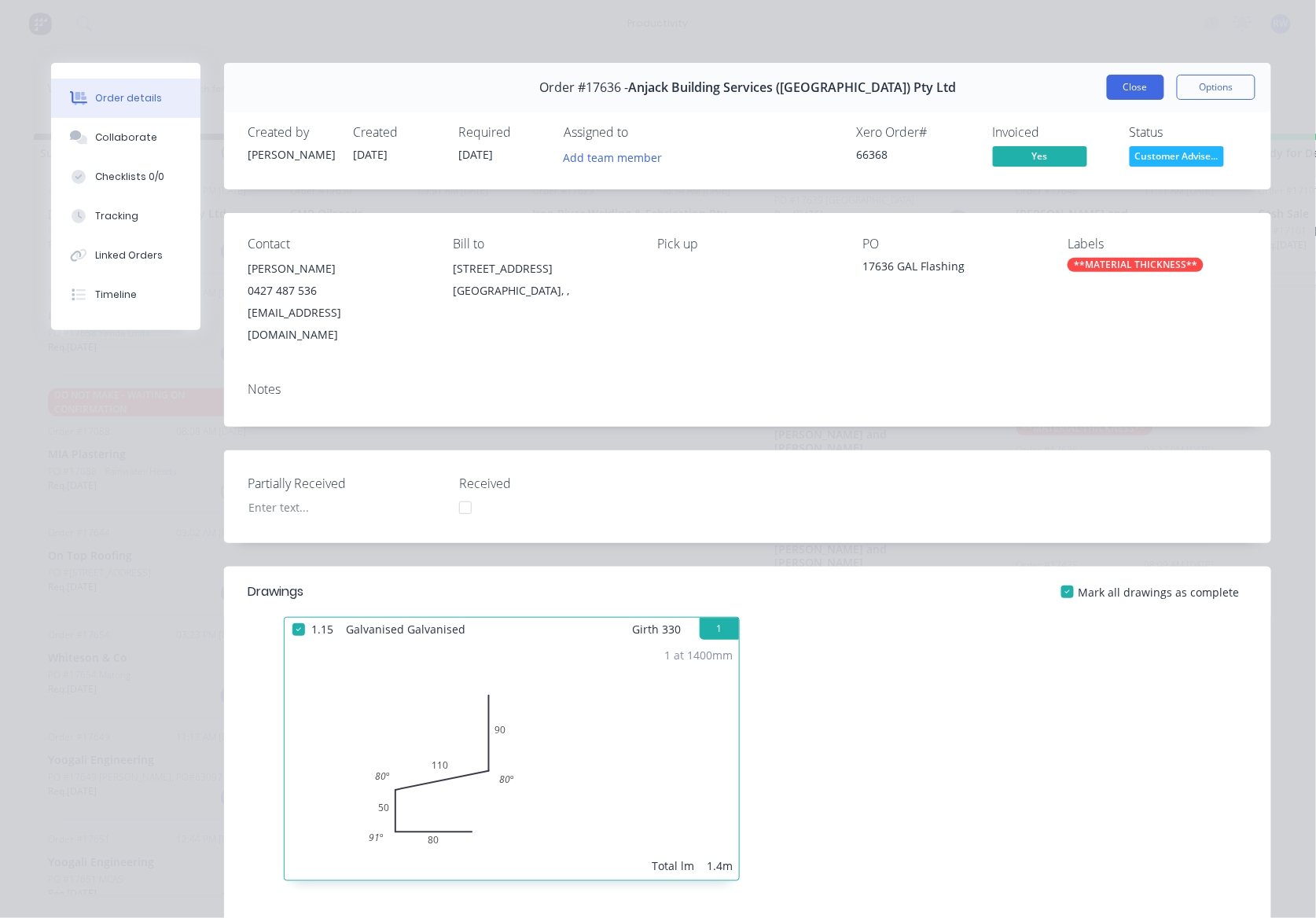
click at [1133, 95] on button "Close" at bounding box center [1135, 86] width 57 height 25
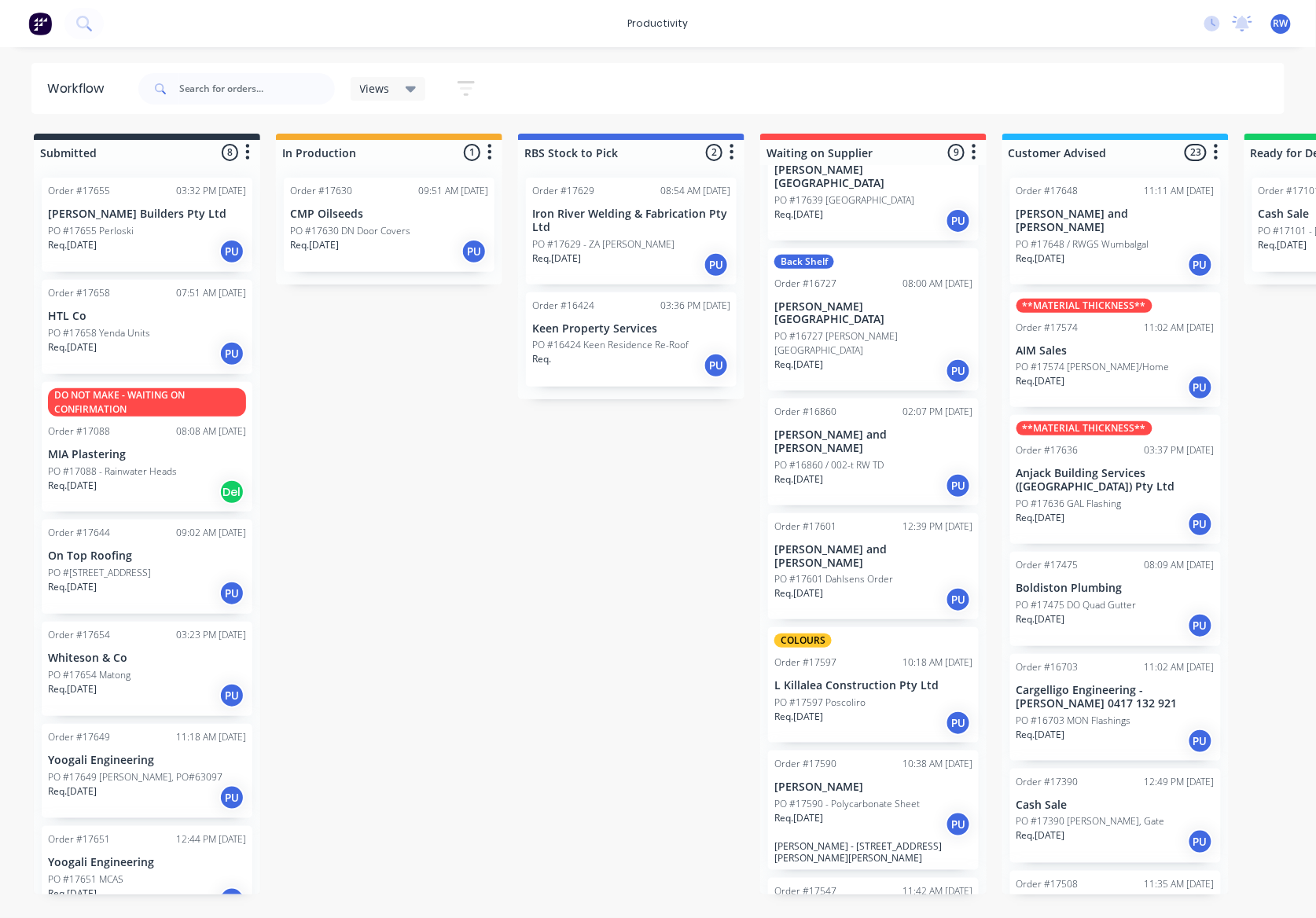
click at [1151, 598] on div "PO #17475 DO Quad Gutter" at bounding box center [1115, 605] width 198 height 15
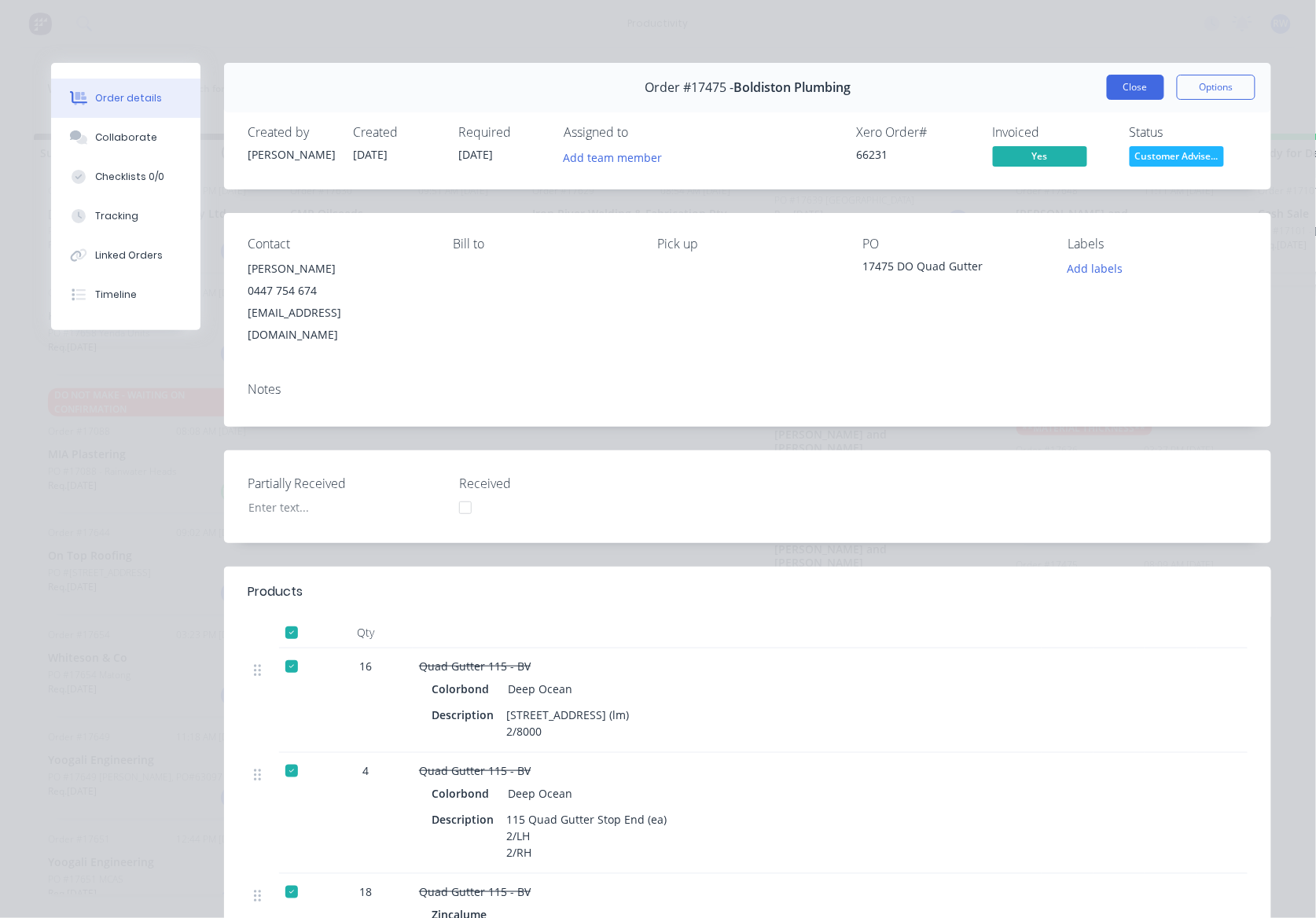
click at [1130, 85] on button "Close" at bounding box center [1135, 86] width 57 height 25
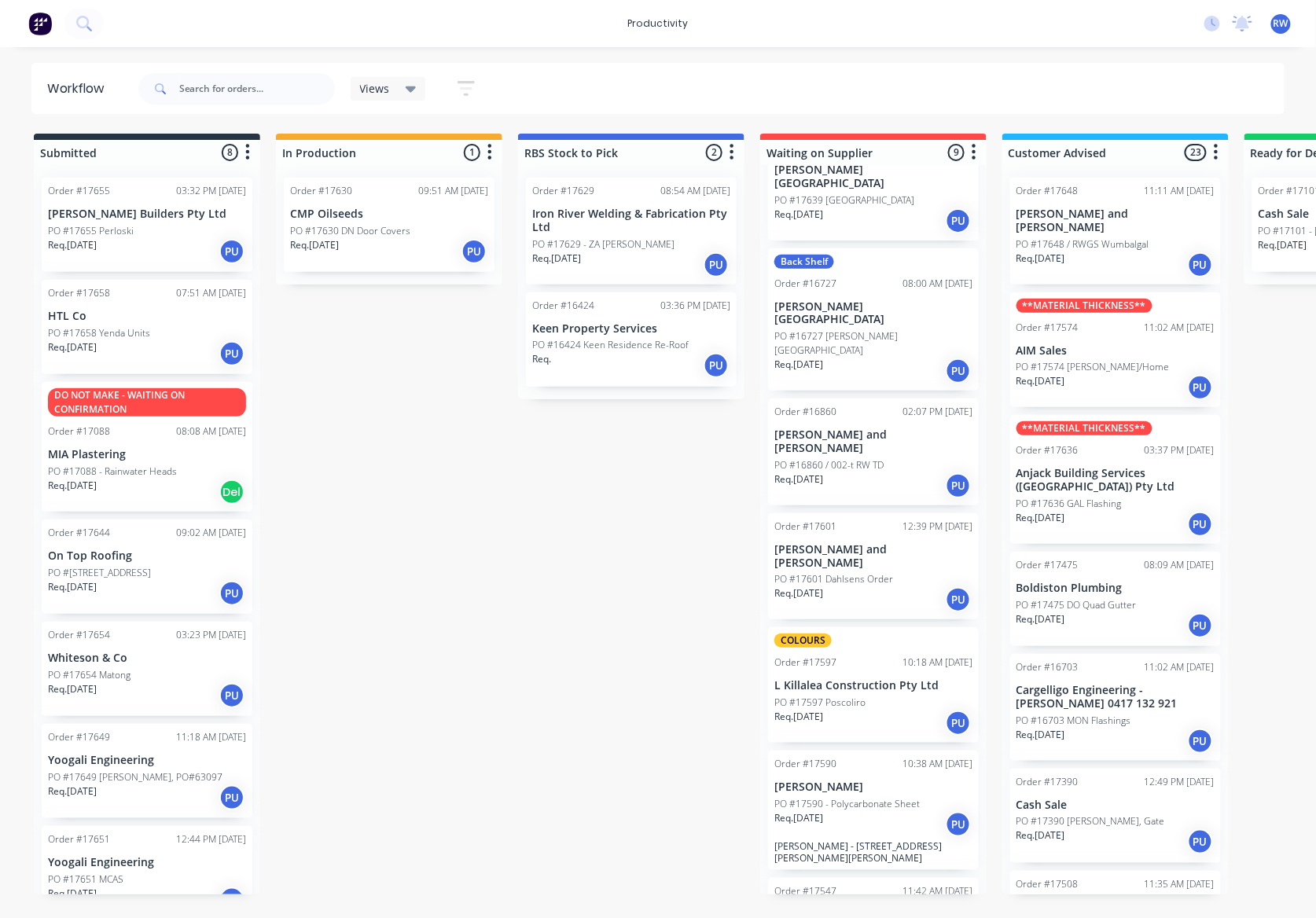
click at [1066, 713] on p "PO #16703 MON Flashings" at bounding box center [1074, 720] width 114 height 15
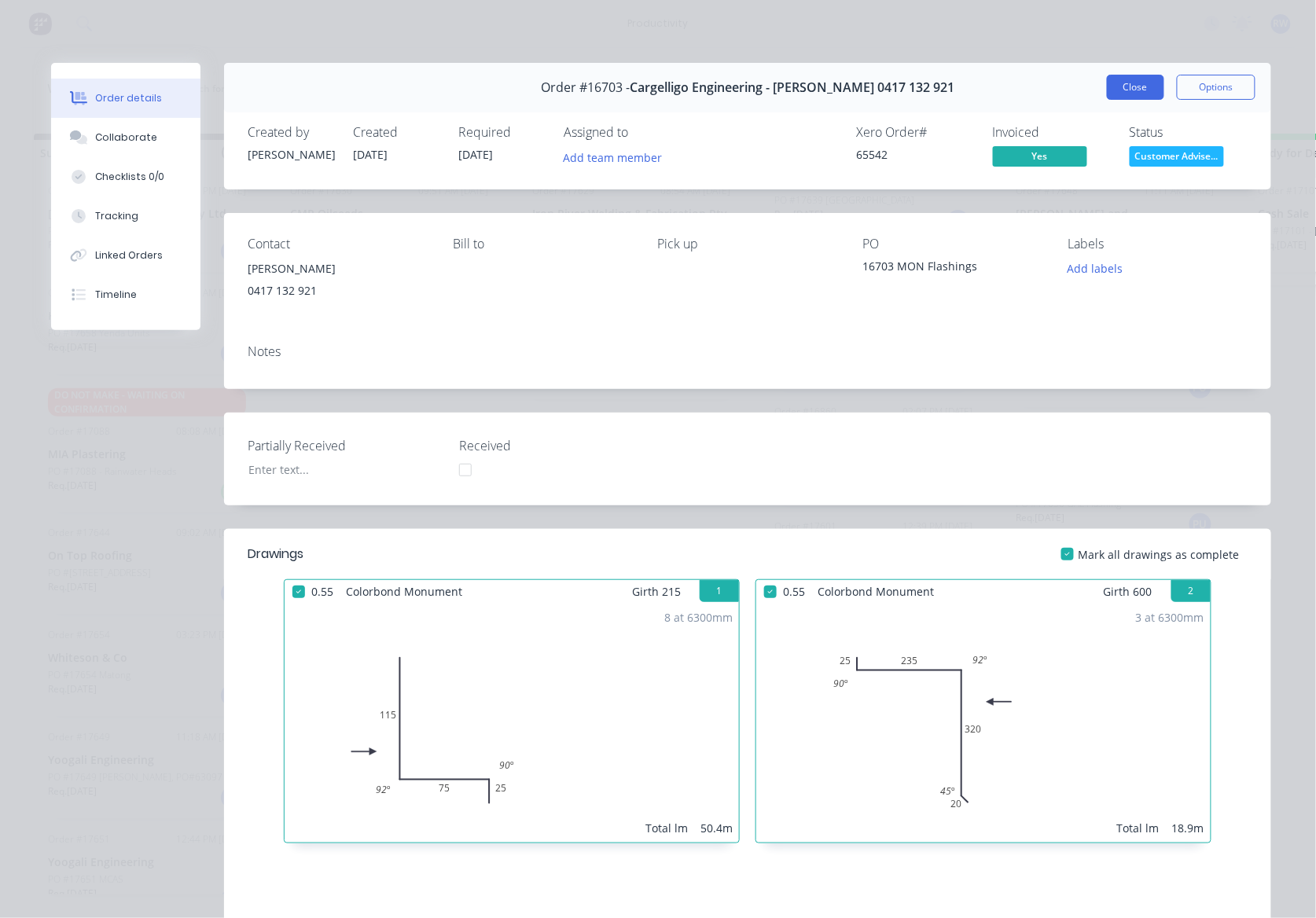
click at [1146, 96] on button "Close" at bounding box center [1135, 86] width 57 height 25
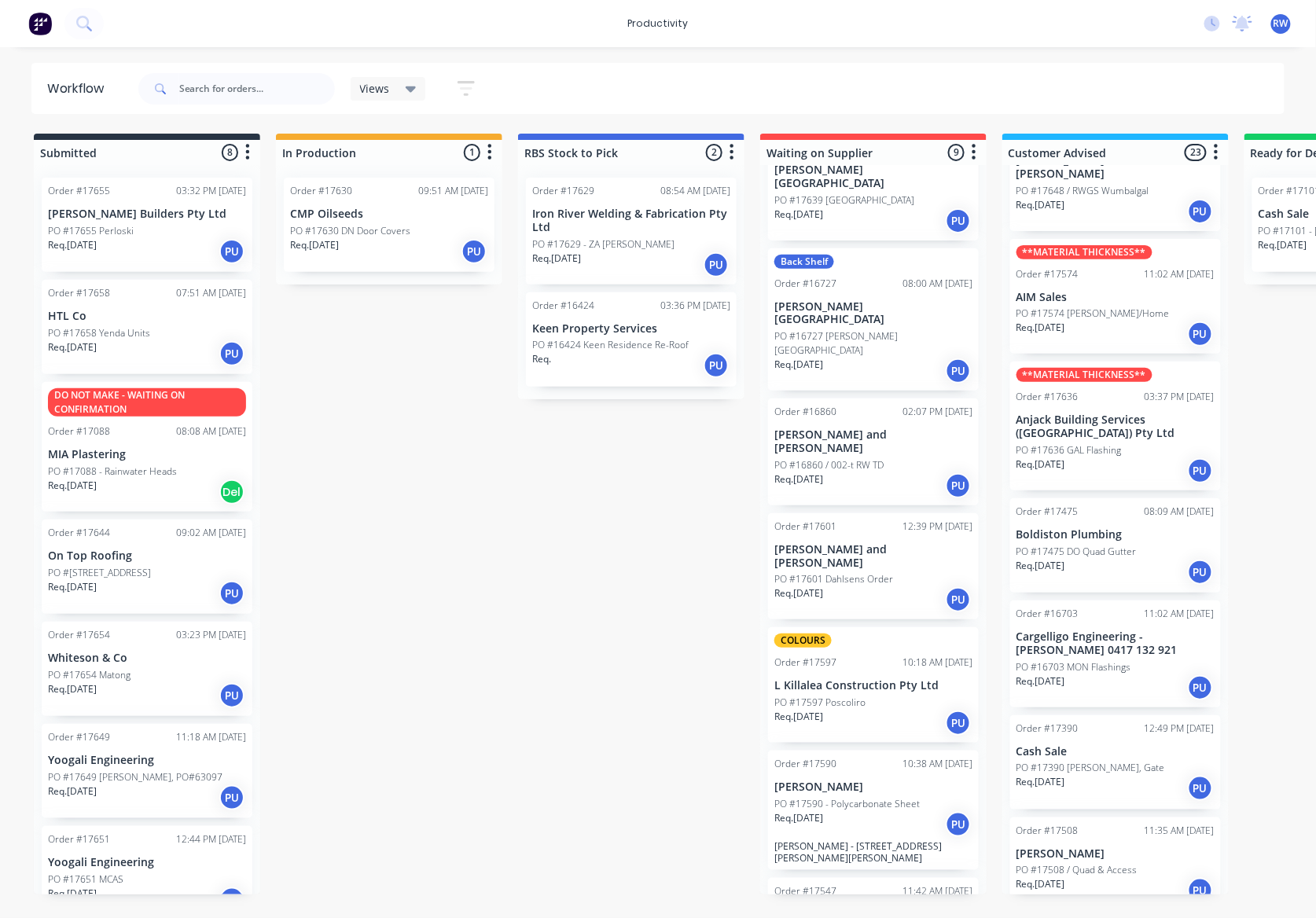
scroll to position [104, 0]
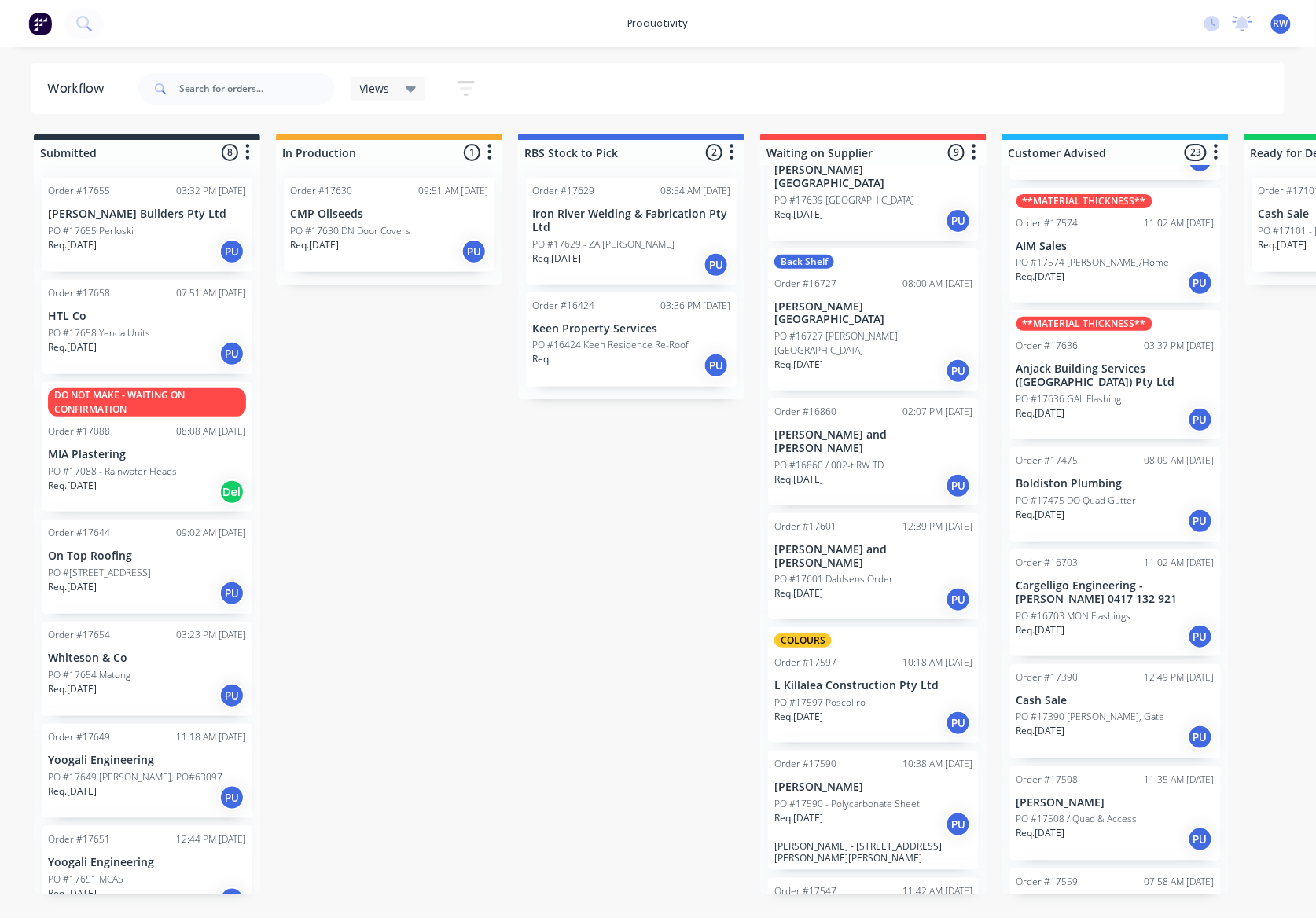
click at [1100, 710] on p "PO #17390 [PERSON_NAME], Gate" at bounding box center [1091, 717] width 148 height 15
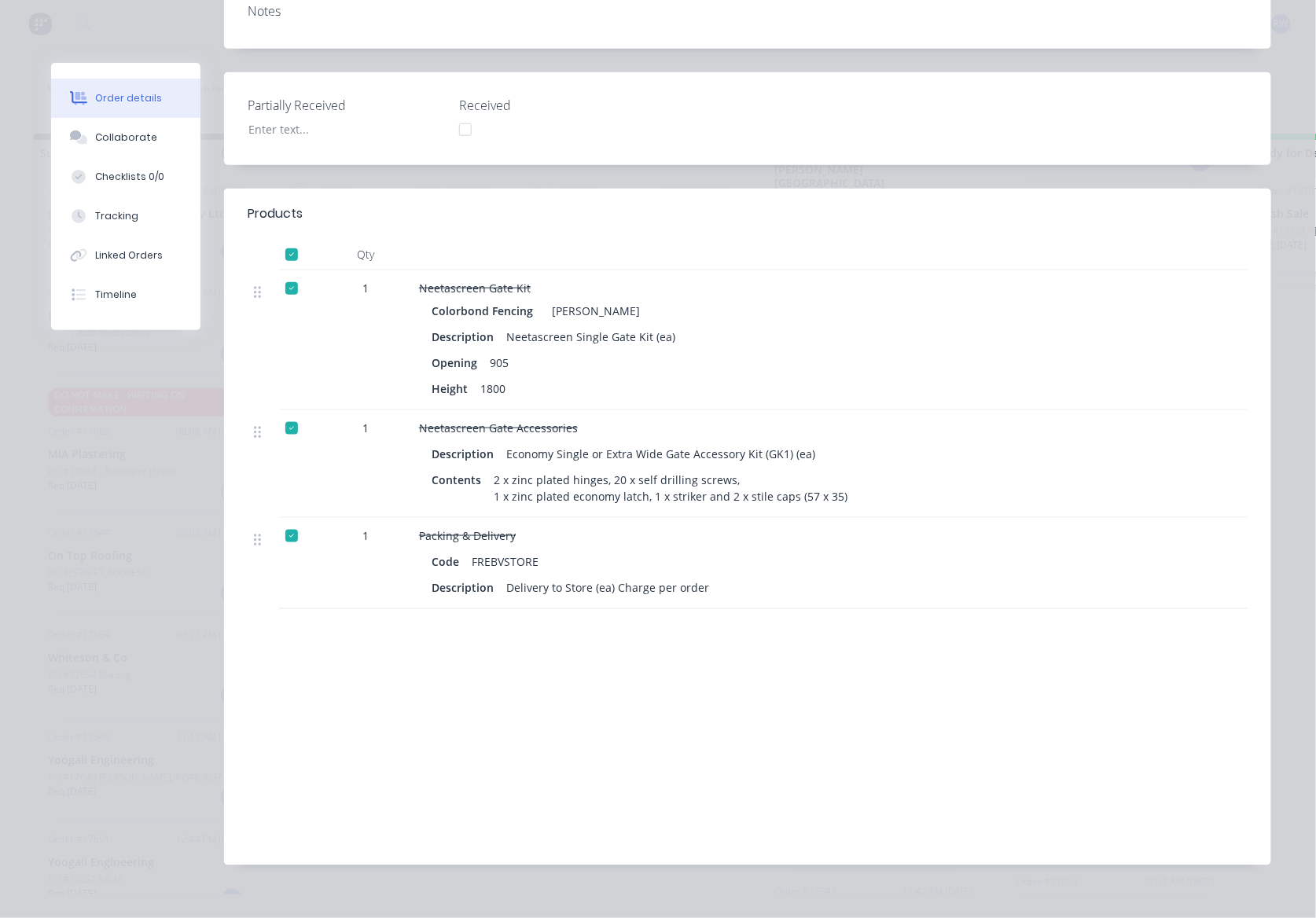
scroll to position [0, 0]
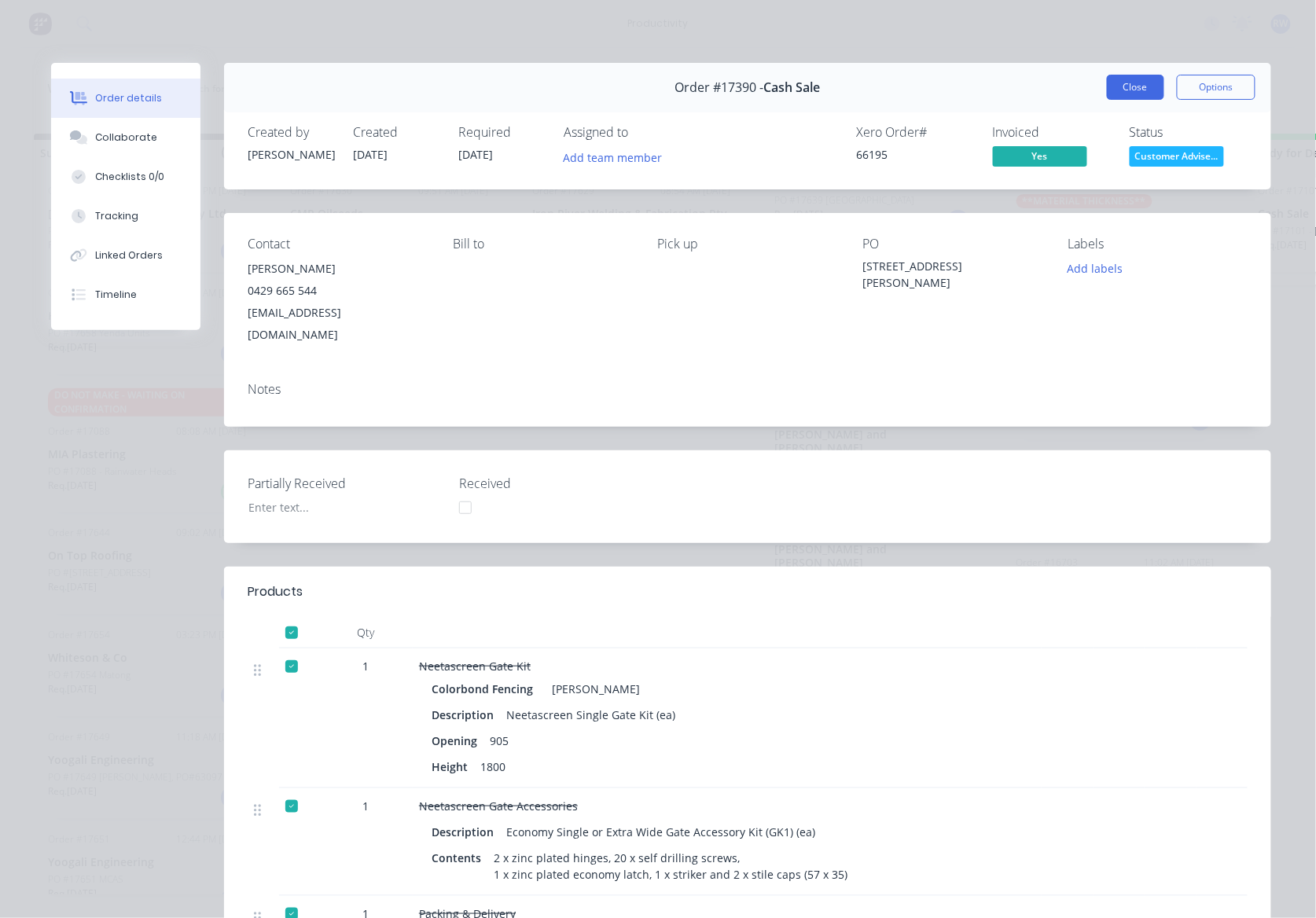
click at [1118, 97] on button "Close" at bounding box center [1135, 86] width 57 height 25
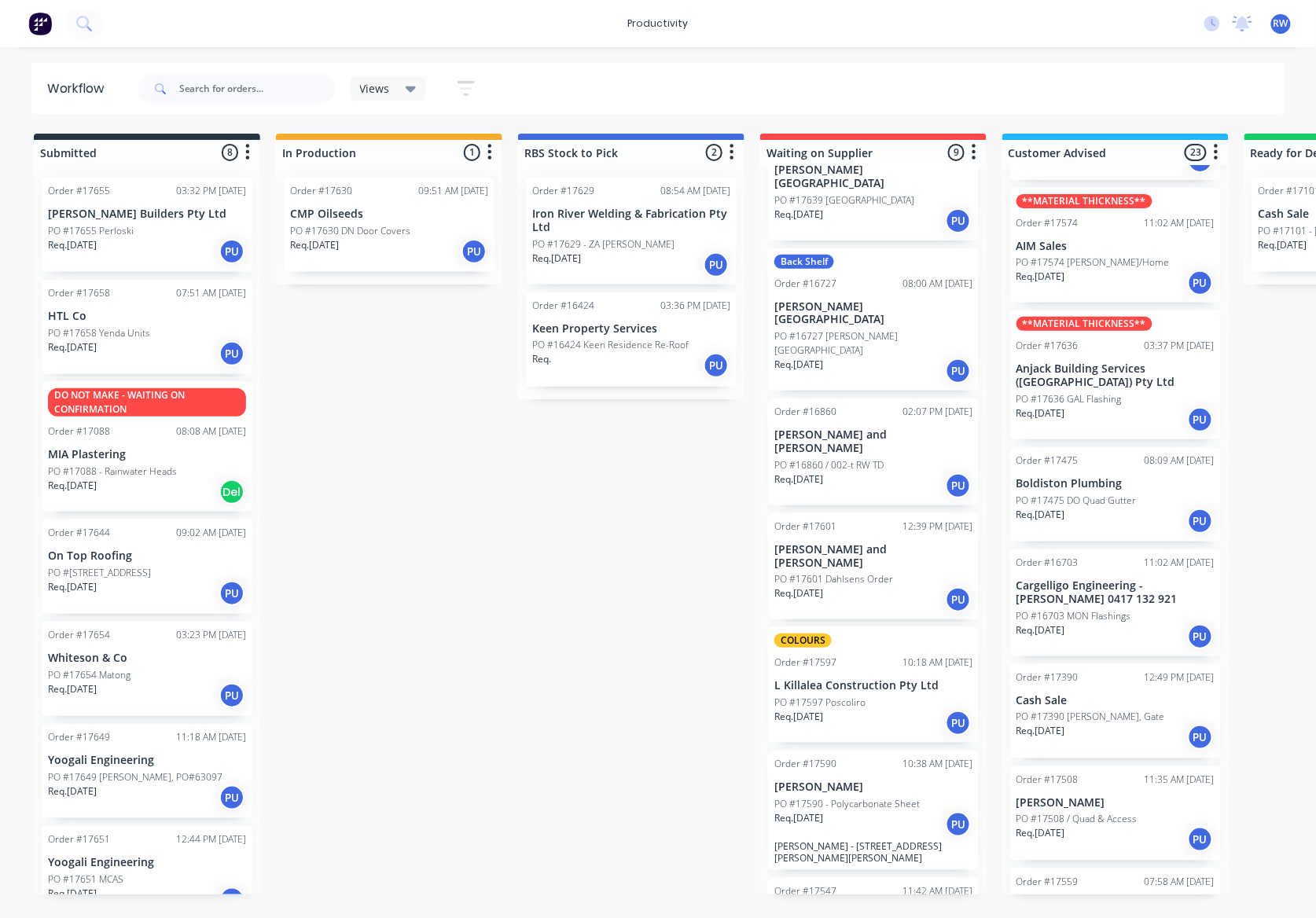
click at [1083, 811] on p "PO #17508 / Quad & Access" at bounding box center [1077, 818] width 121 height 15
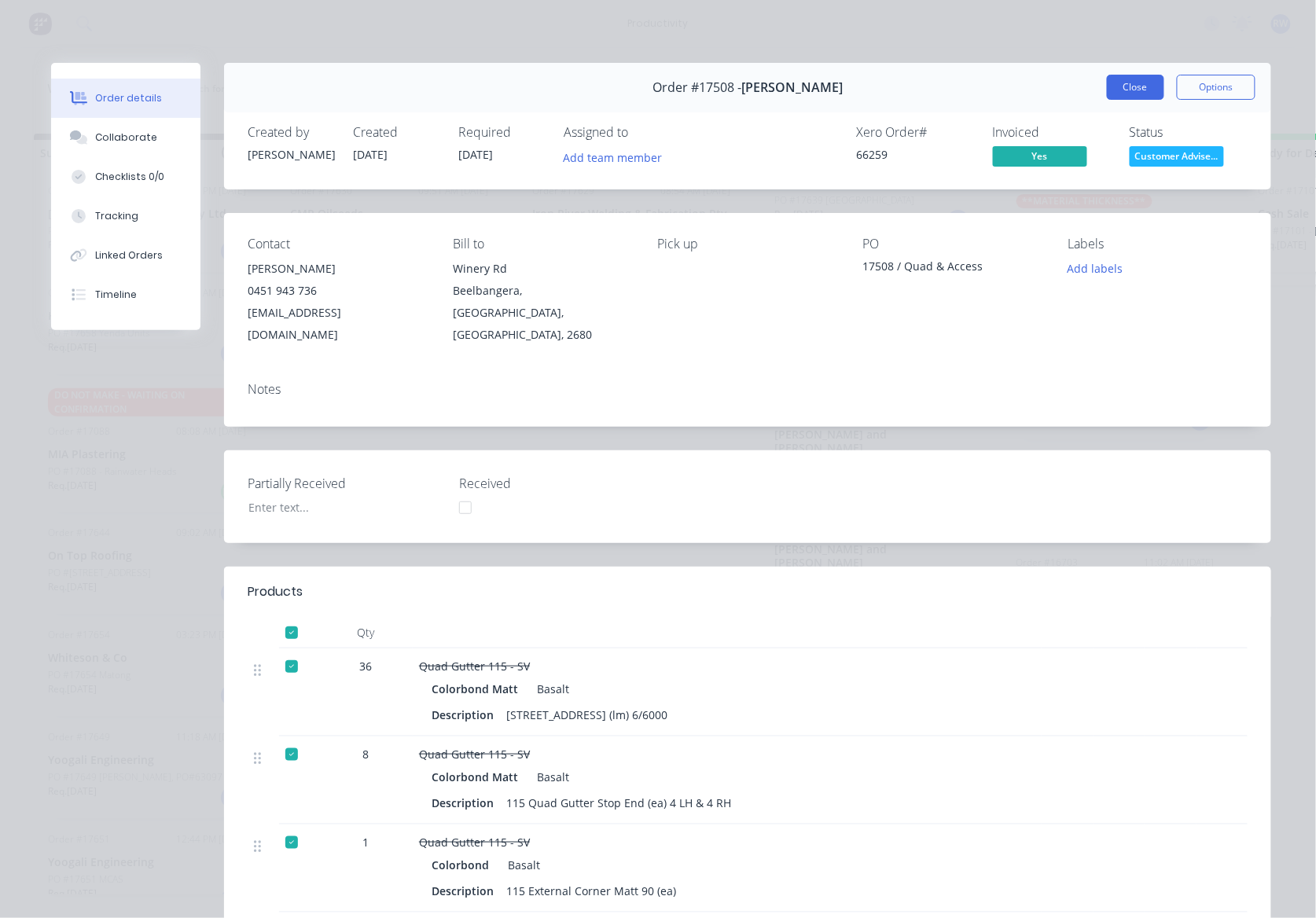
click at [1136, 97] on button "Close" at bounding box center [1135, 86] width 57 height 25
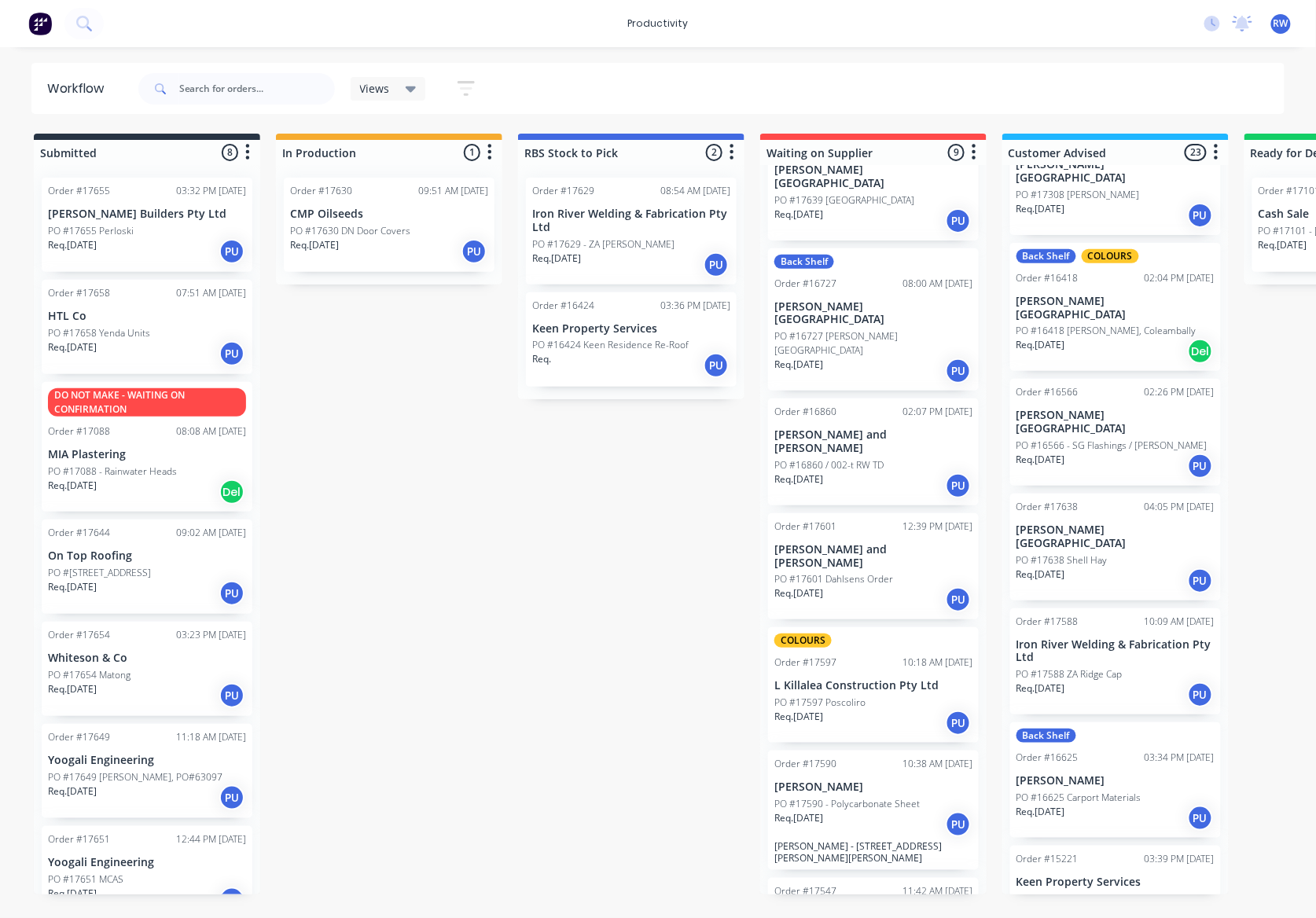
scroll to position [838, 0]
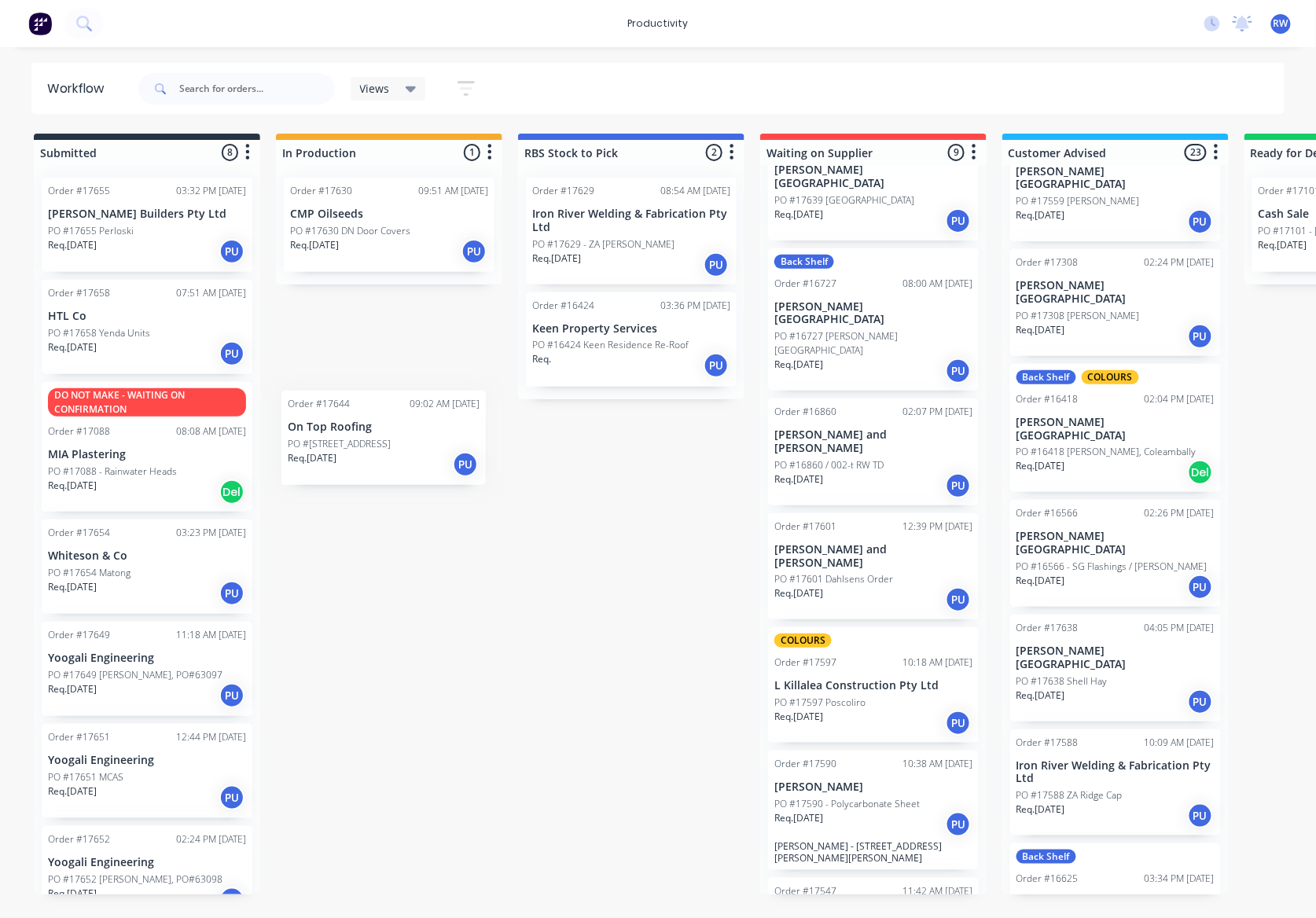
drag, startPoint x: 164, startPoint y: 578, endPoint x: 549, endPoint y: 250, distance: 505.8
click at [549, 250] on div "Submitted 8 Sort By Created date Required date Order number Customer name Most …" at bounding box center [957, 514] width 1937 height 761
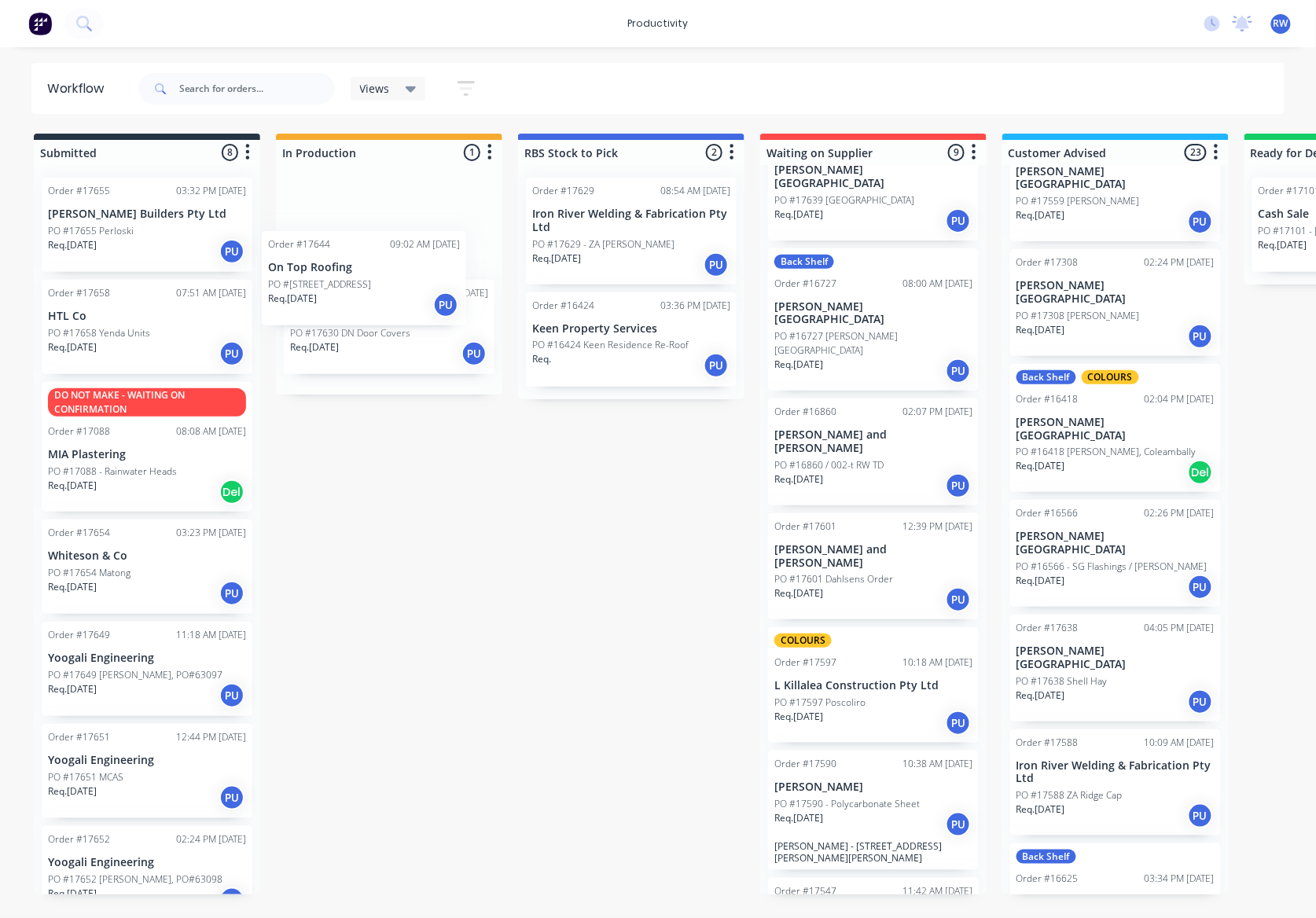
drag, startPoint x: 140, startPoint y: 582, endPoint x: 364, endPoint y: 286, distance: 371.2
click at [364, 286] on div "Submitted 8 Sort By Created date Required date Order number Customer name Most …" at bounding box center [957, 514] width 1937 height 761
click at [148, 334] on p "PO #17658 Yenda Units" at bounding box center [99, 333] width 102 height 15
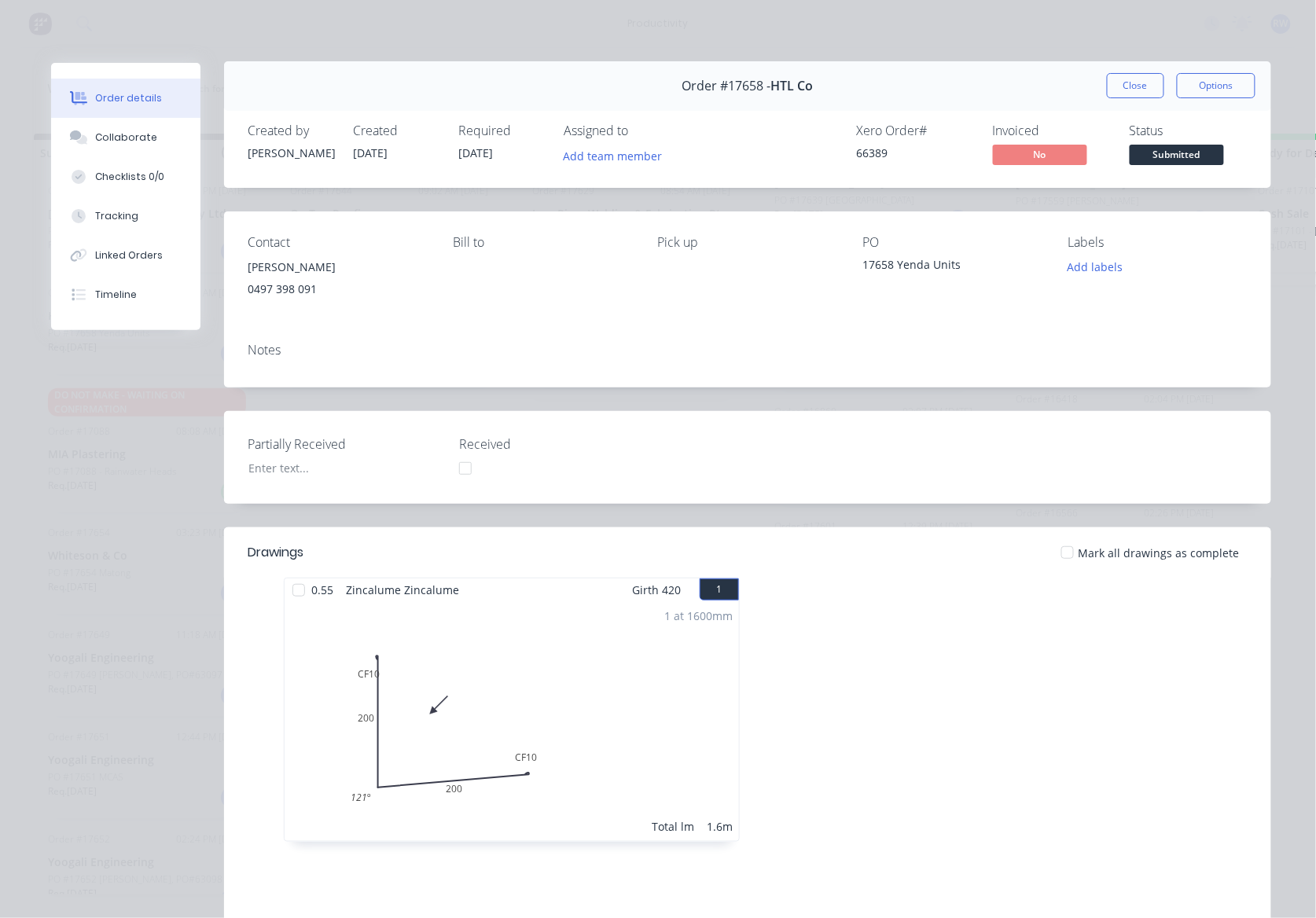
scroll to position [0, 0]
click at [1129, 86] on button "Close" at bounding box center [1135, 86] width 57 height 25
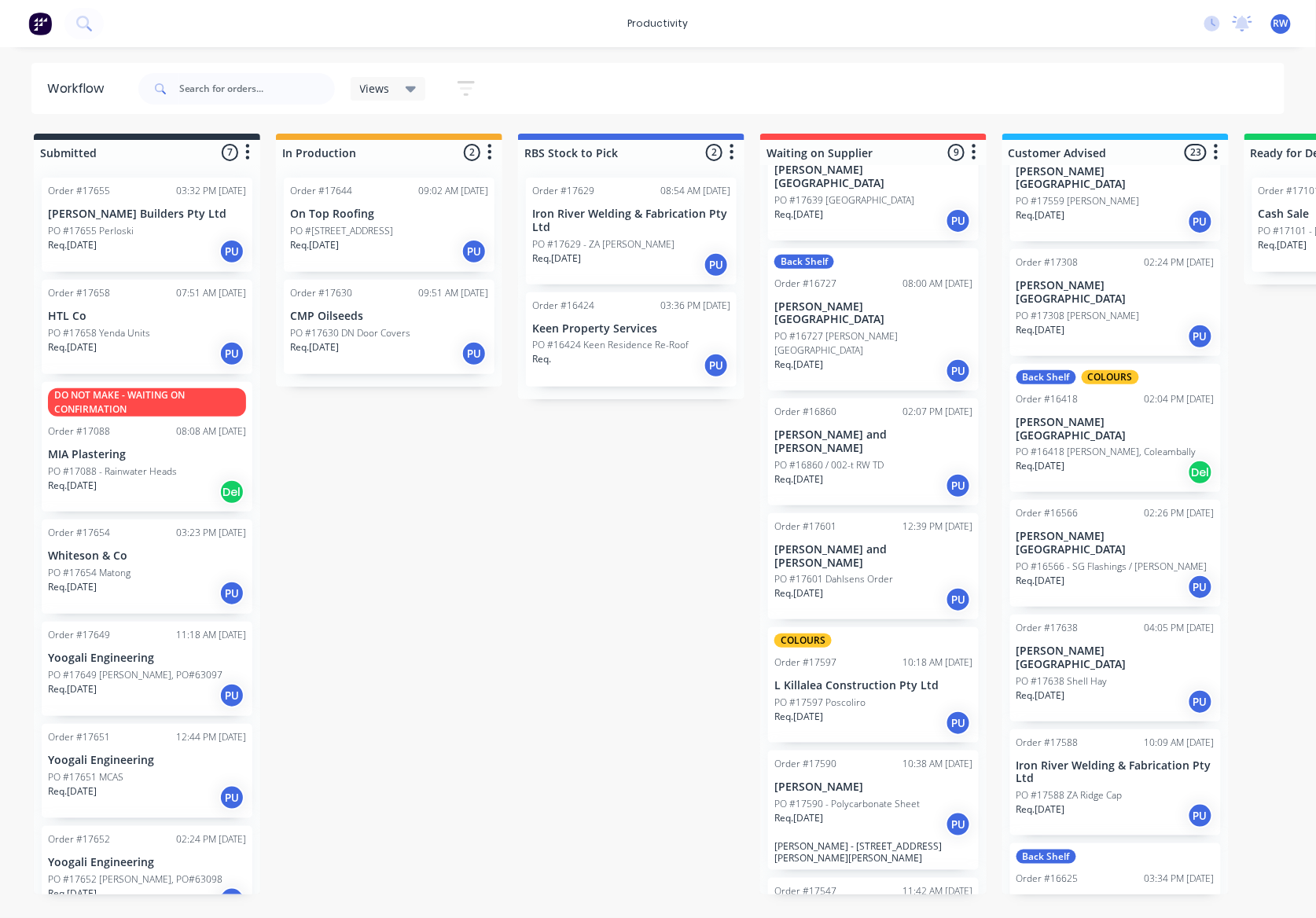
click at [411, 234] on div "PO #[STREET_ADDRESS]" at bounding box center [389, 230] width 198 height 15
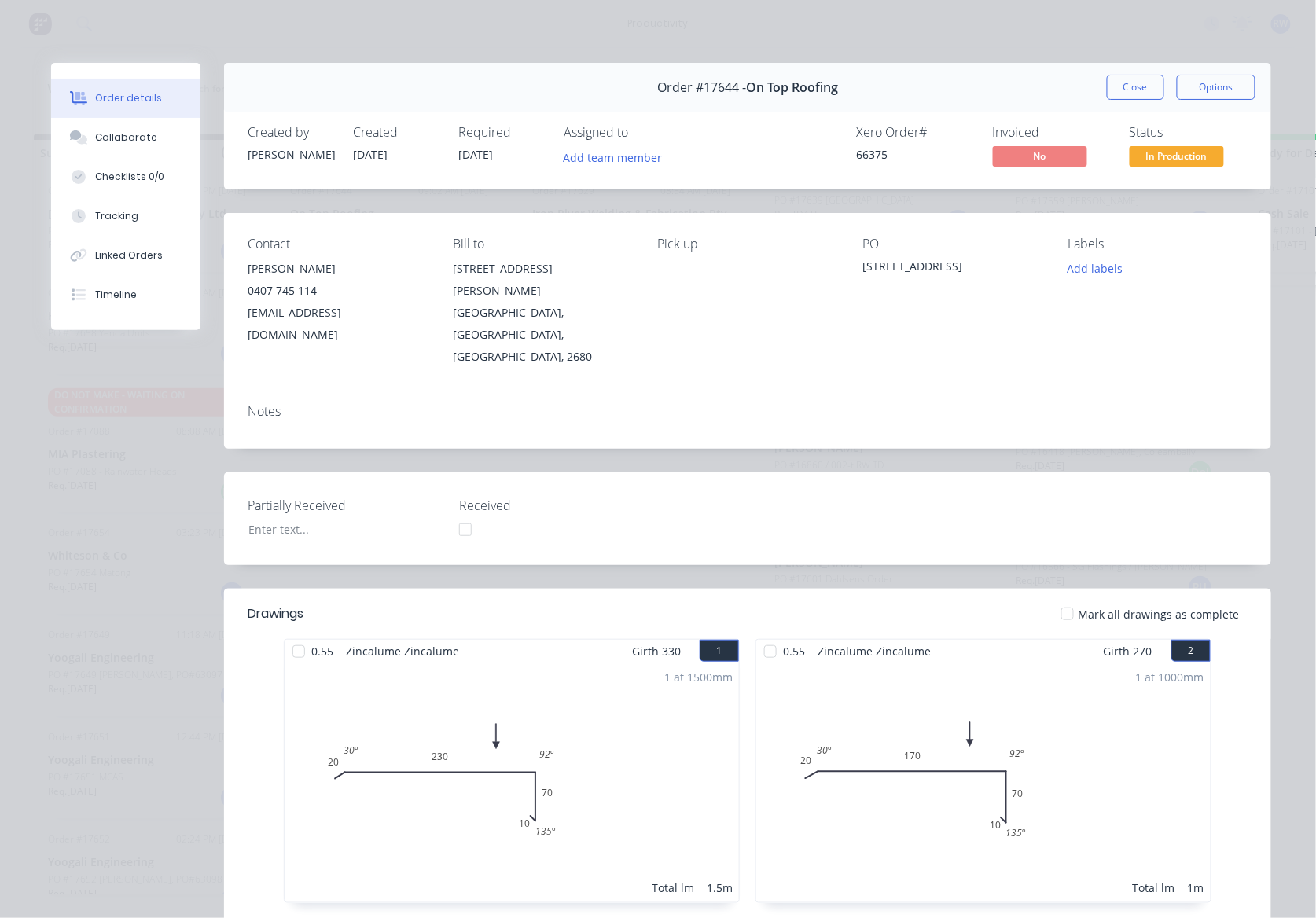
click at [1067, 598] on div at bounding box center [1067, 613] width 32 height 32
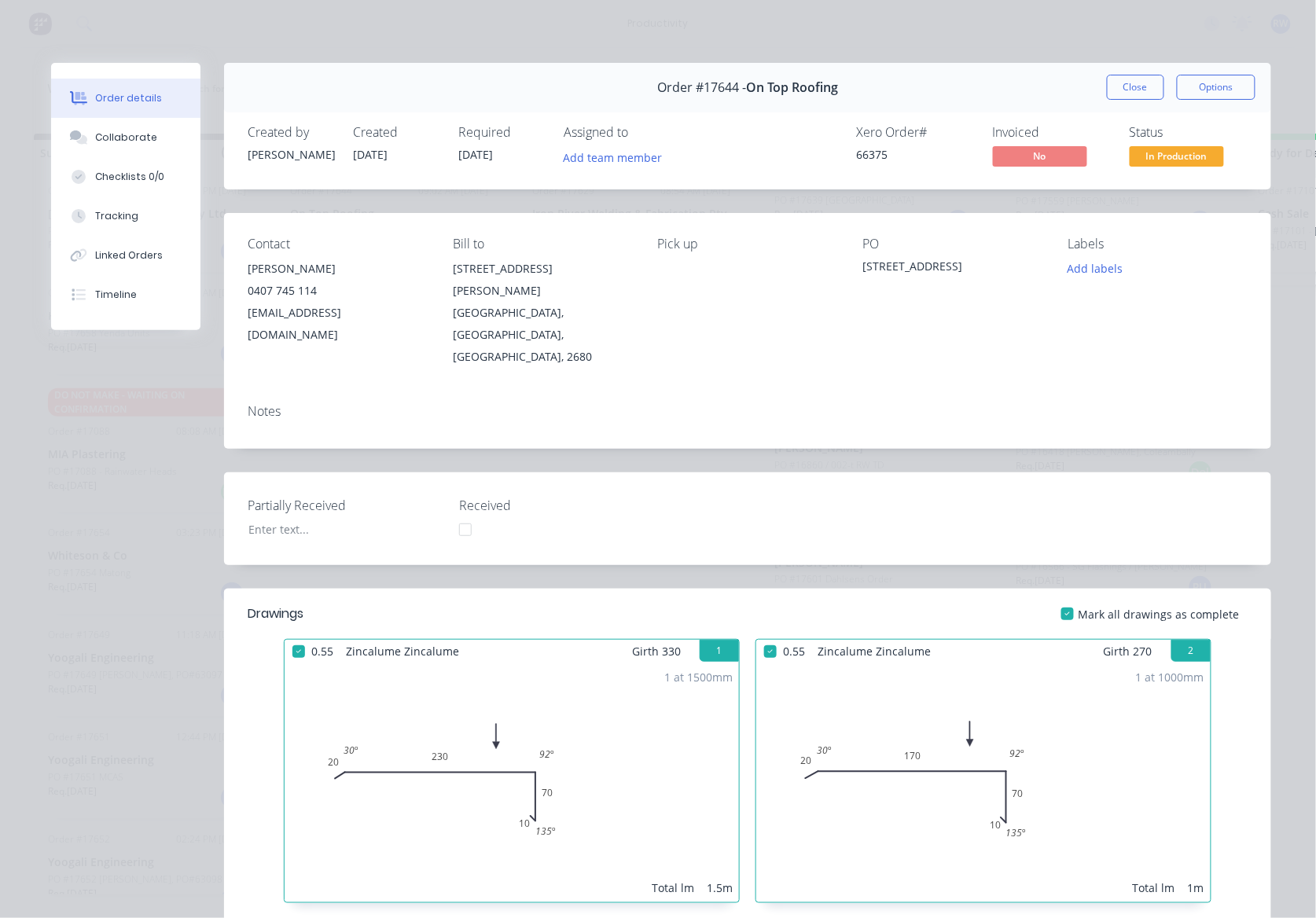
click at [1139, 166] on button "In Production" at bounding box center [1177, 158] width 95 height 24
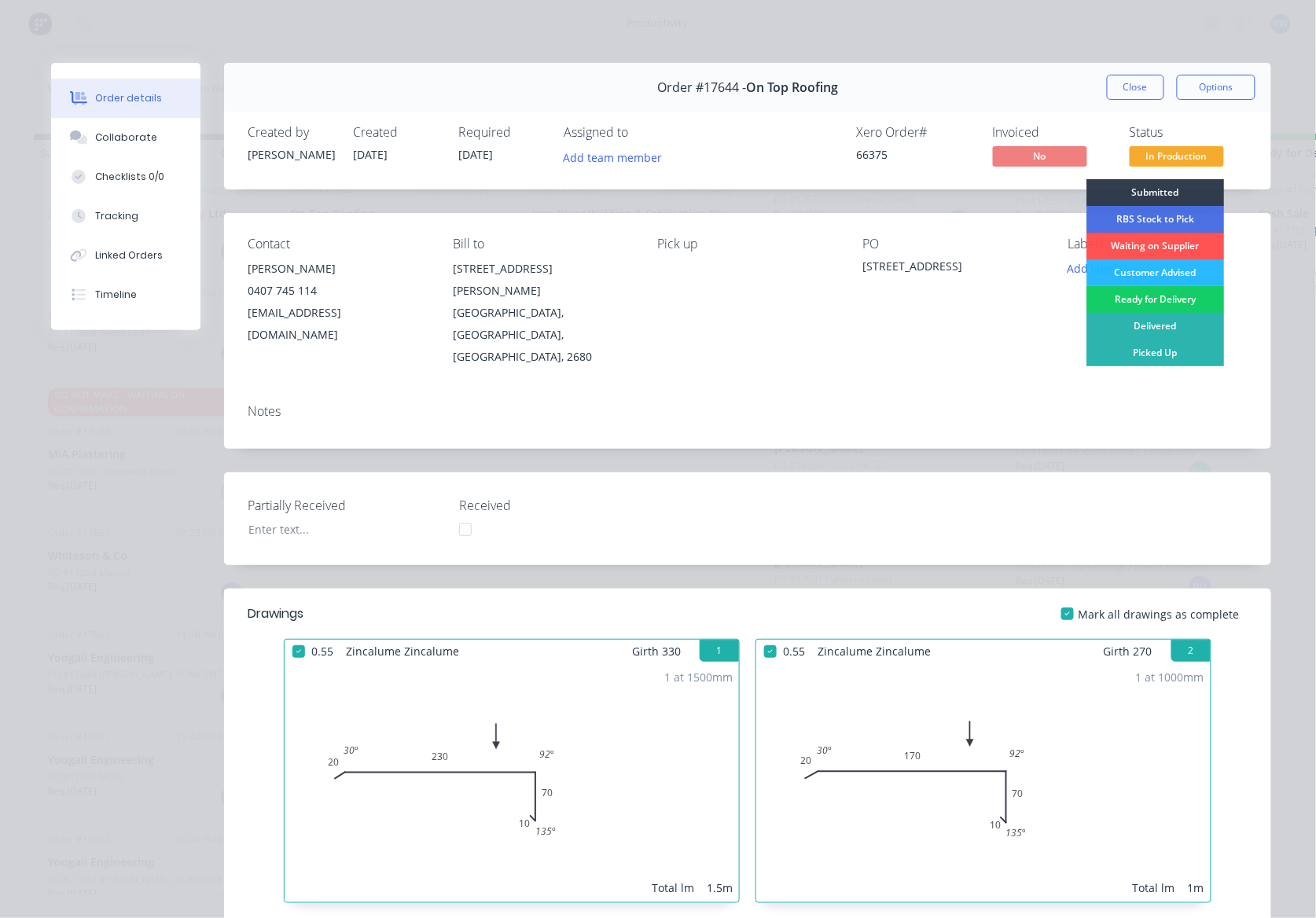
click at [1143, 304] on div "Ready for Delivery" at bounding box center [1155, 299] width 137 height 26
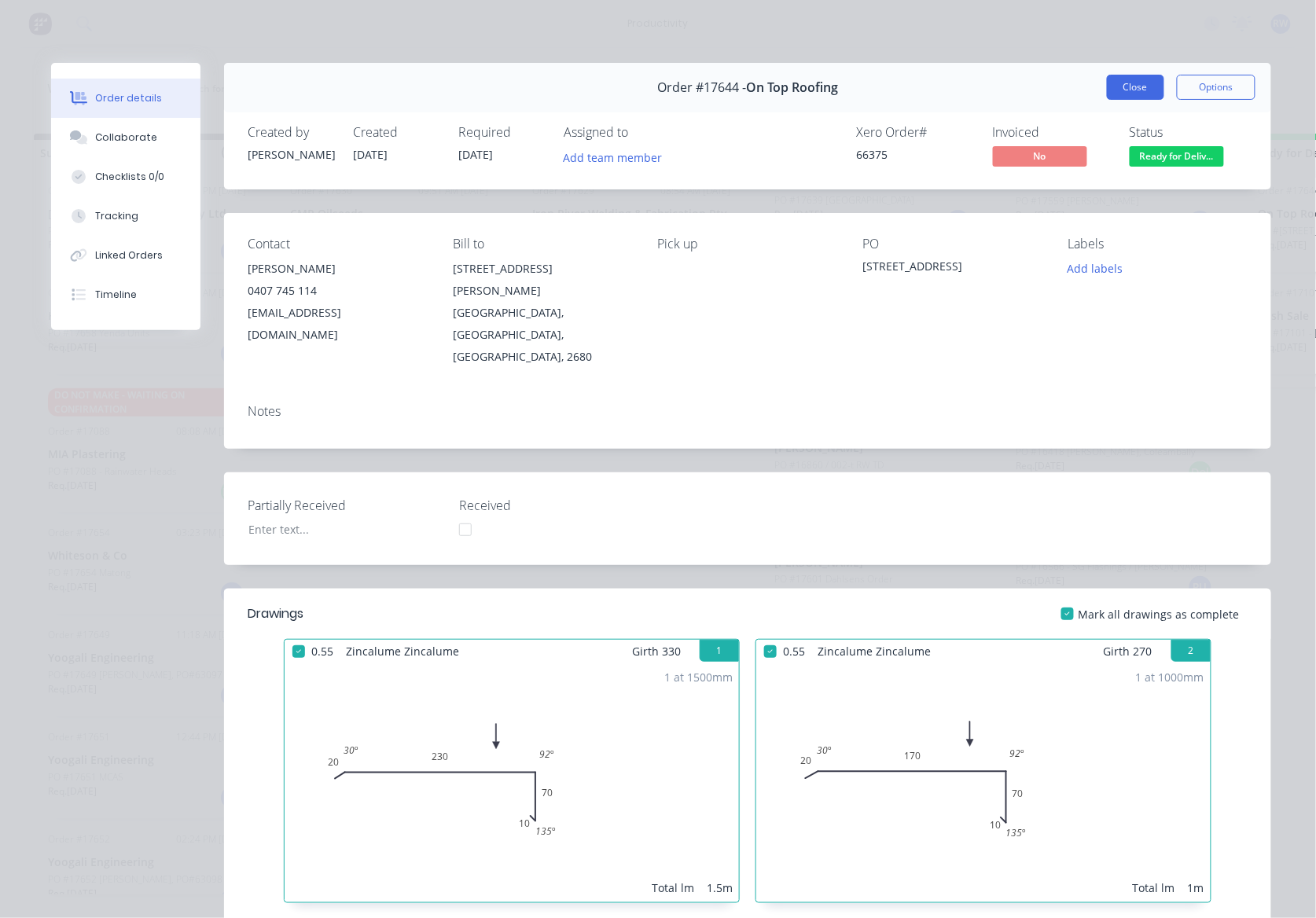
click at [1127, 89] on button "Close" at bounding box center [1135, 86] width 57 height 25
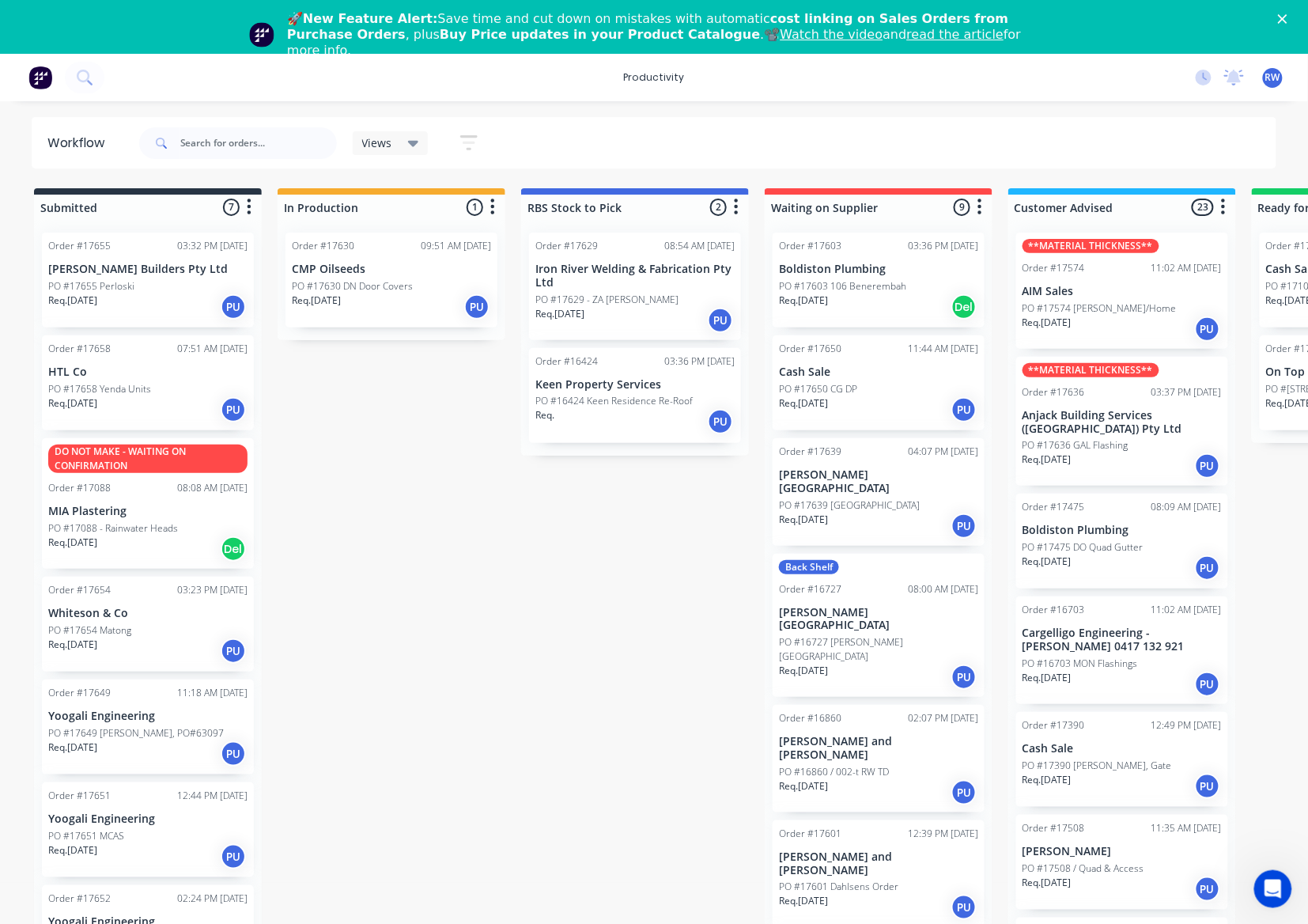
scroll to position [22, 0]
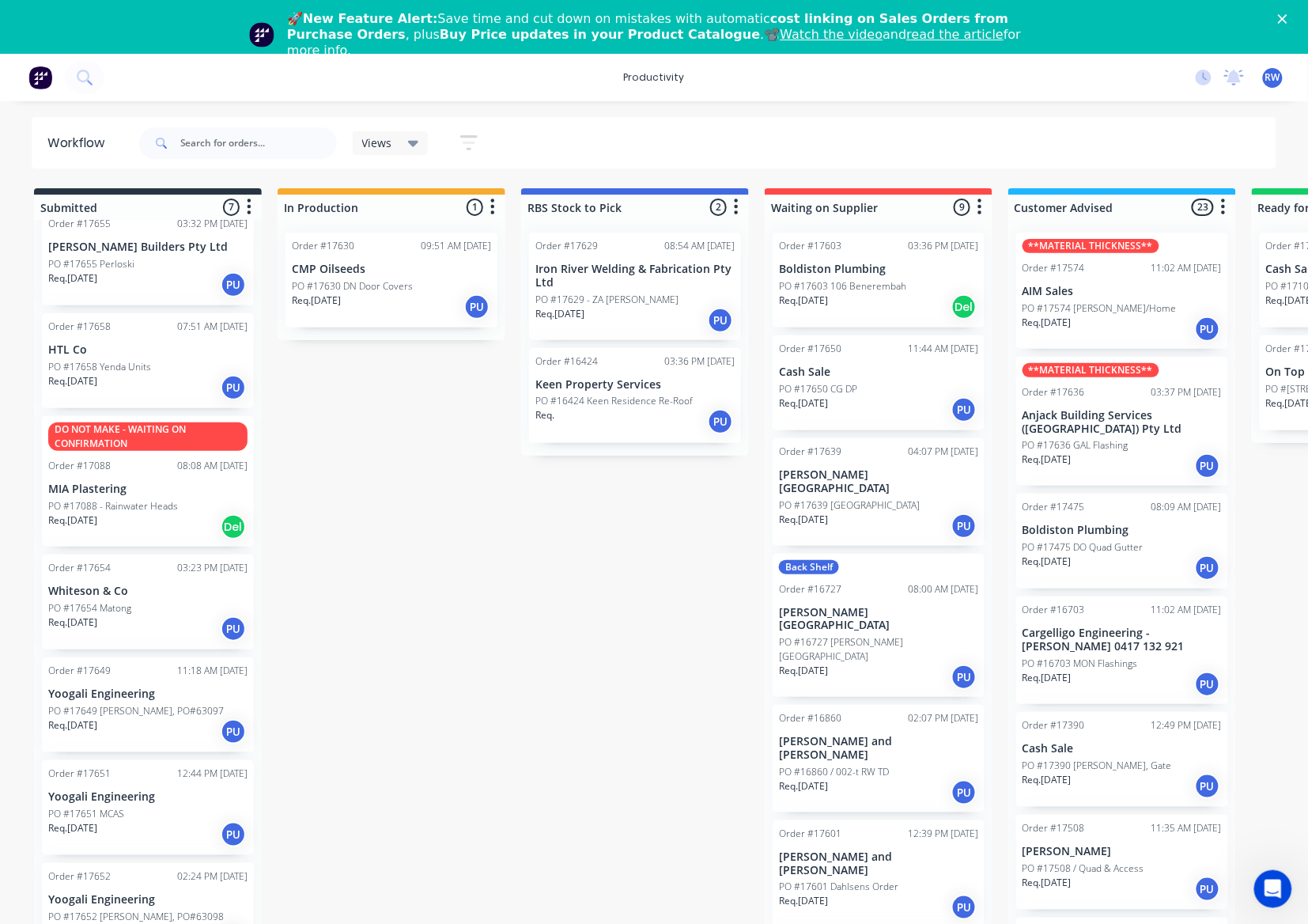
click at [95, 368] on p "PO #17658 Yenda Units" at bounding box center [100, 367] width 103 height 15
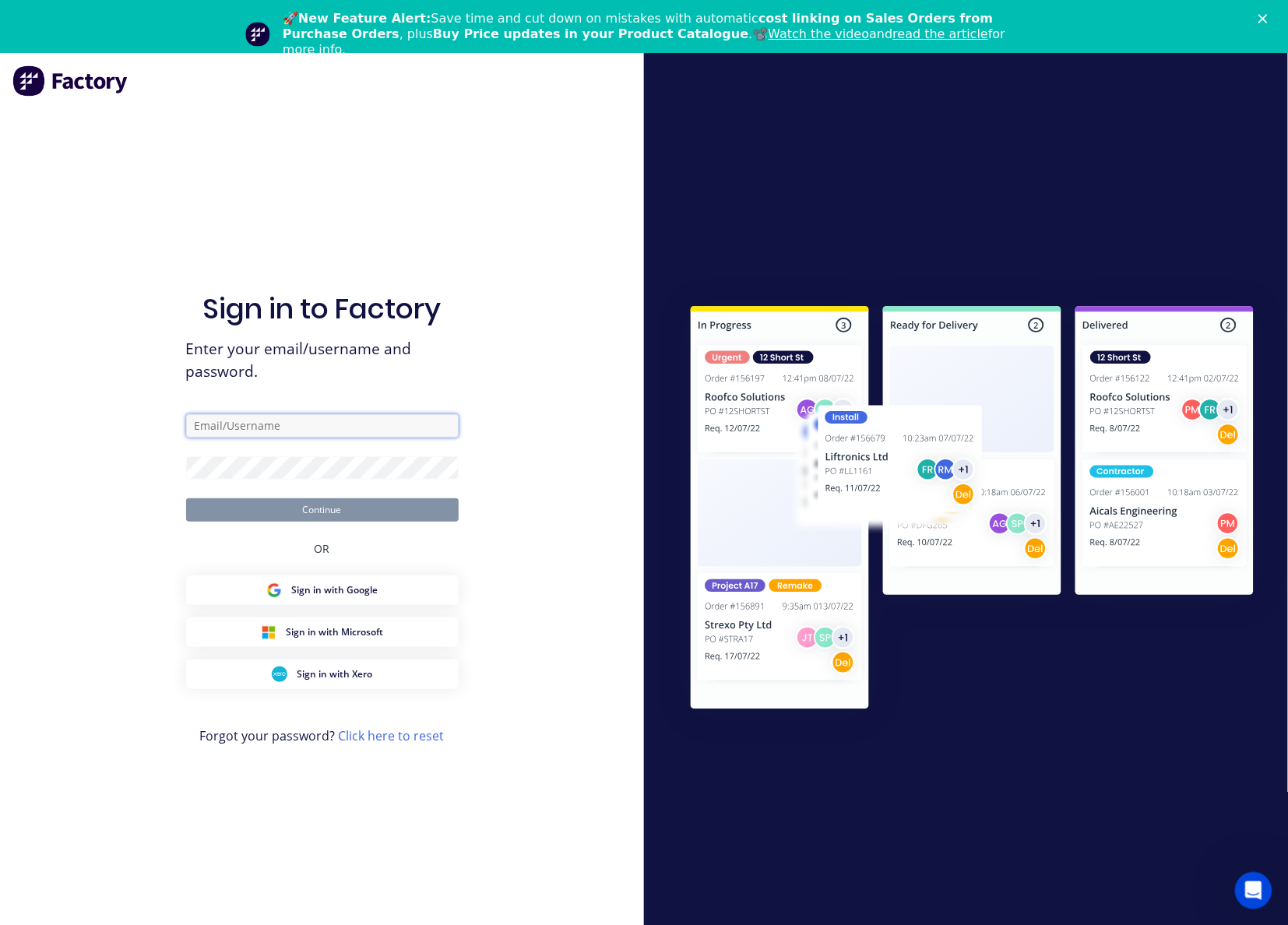
type input "workshop@rbsgroup.com.au"
click at [368, 506] on button "Continue" at bounding box center [322, 510] width 272 height 24
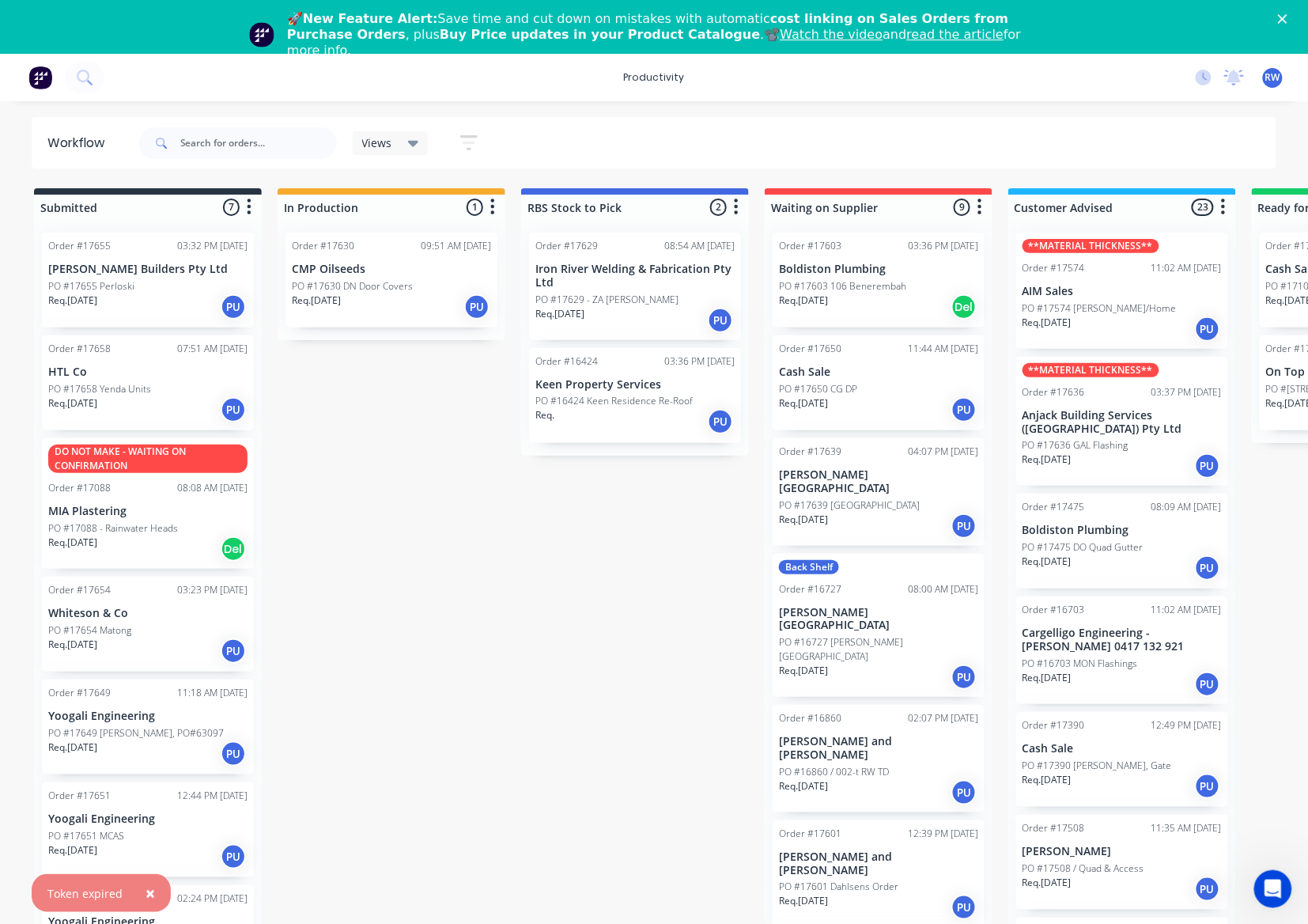
click at [155, 422] on div "Req. 25/09/25 PU" at bounding box center [148, 409] width 199 height 27
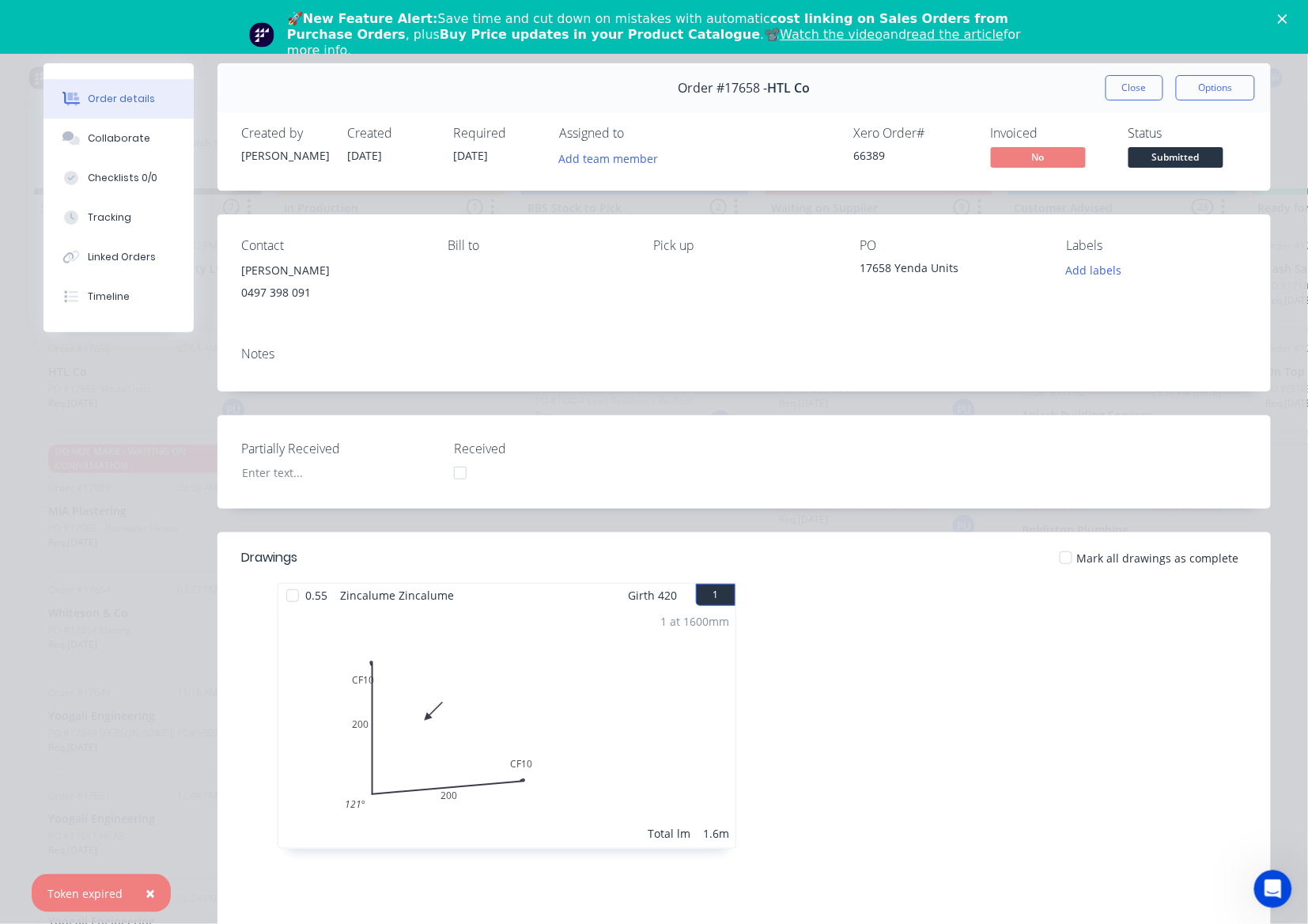
click at [1067, 561] on div at bounding box center [1066, 557] width 32 height 32
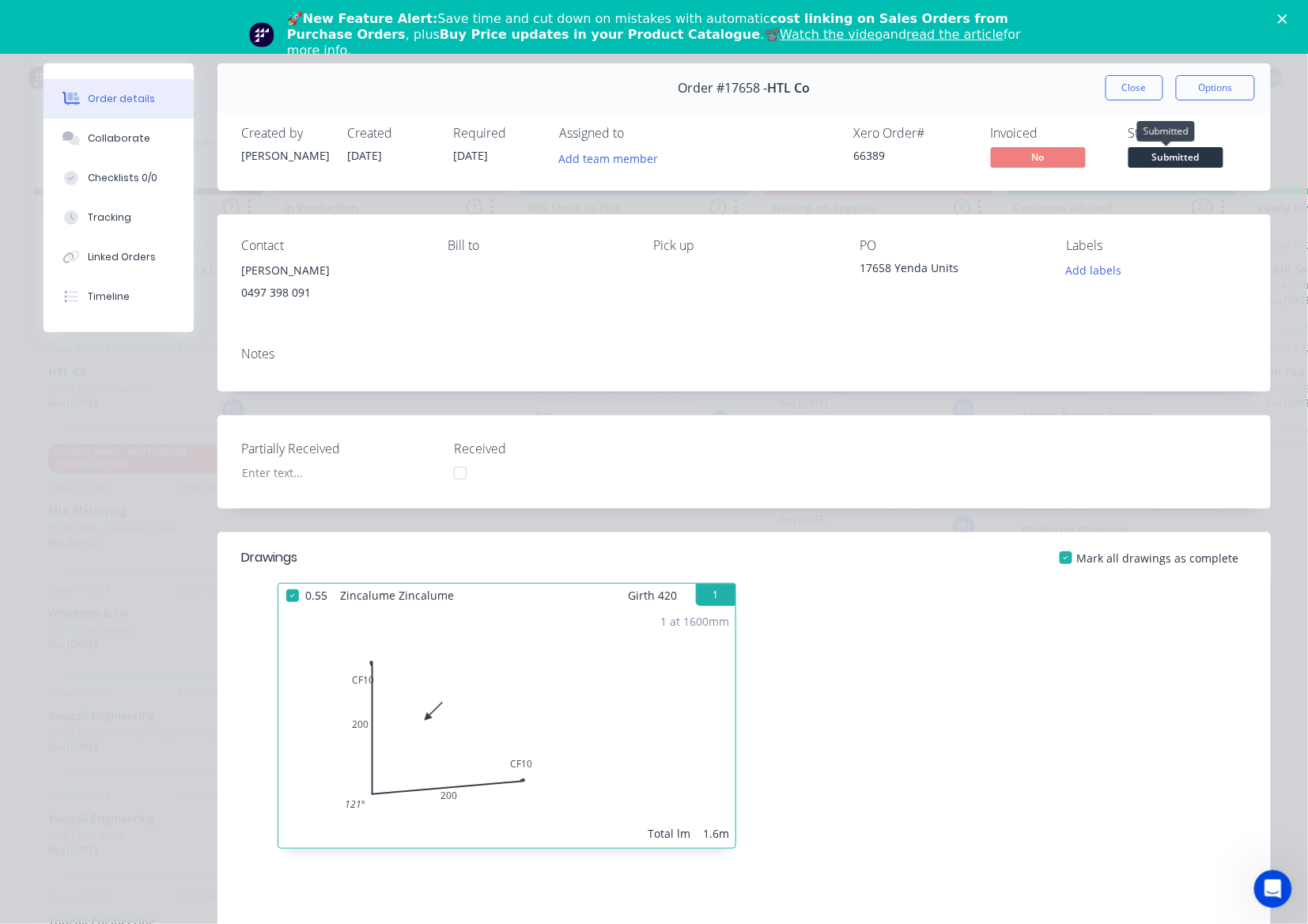
click at [1141, 160] on span "Submitted" at bounding box center [1176, 156] width 95 height 20
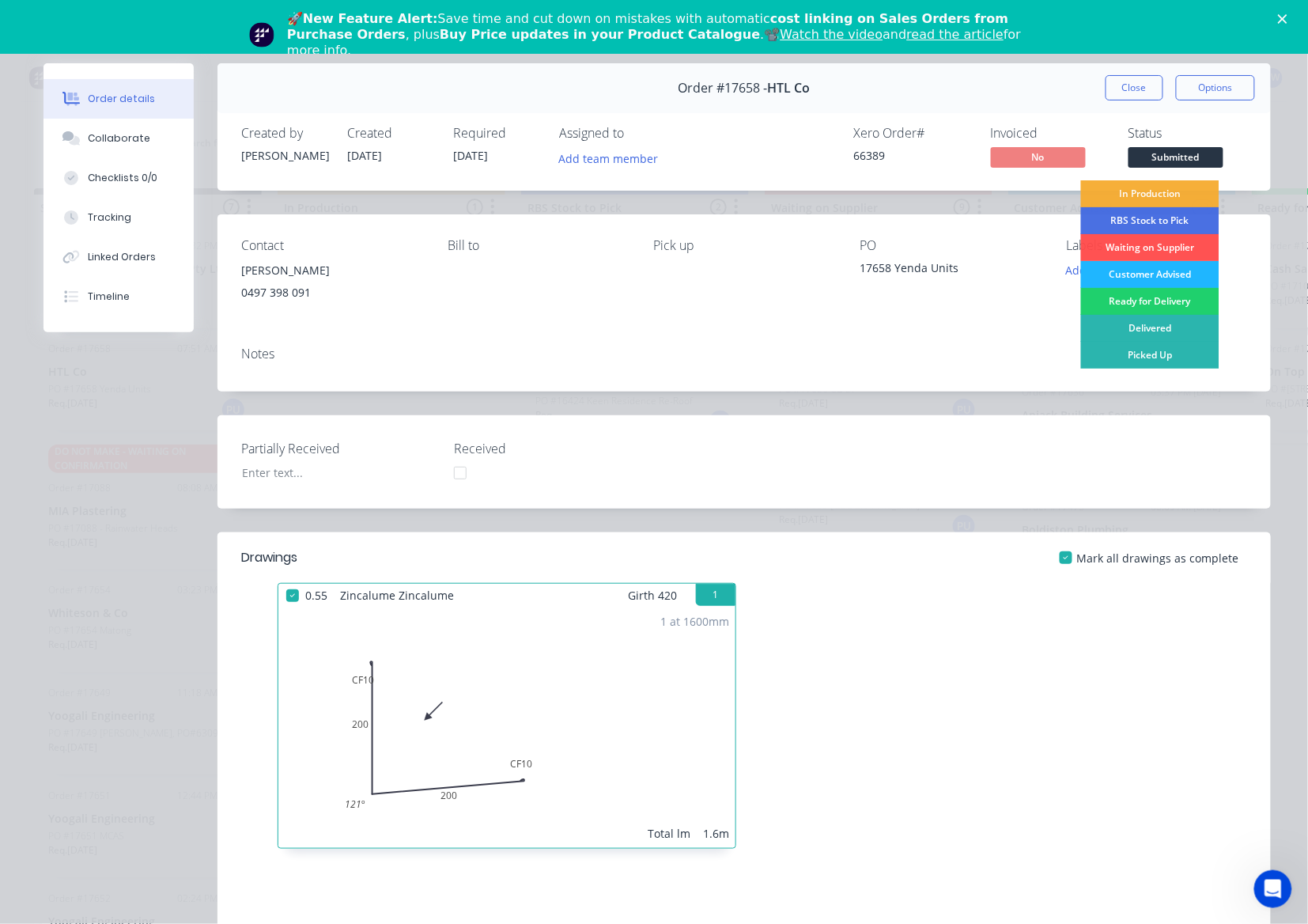
click at [1141, 274] on div "Customer Advised" at bounding box center [1150, 274] width 138 height 27
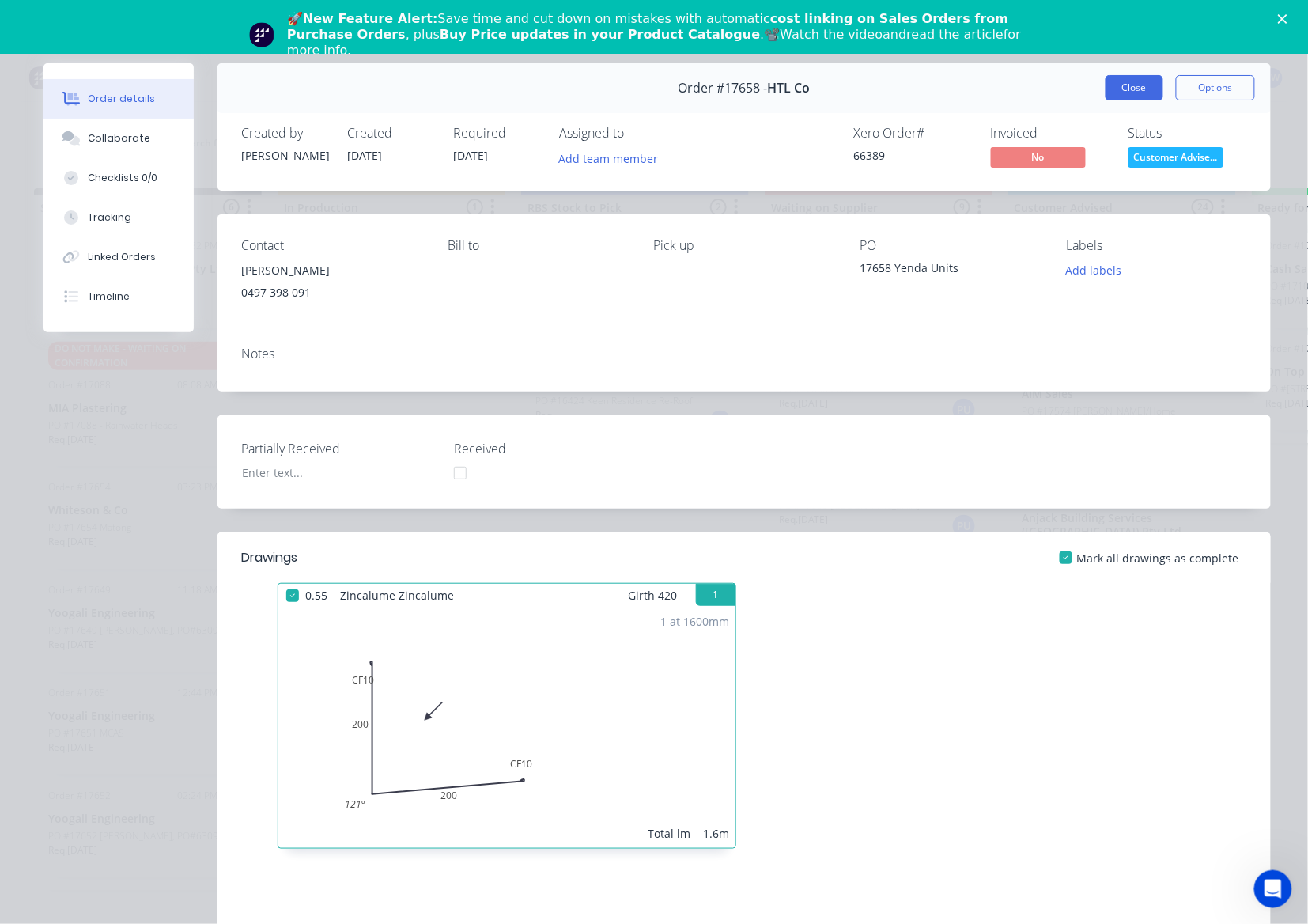
click at [1130, 86] on button "Close" at bounding box center [1135, 87] width 58 height 25
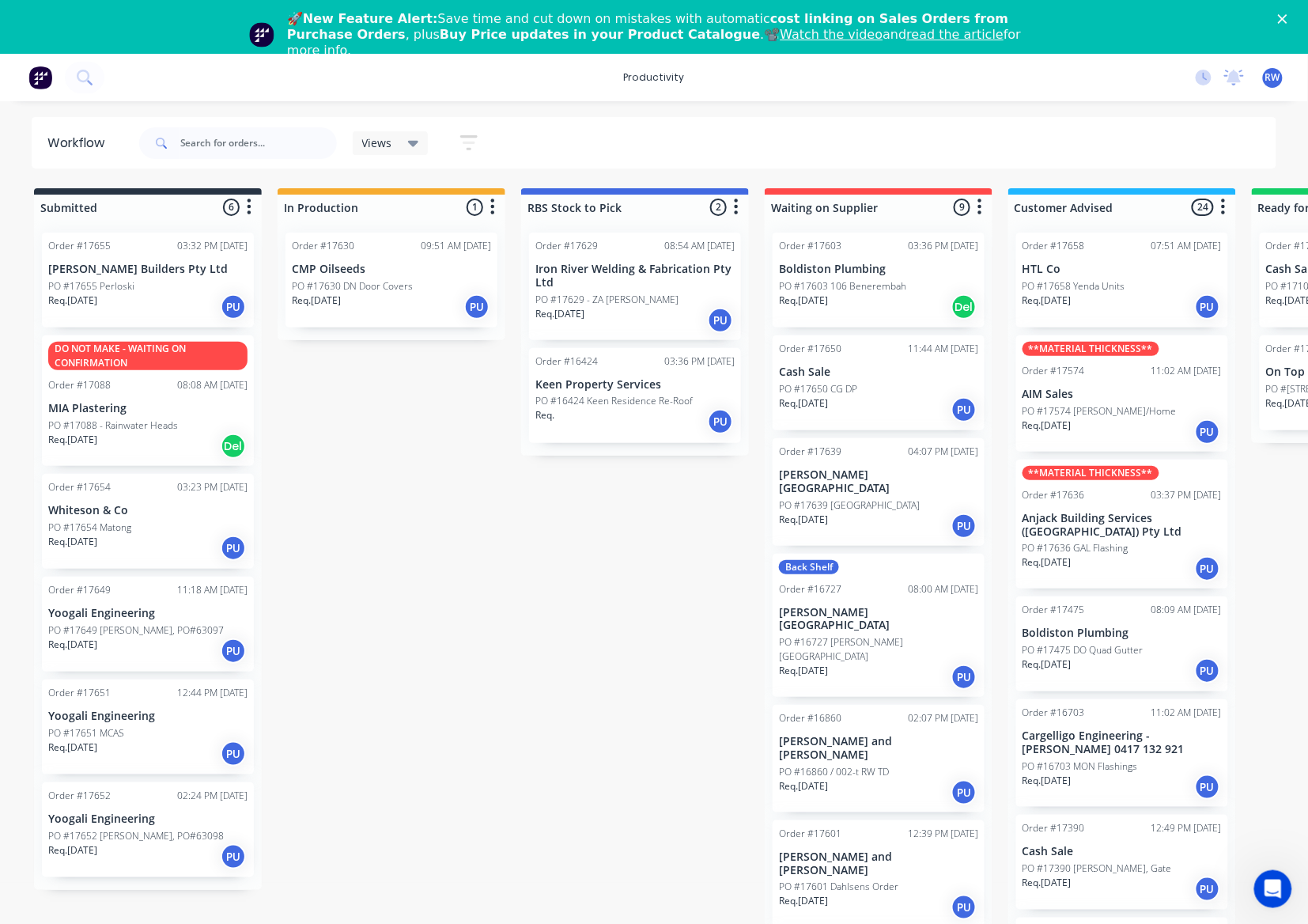
click at [113, 535] on div "Req. [DATE] PU" at bounding box center [148, 548] width 199 height 27
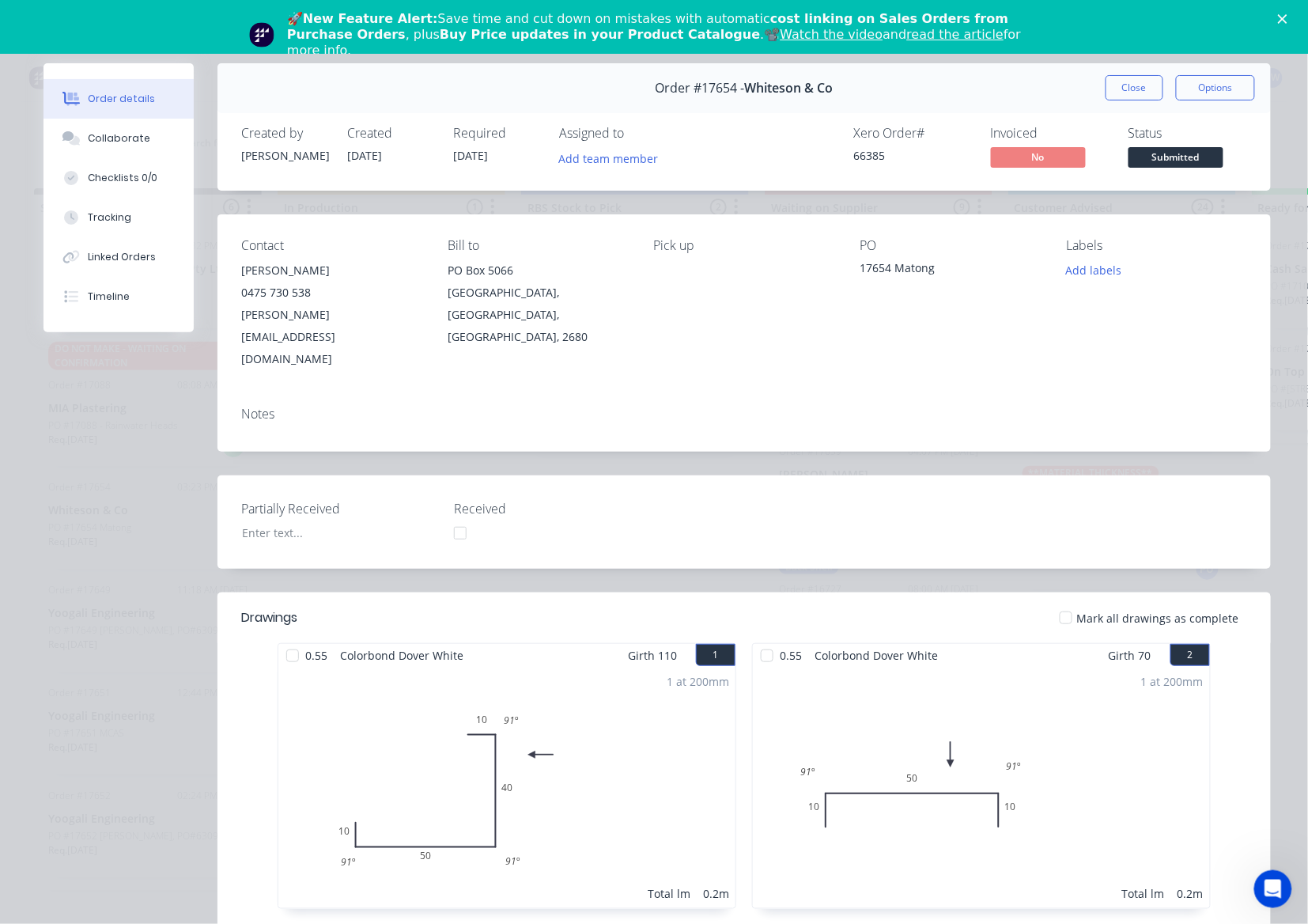
click at [1062, 602] on div at bounding box center [1066, 617] width 32 height 32
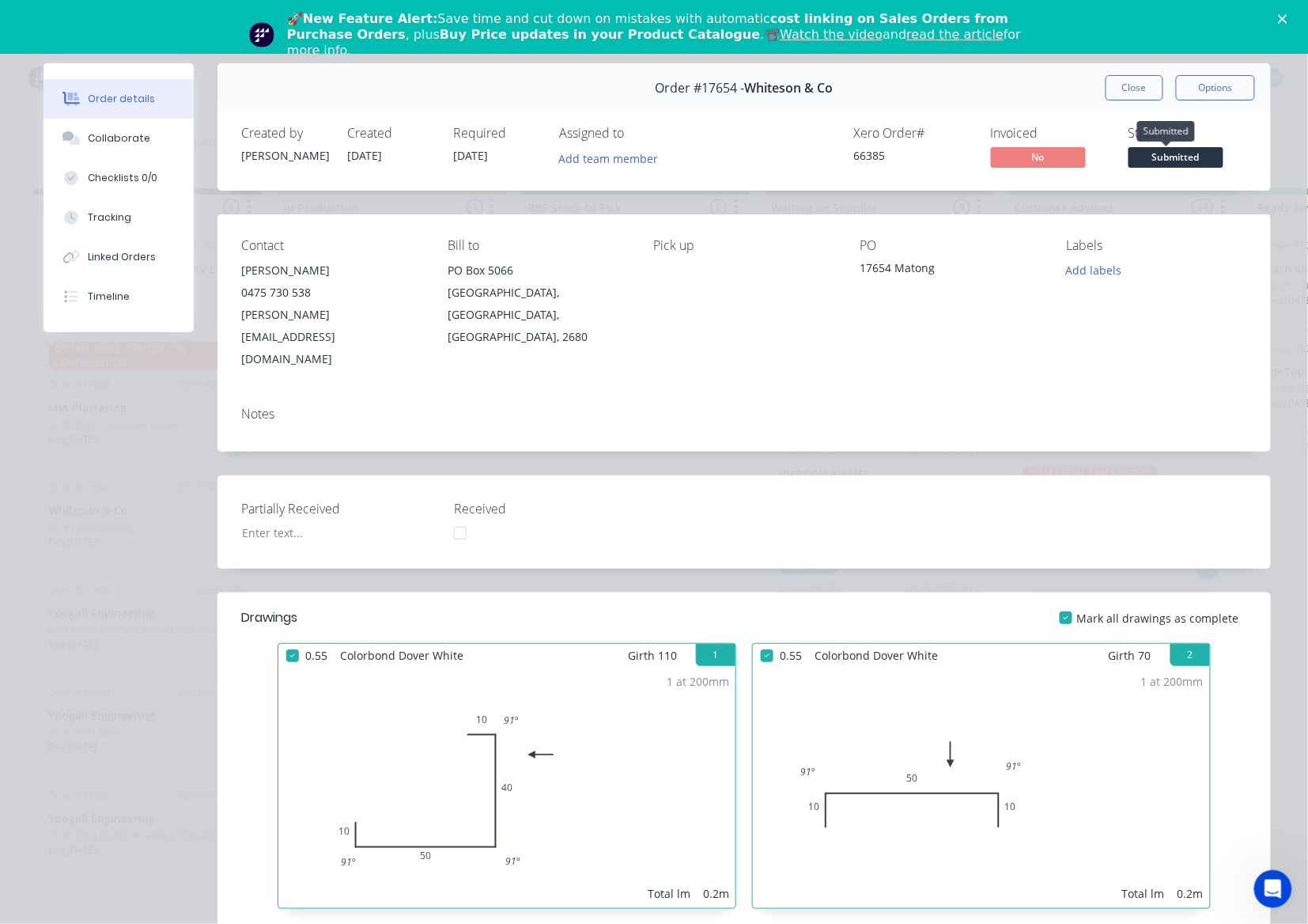
click at [1167, 154] on span "Submitted" at bounding box center [1176, 156] width 95 height 20
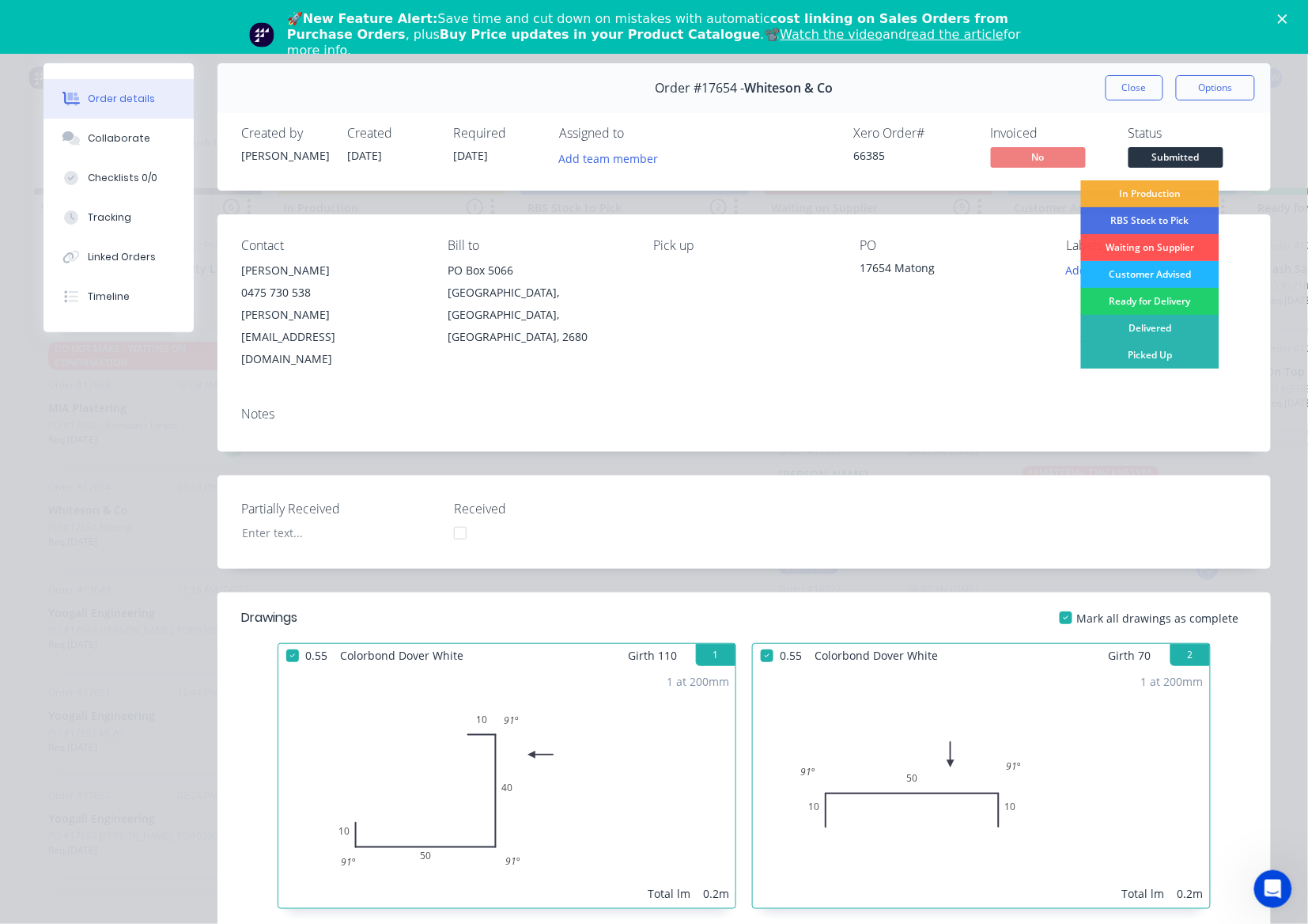
click at [1134, 274] on div "Customer Advised" at bounding box center [1150, 274] width 138 height 27
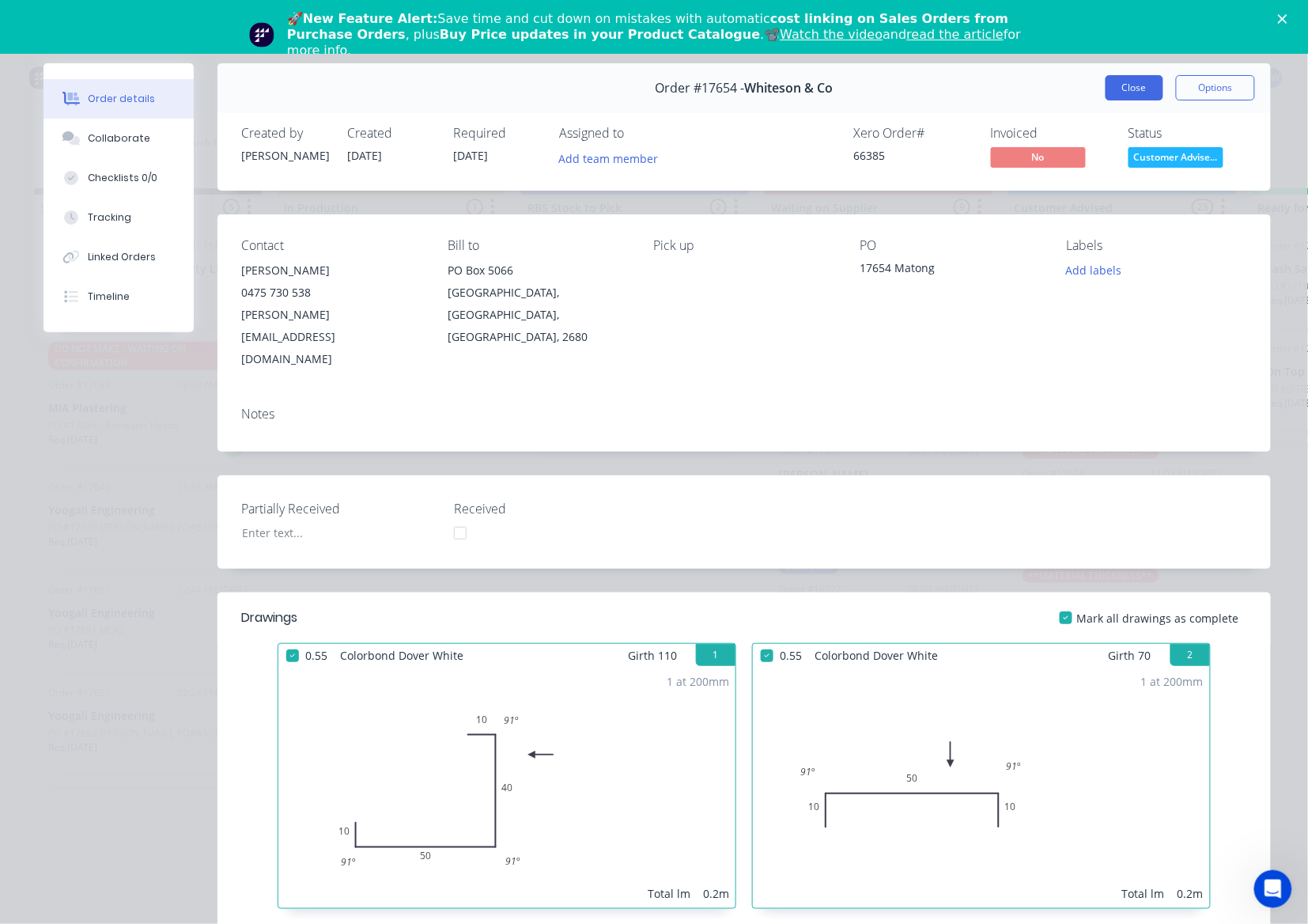
click at [1131, 89] on button "Close" at bounding box center [1135, 87] width 58 height 25
